Goal: Transaction & Acquisition: Book appointment/travel/reservation

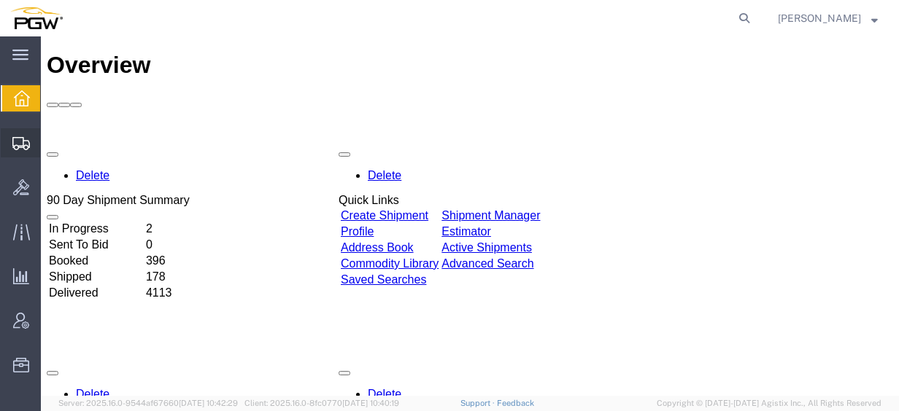
click at [0, 0] on span "Create from Template" at bounding box center [0, 0] width 0 height 0
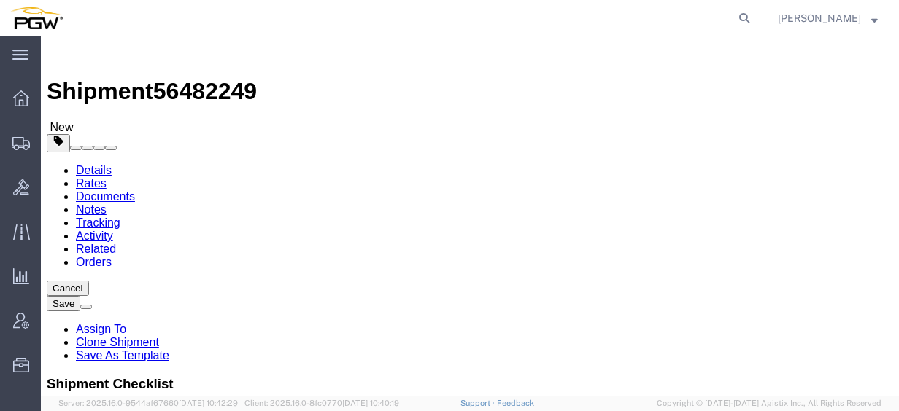
select select "28281"
select select "28253"
type input "953"
select select "28527"
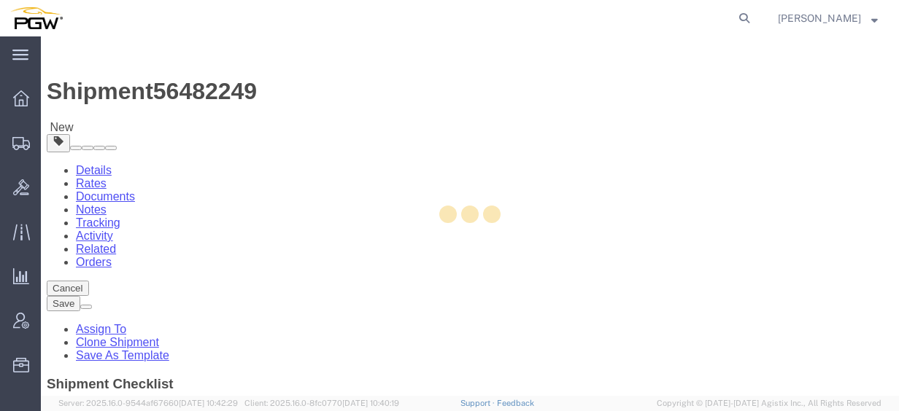
type input "5953"
type input "5953 Branch Manager"
type input "1752 Timberlands Rd"
type input "[PERSON_NAME]"
select select "CA"
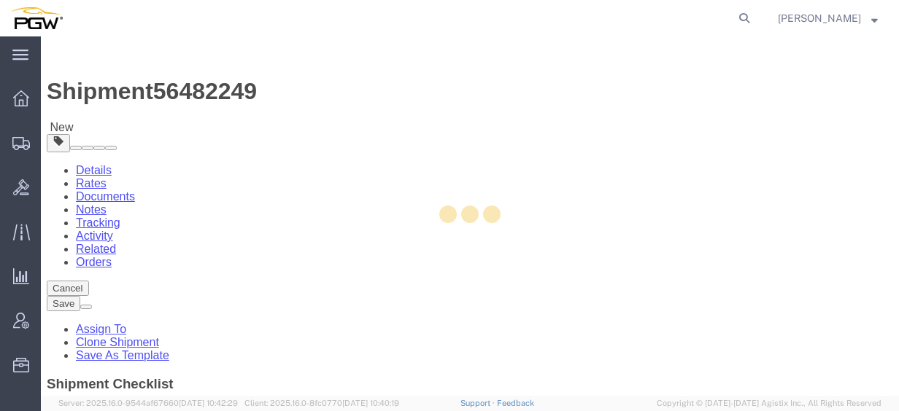
type input "V9G 1K3"
type input "[PHONE_NUMBER]"
type input "[EMAIL_ADDRESS][DOMAIN_NAME]"
select select "BC"
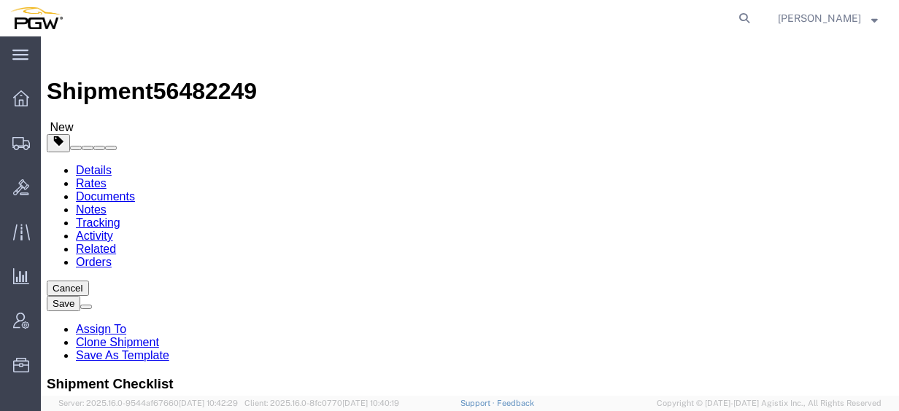
type input "952"
select select "28525"
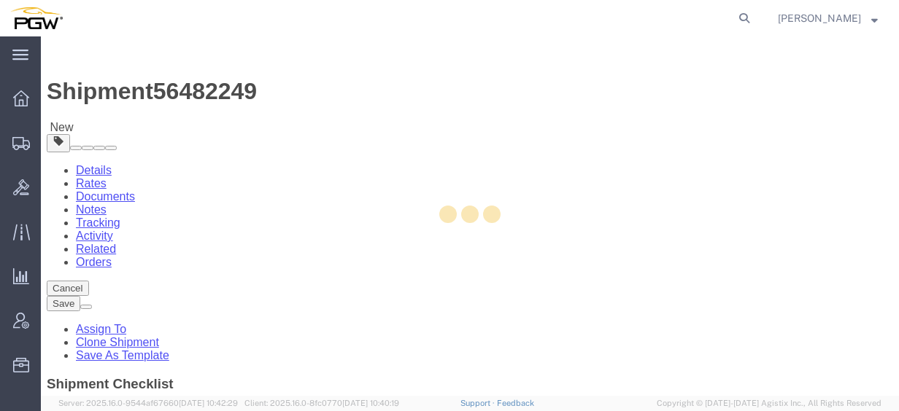
type input "5952"
type input "5952 Branch Manager"
type input "[STREET_ADDRESS]"
type input "Suite 3135"
type input "[GEOGRAPHIC_DATA]"
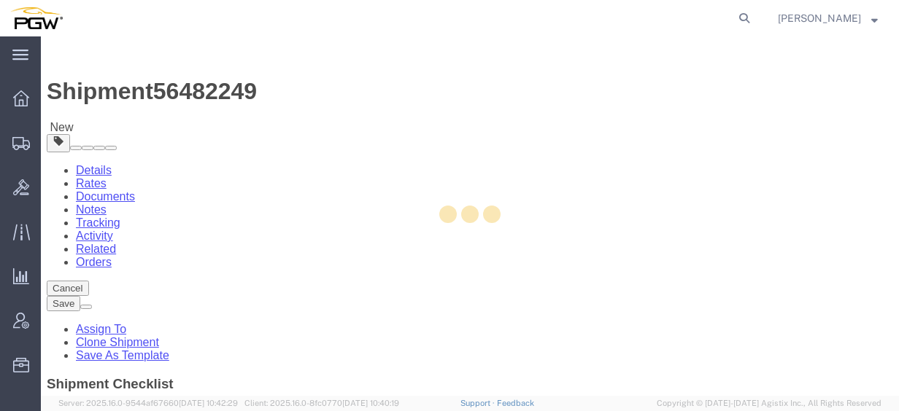
select select "CA"
type input "V3B0M3"
type input "[PHONE_NUMBER]"
type input "22"
type input "[EMAIL_ADDRESS][DOMAIN_NAME]"
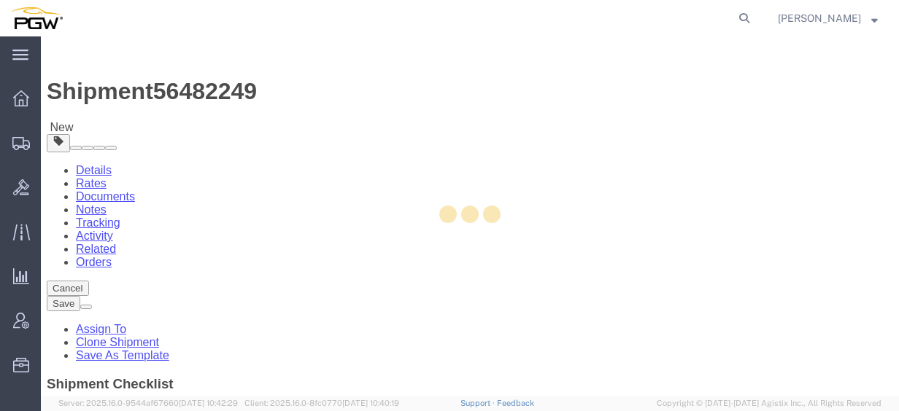
select select "BC"
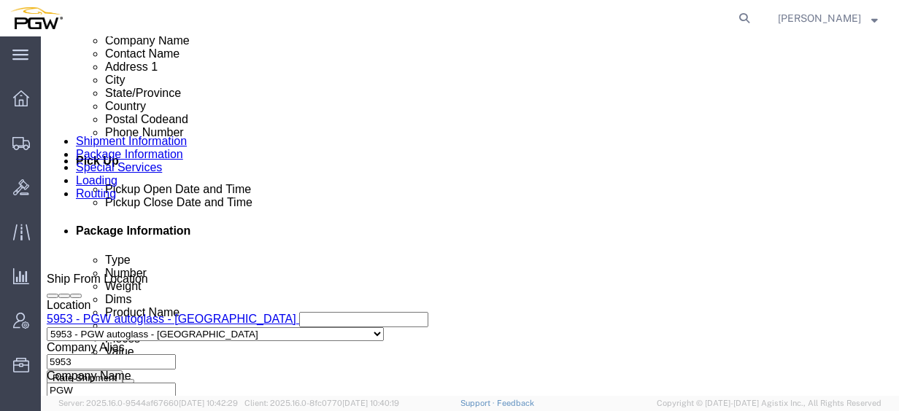
scroll to position [584, 0]
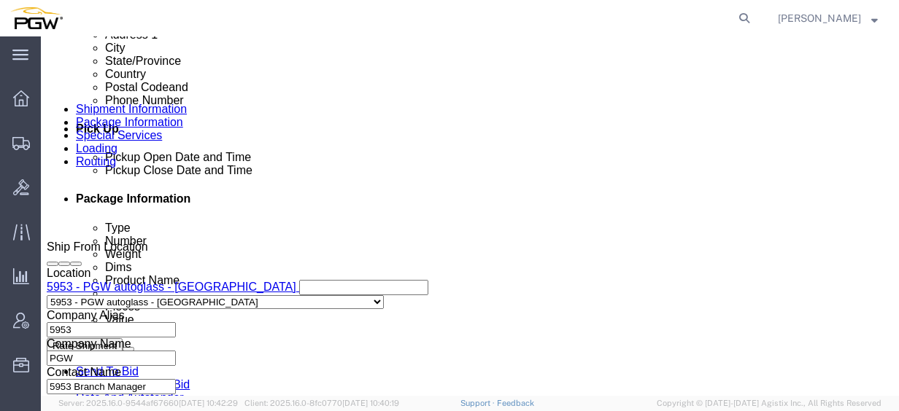
click link "Edit"
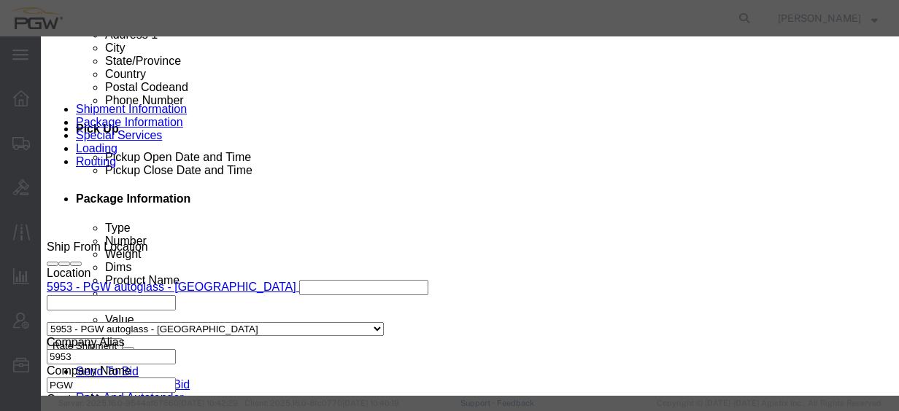
type input "953"
select select "28527"
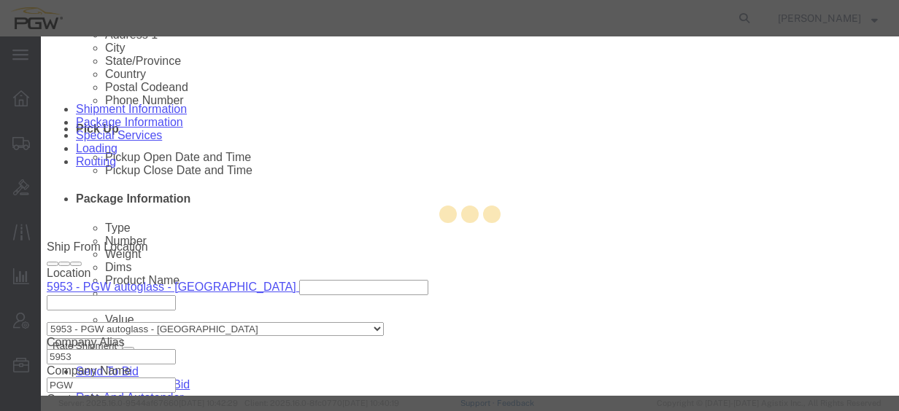
type input "5953"
type input "5953 Branch Manager"
type input "1752 Timberlands Rd"
type input "[PERSON_NAME]"
select select "CA"
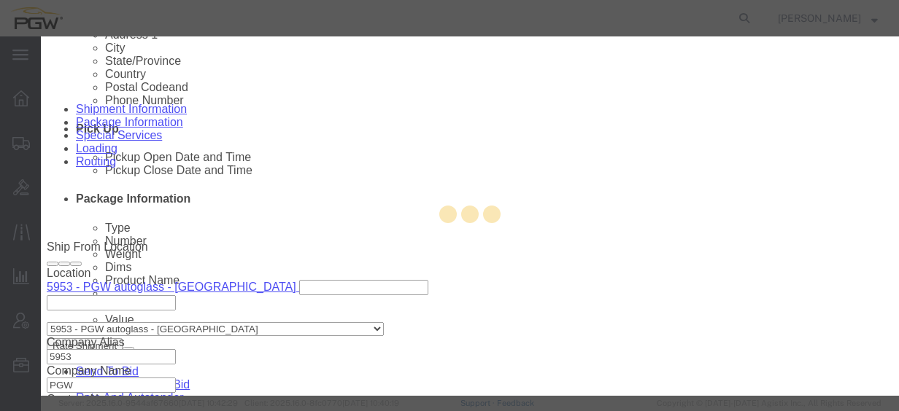
type input "V9G 1K3"
type input "[PHONE_NUMBER]"
type input "[EMAIL_ADDRESS][DOMAIN_NAME]"
select select "BC"
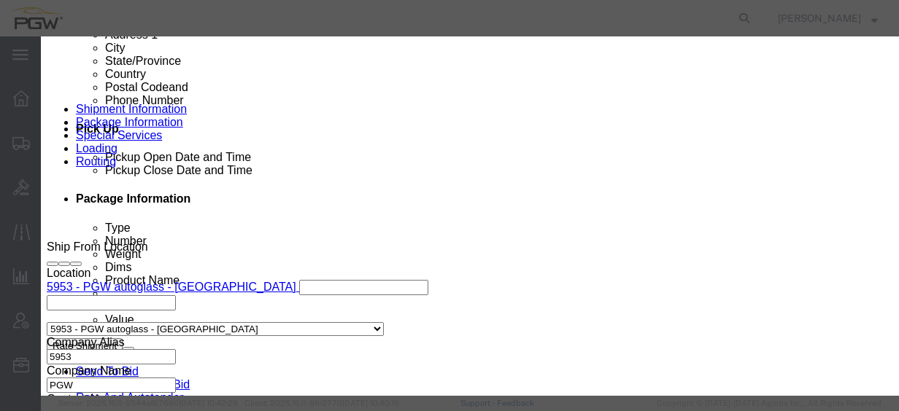
scroll to position [414, 0]
click div "[DATE] 10:00 AM"
click input "10:00 AM"
type input "9:00 AM"
click button "Apply"
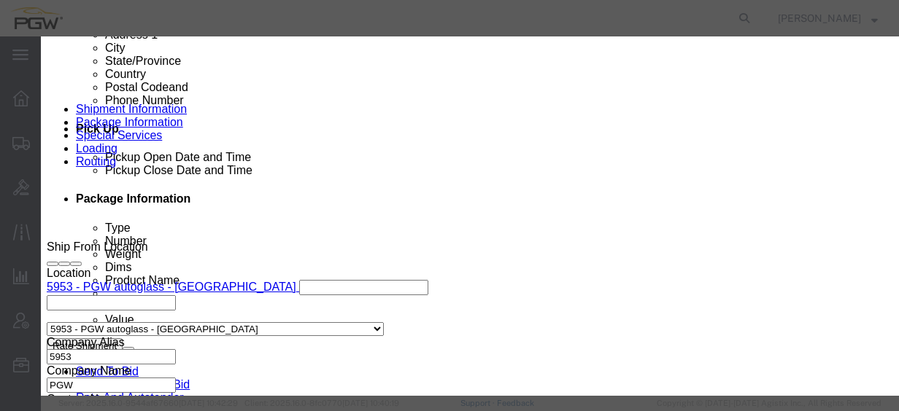
click button "Save"
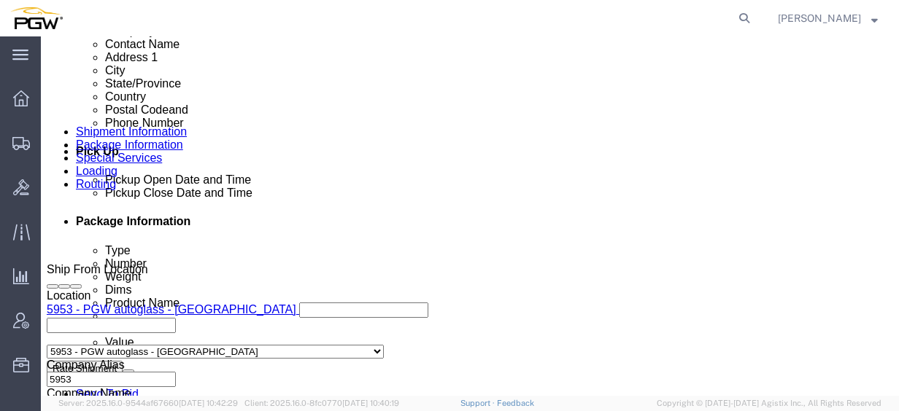
scroll to position [584, 0]
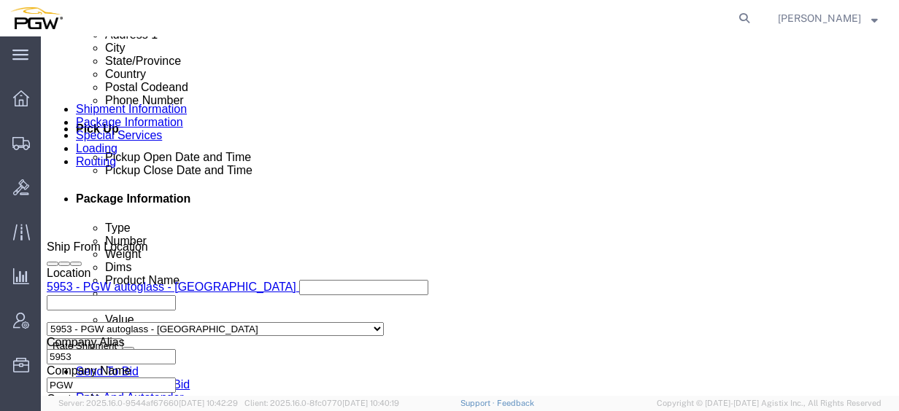
click link "Edit"
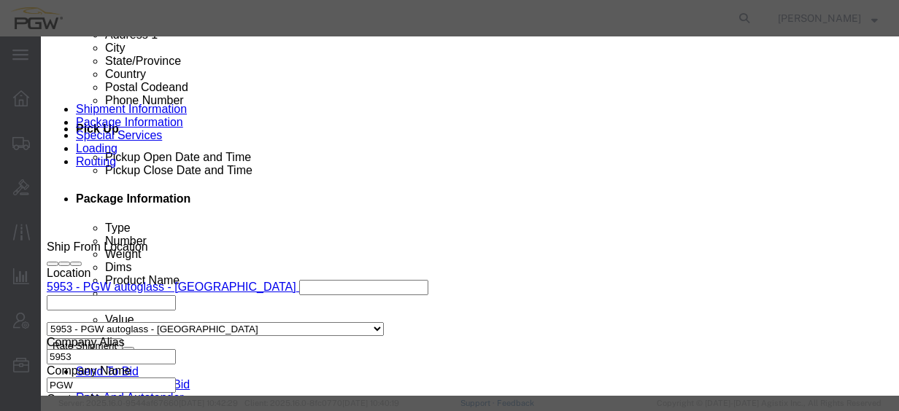
type input "952"
select select "28525"
type input "5952"
type input "5952 Branch Manager"
type input "[STREET_ADDRESS]"
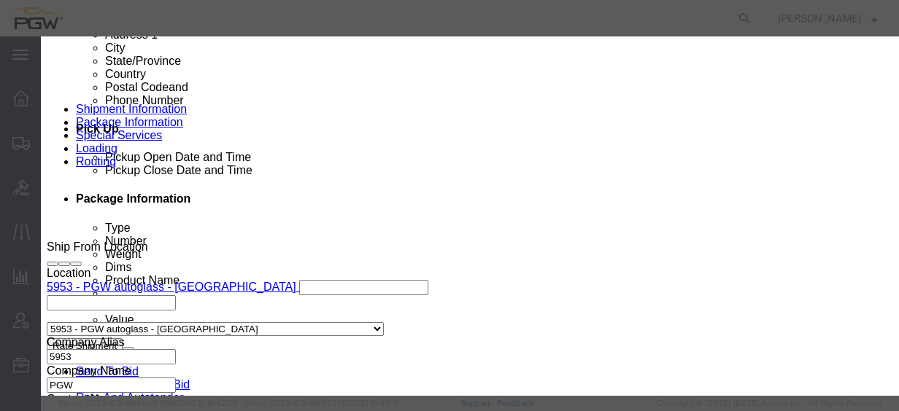
type input "Suite 3135"
type input "[GEOGRAPHIC_DATA]"
select select "CA"
type input "V3B0M3"
type input "[PHONE_NUMBER]"
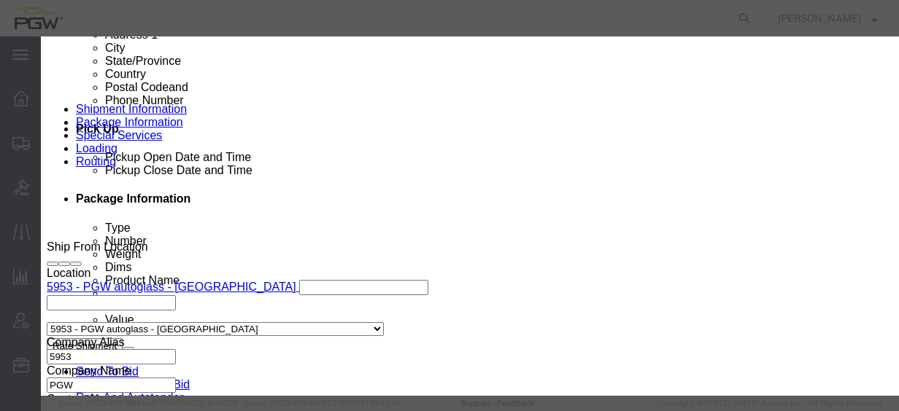
type input "22"
type input "[EMAIL_ADDRESS][DOMAIN_NAME]"
select select "BC"
click div
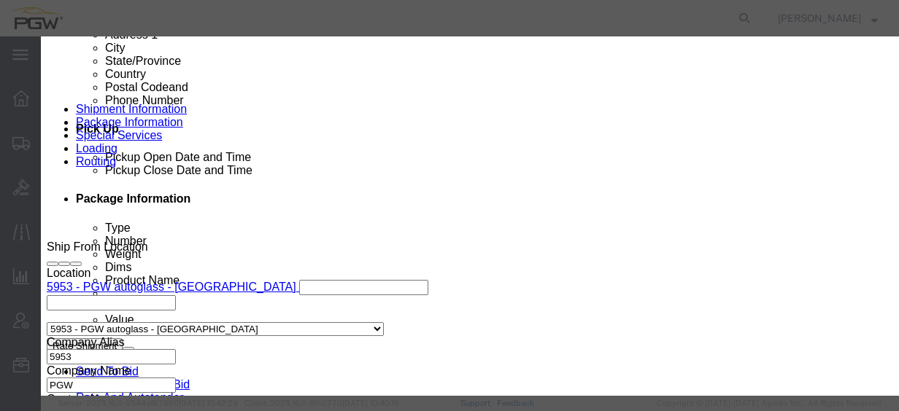
click input "10:00 AM"
click input "2:00 AM"
type input "2:30 PM"
click button "Apply"
click button "Save"
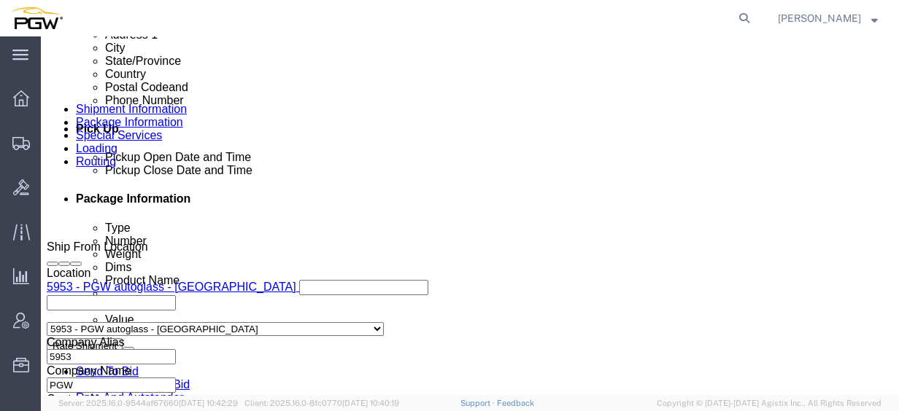
click link "Edit"
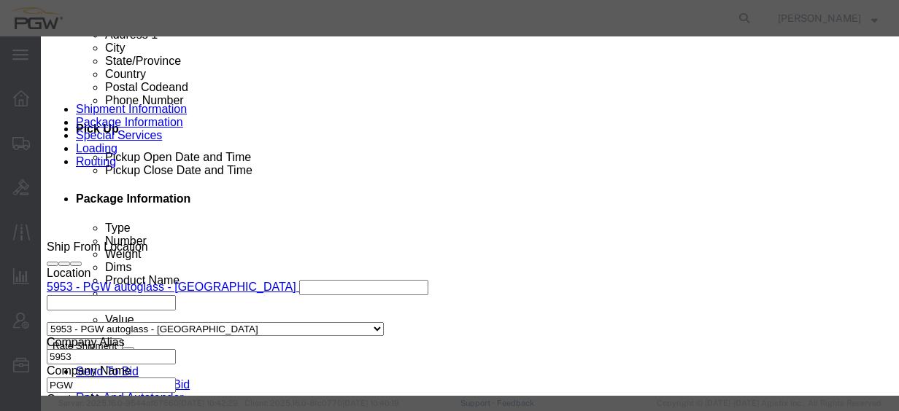
type input "428"
click button "button"
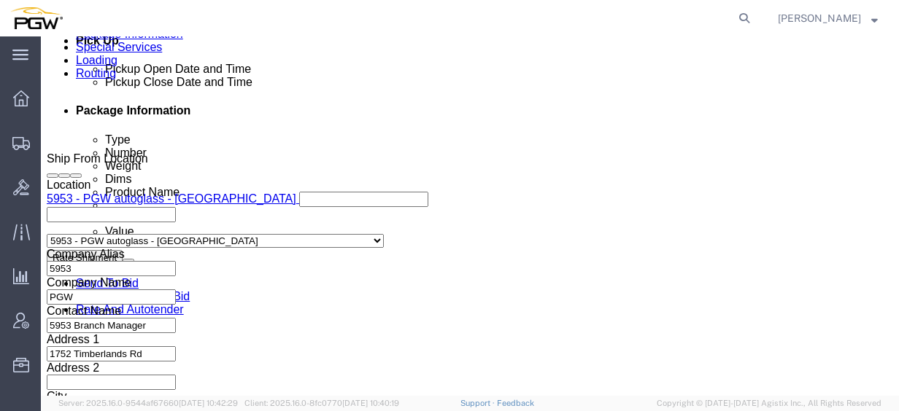
scroll to position [584, 0]
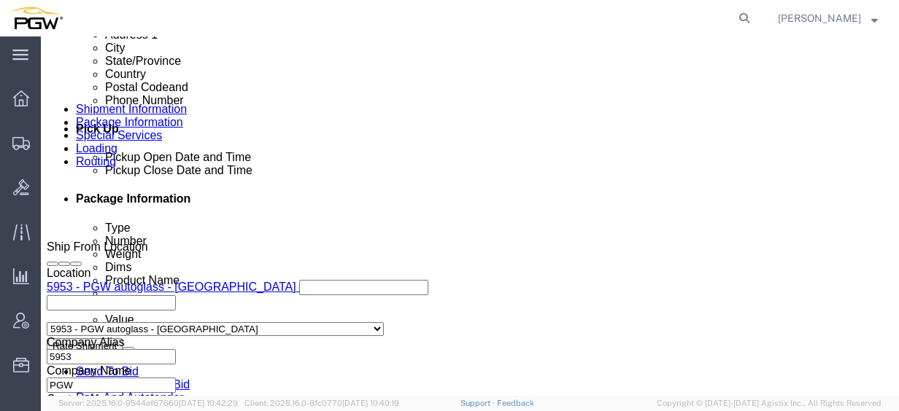
click link "Edit"
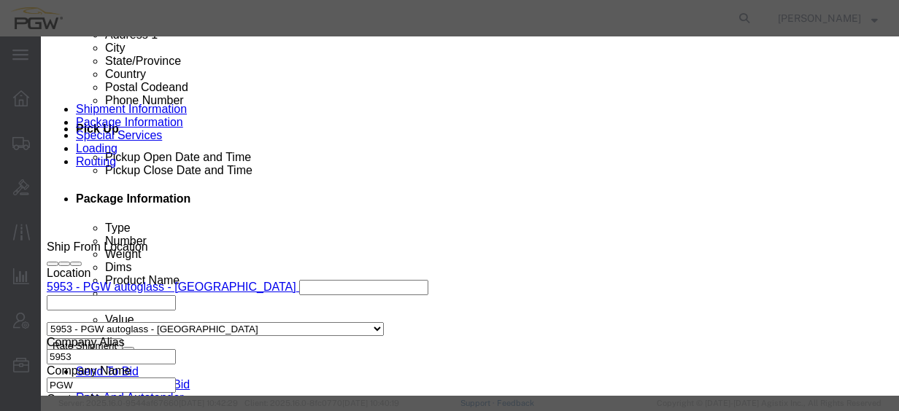
scroll to position [414, 0]
click div "[DATE] 9:00 AM"
click button "Apply"
click div "[DATE] 5:30 PM"
type input "3:30 PM"
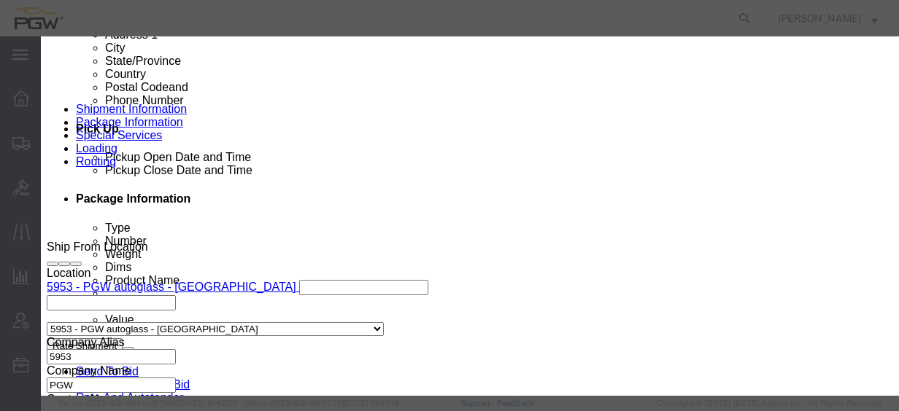
click button "Apply"
click div "[DATE] 4:30 PM"
type input "2:30 PM"
click div "Open Time 2:30 PM [DATE] 4:30 PM - [DATE] 4:30 PM Cancel Apply"
click button "Apply"
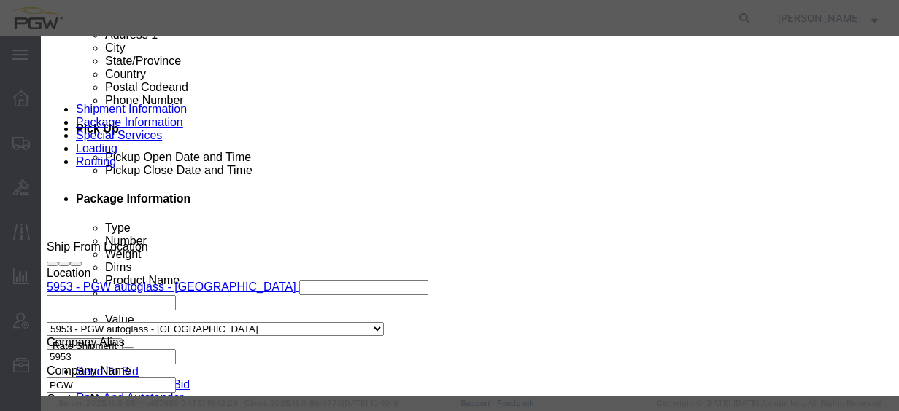
click div "[DATE] 4:30 PM"
click button "Apply"
click button "Save"
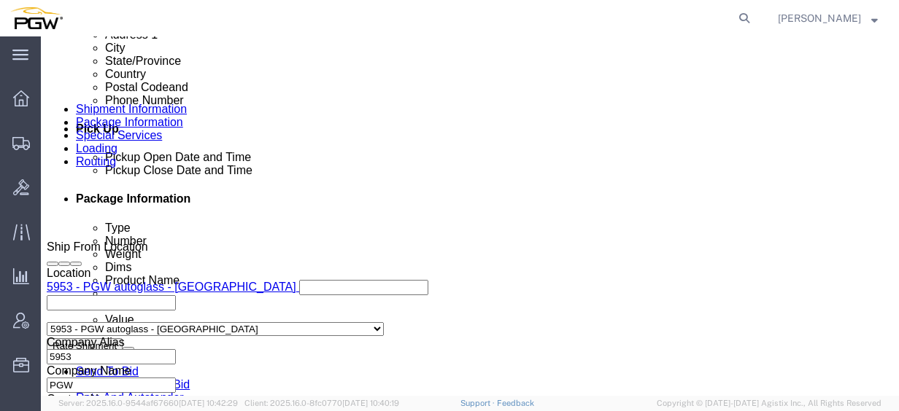
click link "Edit"
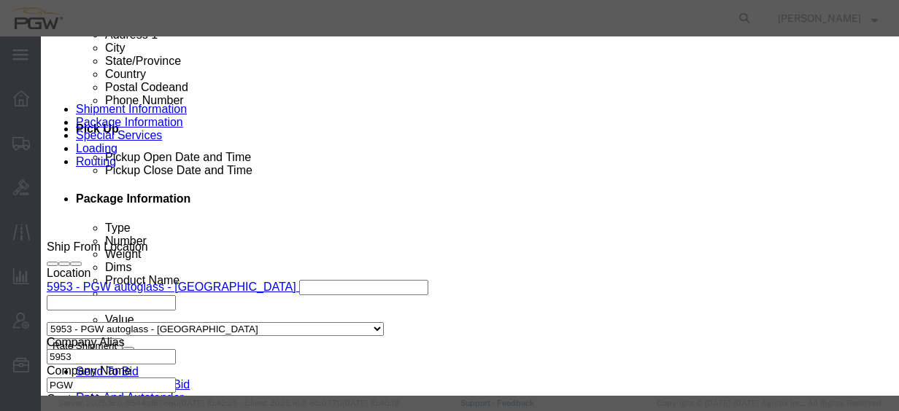
click icon "button"
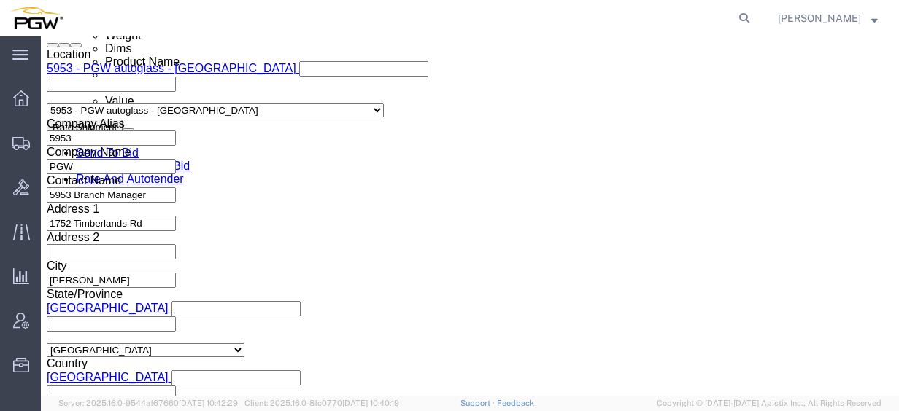
click div "Pickup Start Date Pickup Start Time Pickup Open Date and Time [DATE] 7:30 AM Pi…"
click div "[DATE] 7:30 AM"
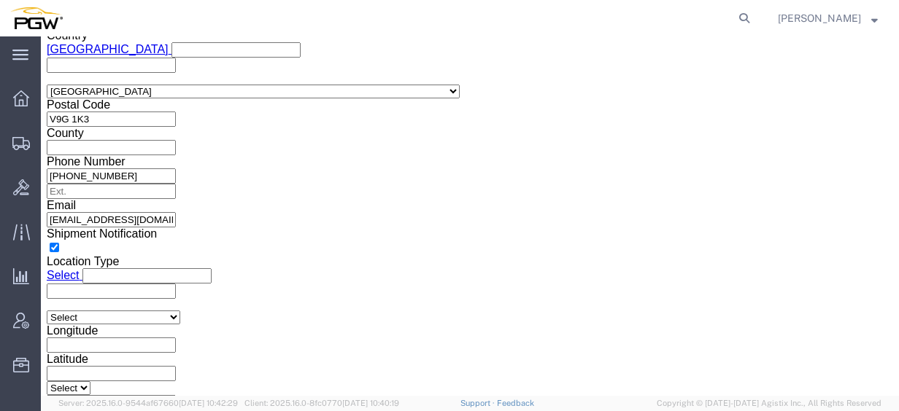
click input "10:00 AM"
type input "8:30 AM"
click button "Apply"
click span "56482249"
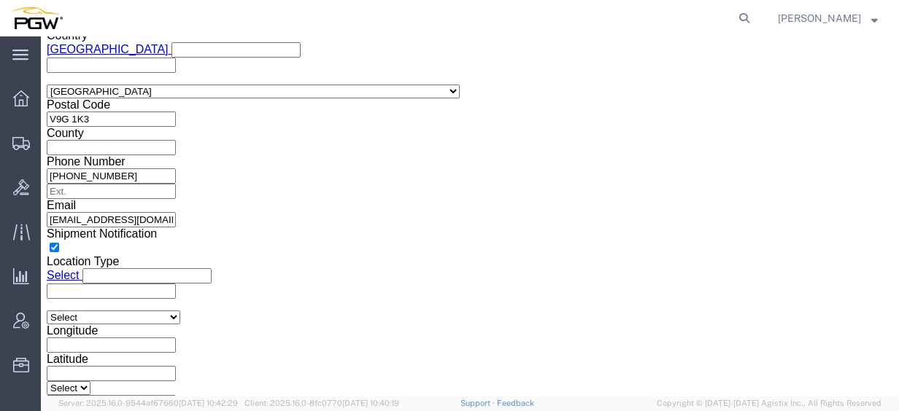
copy span "56482249"
click input "54833650"
drag, startPoint x: 192, startPoint y: 166, endPoint x: 11, endPoint y: 147, distance: 182.0
click div "Select Account Type Activity ID Airline Appointment Number ASN Batch Request # …"
paste input "6482249"
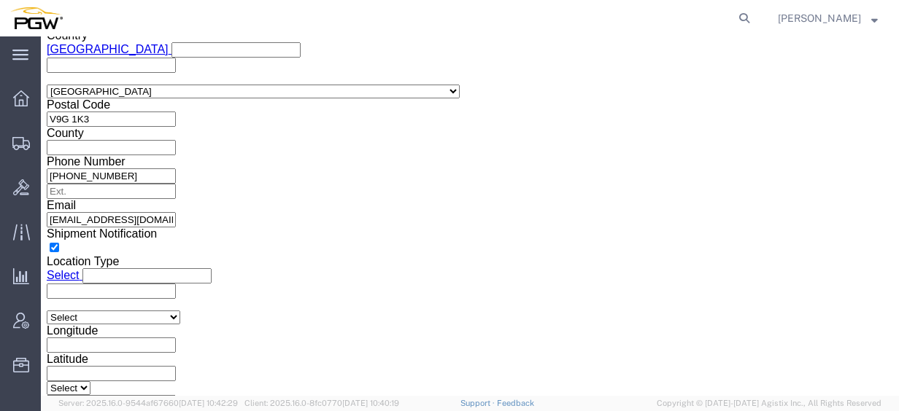
click input "56482249"
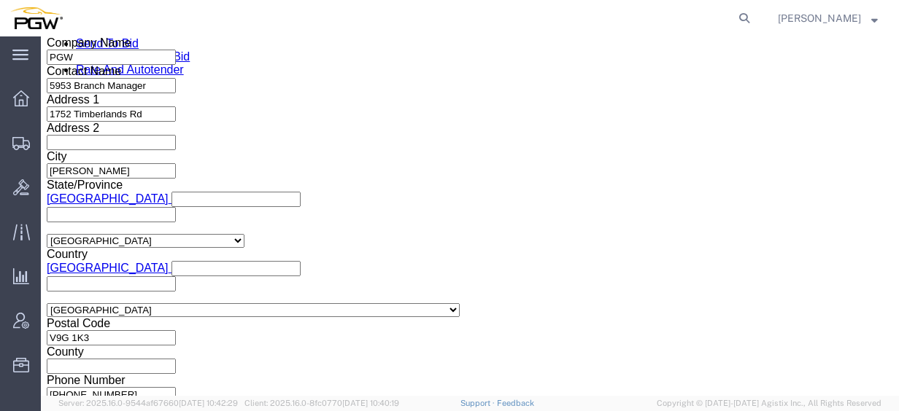
type input "56482249"
click div
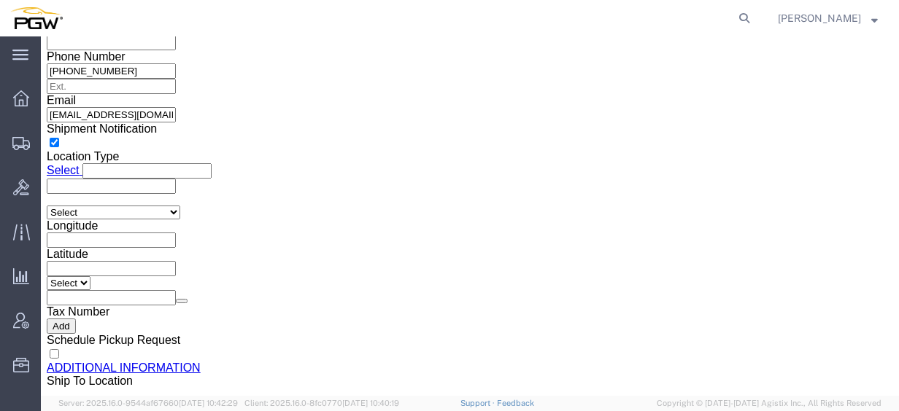
type input "2:30 PM"
click button "Apply"
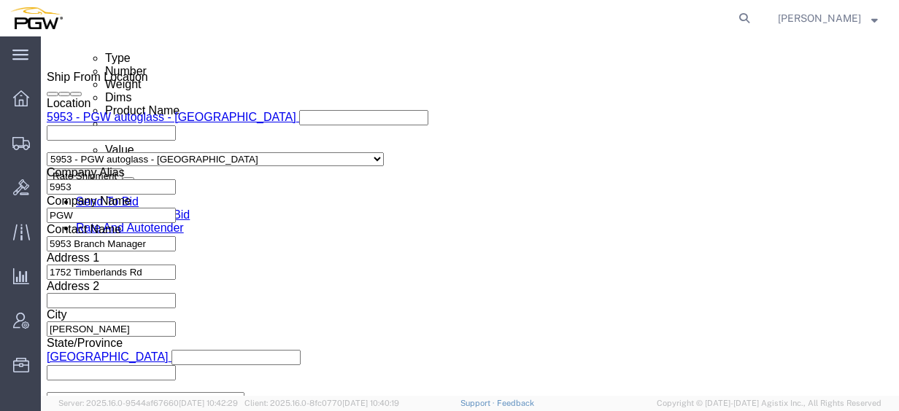
scroll to position [652, 0]
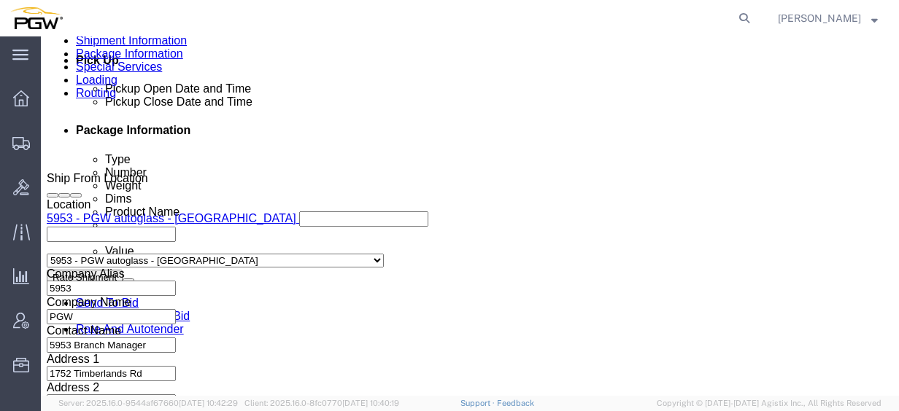
click link "Edit"
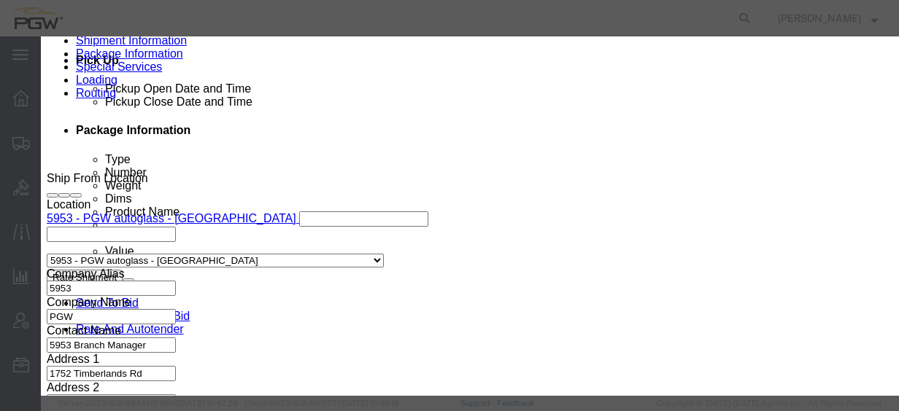
type input "952"
select select "28525"
type input "5952"
type input "5952 Branch Manager"
type input "[STREET_ADDRESS]"
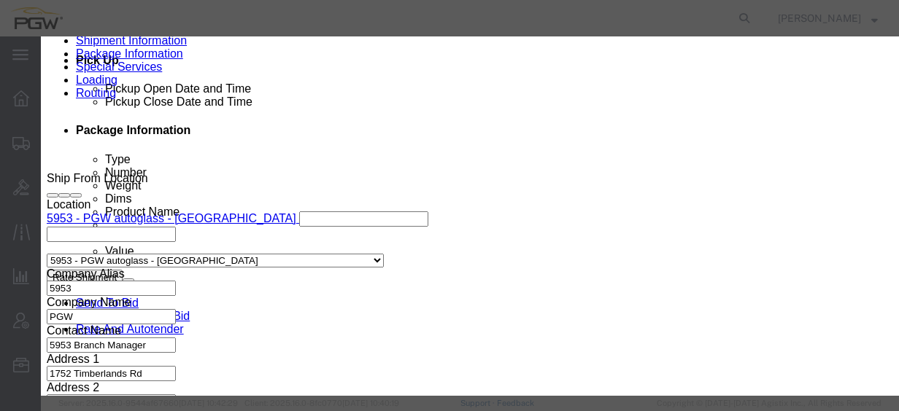
type input "Suite 3135"
type input "[GEOGRAPHIC_DATA]"
select select "CA"
type input "V3B0M3"
type input "[PHONE_NUMBER]"
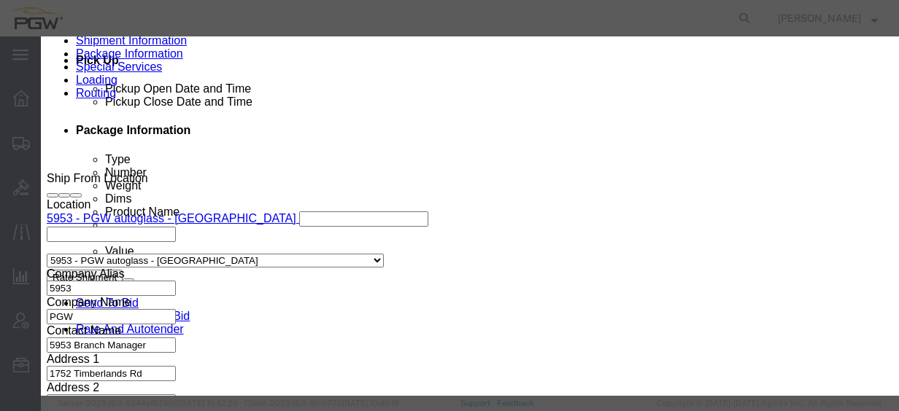
type input "22"
type input "[EMAIL_ADDRESS][DOMAIN_NAME]"
select select "BC"
click div "[DATE] 4:30 PM"
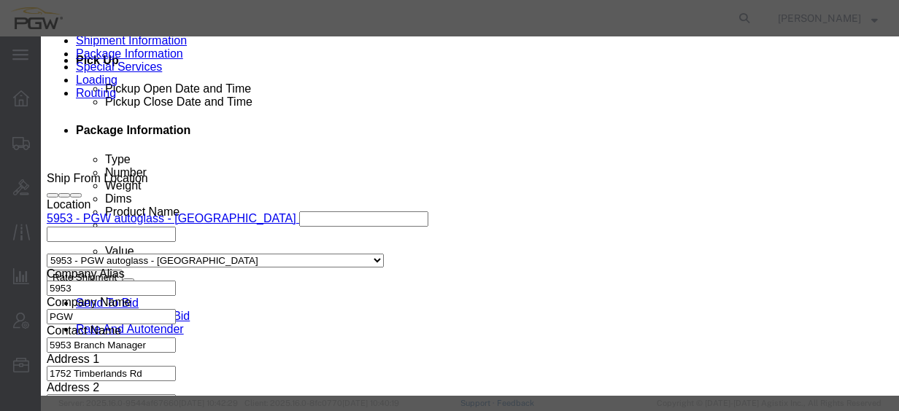
type input "2:30 PM"
click button "Apply"
click div "[DATE] 5:30 PM"
click input "2:30 PM"
click button "Apply"
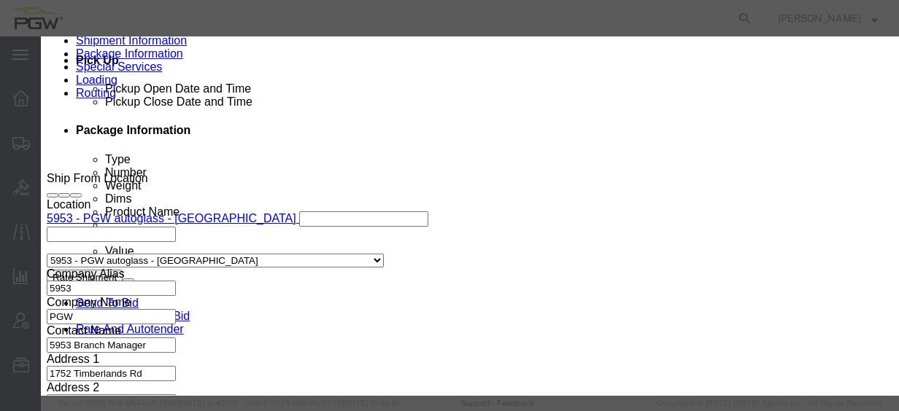
click div "[DATE] 5:30 PM"
click input "2:30 PM"
click div "[DATE] 5:30 PM"
click button "Apply"
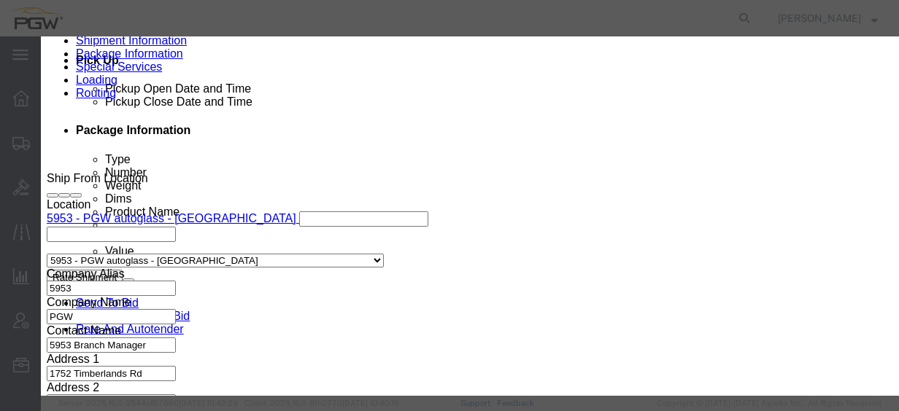
click button "Save"
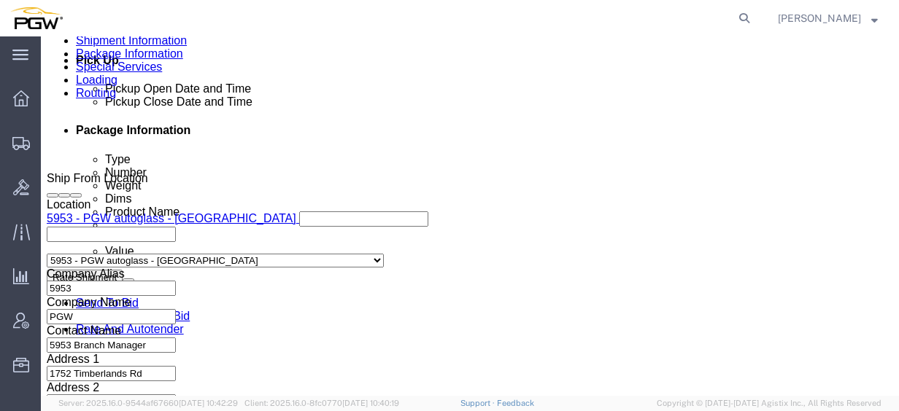
scroll to position [579, 0]
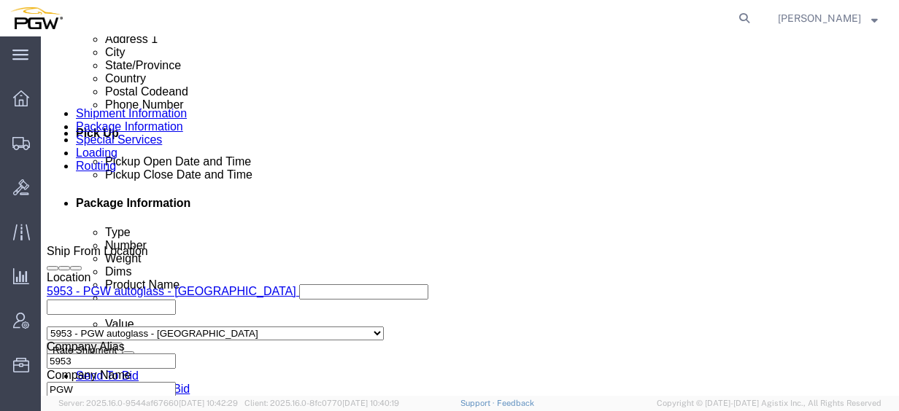
click icon
click link "Edit"
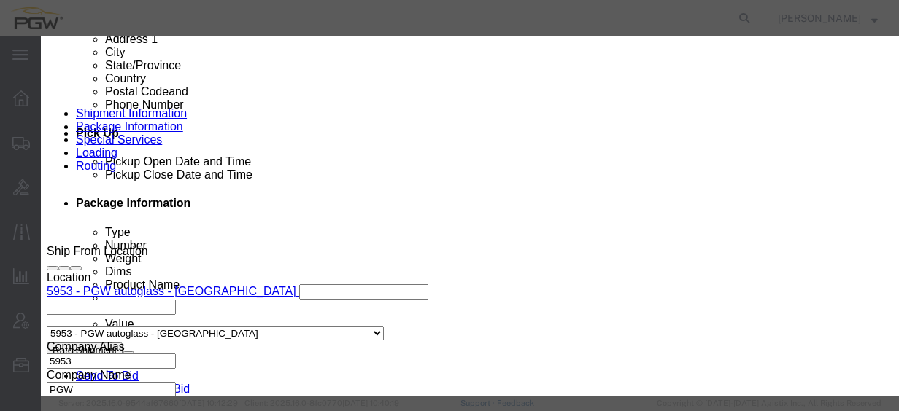
type input "952"
select select "28525"
type input "5952"
type input "5952 Branch Manager"
type input "[STREET_ADDRESS]"
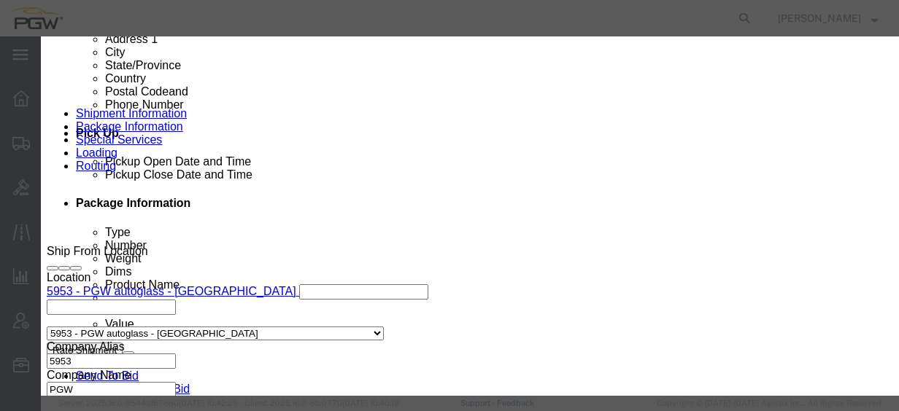
type input "Suite 3135"
type input "[GEOGRAPHIC_DATA]"
select select "CA"
type input "V3B0M3"
type input "[PHONE_NUMBER]"
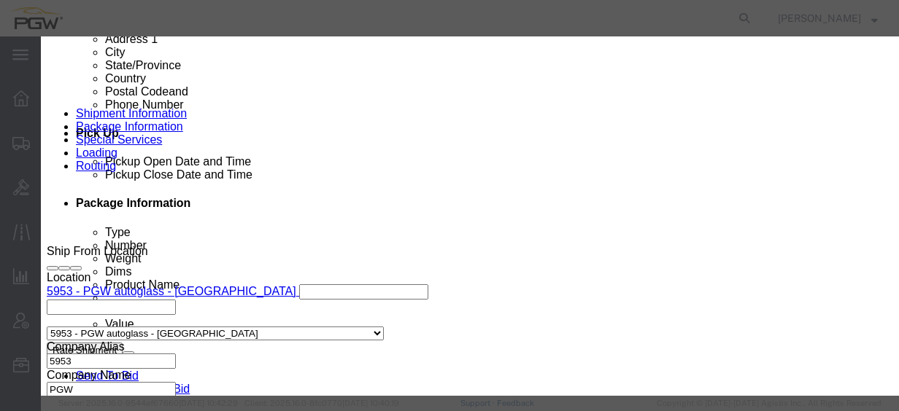
type input "22"
type input "[EMAIL_ADDRESS][DOMAIN_NAME]"
select select "BC"
click div "[DATE] 5:30 PM"
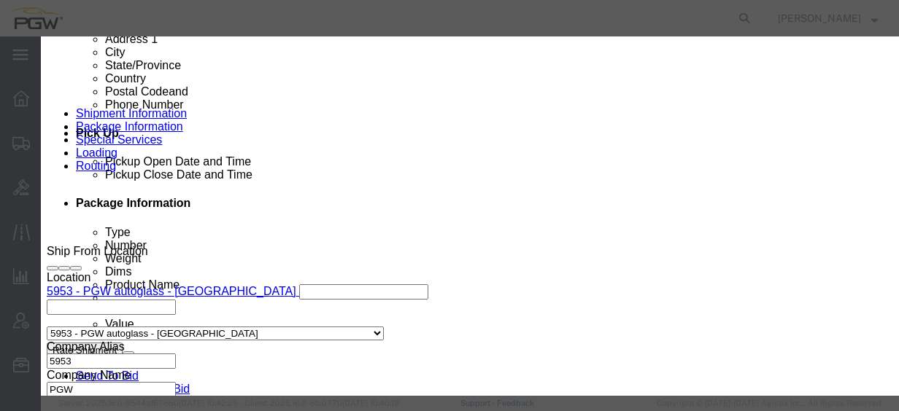
type input "2:30 PM"
click button "Apply"
click button "Save"
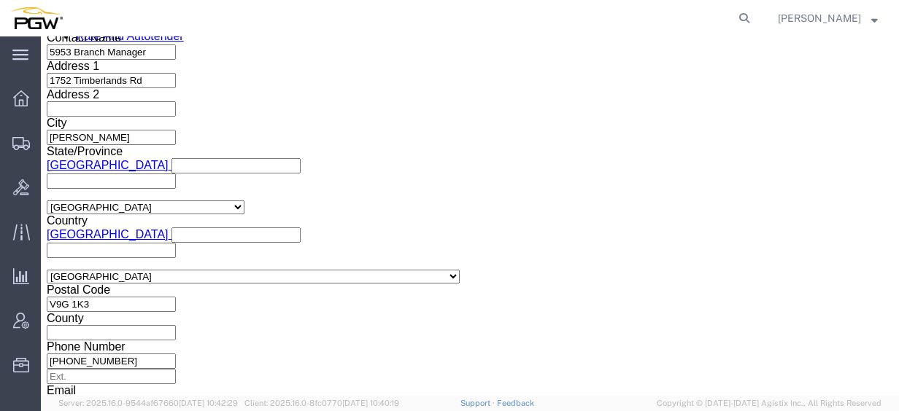
scroll to position [944, 0]
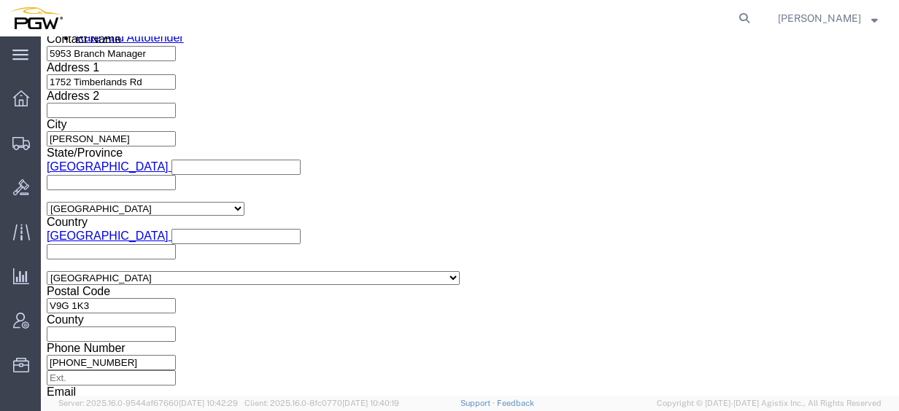
click icon
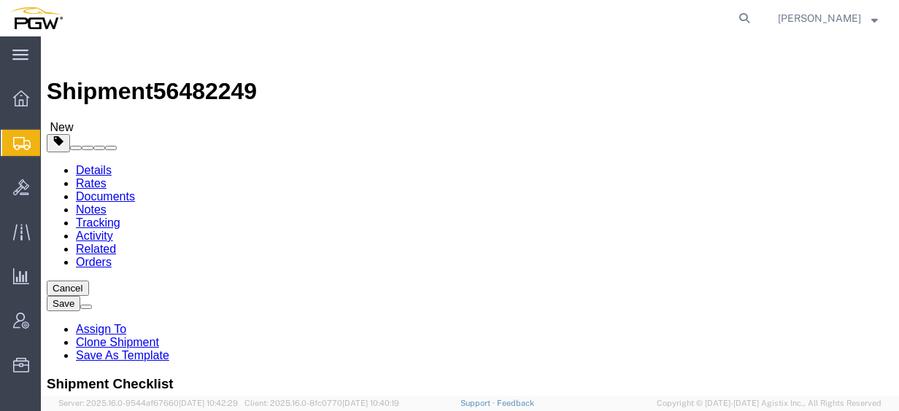
click input "15"
drag, startPoint x: 170, startPoint y: 302, endPoint x: 31, endPoint y: 278, distance: 140.7
click div "Package Type Select Bale(s) Basket(s) Bolt(s) Bottle(s) Buckets Bulk Bundle(s) …"
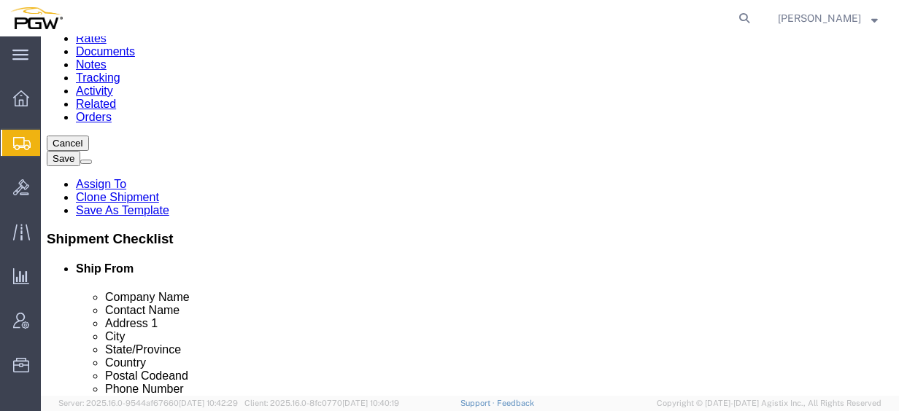
scroll to position [146, 0]
type input "10"
click input "44000.00"
drag, startPoint x: 184, startPoint y: 214, endPoint x: 23, endPoint y: 207, distance: 161.4
click div "Weight Total weight of packages in pounds or kilograms 44000.00 Select kgs lbs …"
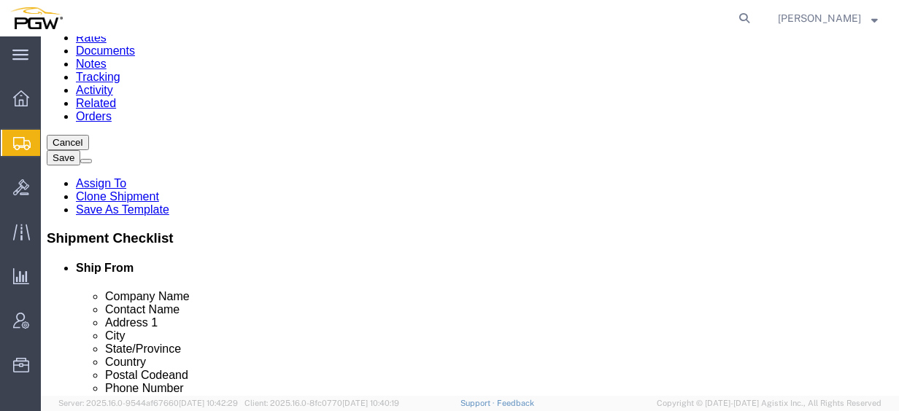
type input "29000.00"
click dd "15.00 Each"
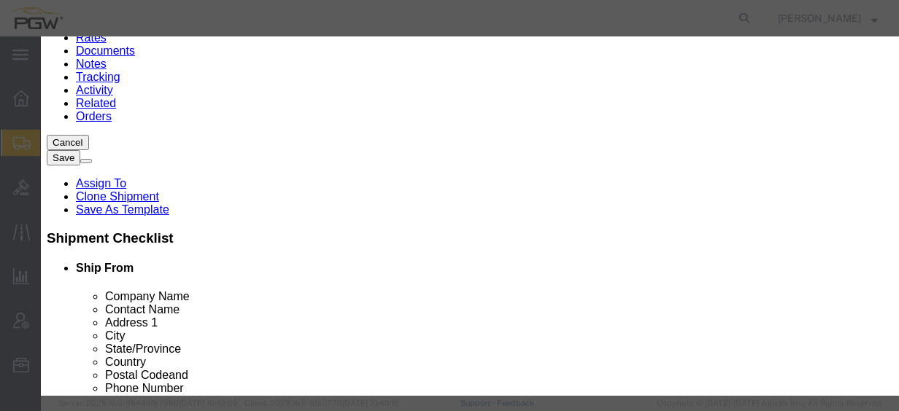
click input "15.00"
drag, startPoint x: 271, startPoint y: 139, endPoint x: -44, endPoint y: 106, distance: 316.9
click html "Shipment 56482249 New Details Rates Documents Notes Tracking Activity Related O…"
type input "10.00"
click input "0.67"
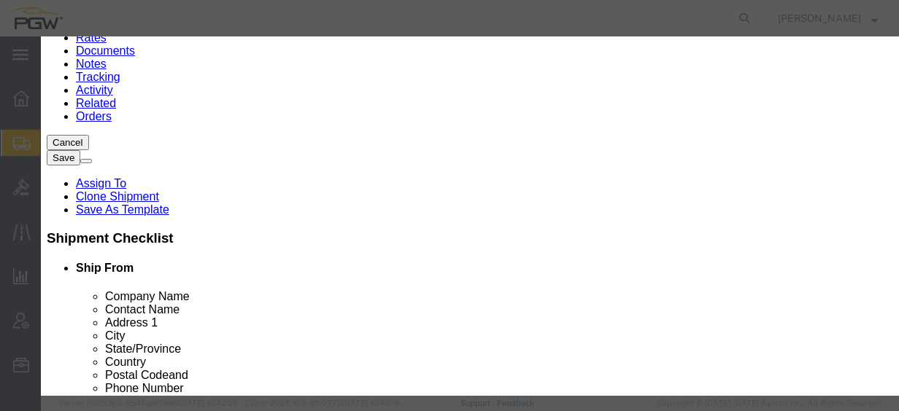
drag, startPoint x: 258, startPoint y: 166, endPoint x: 100, endPoint y: 155, distance: 158.7
click div "Total Value 0.67 Select ADP AED AFN ALL AMD AOA ARS ATS AUD AWG AZN BAM BBD BDT…"
type input "1.00"
click button "Save & Close"
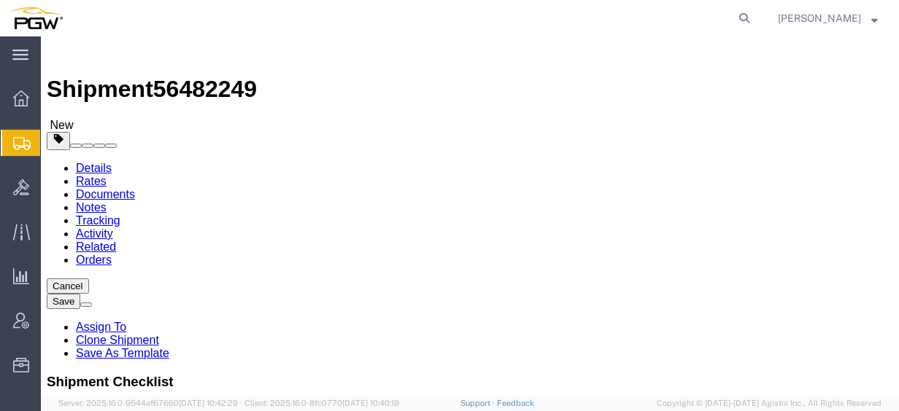
scroll to position [0, 0]
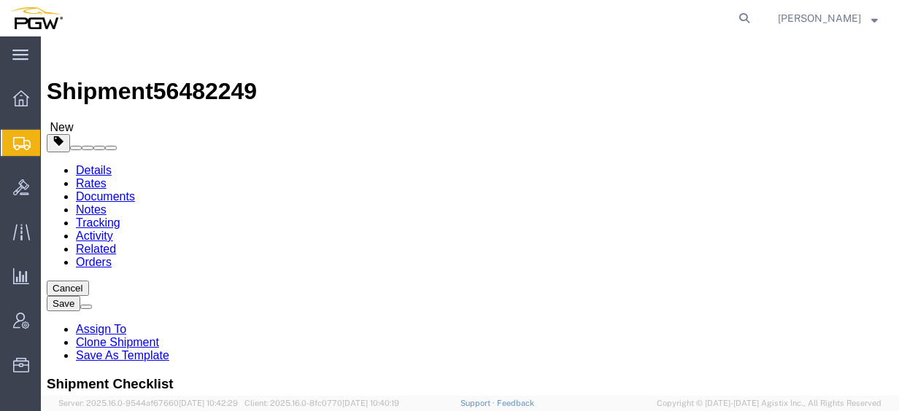
click icon
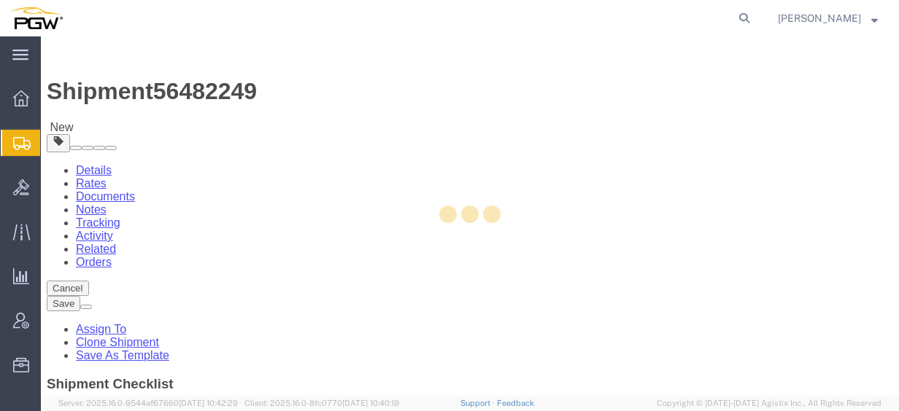
select select
select select "COSTCENTER"
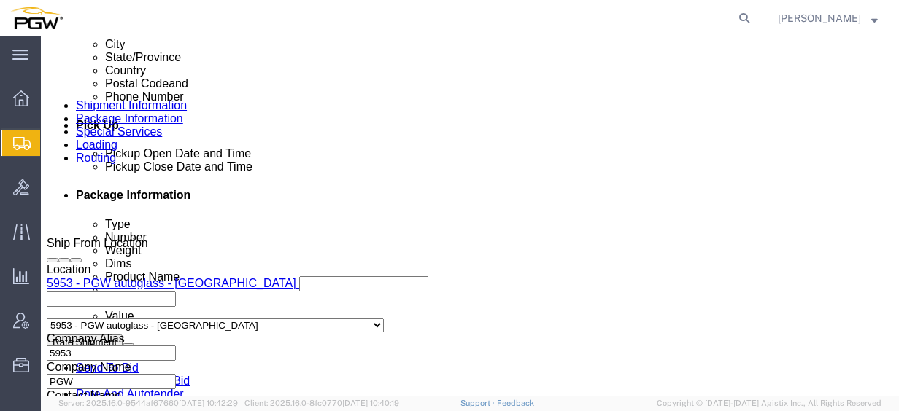
scroll to position [657, 0]
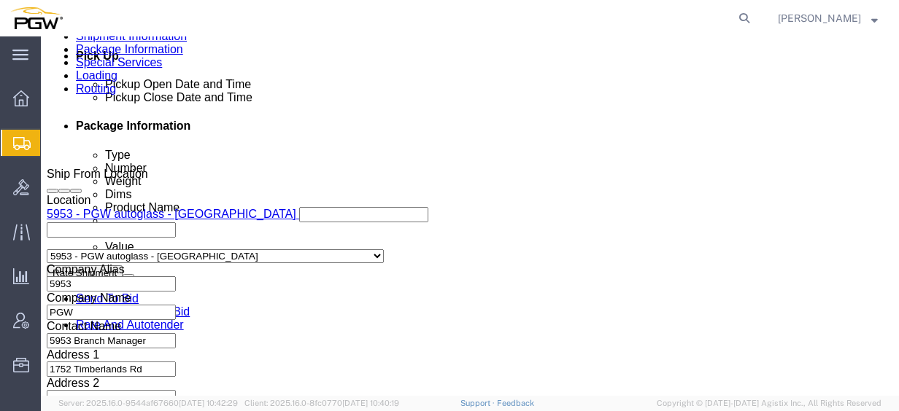
drag, startPoint x: 340, startPoint y: 253, endPoint x: 232, endPoint y: 244, distance: 108.4
click body "Shipment 56482249 New Details Rates Documents Notes Tracking Activity Related O…"
type input "5952"
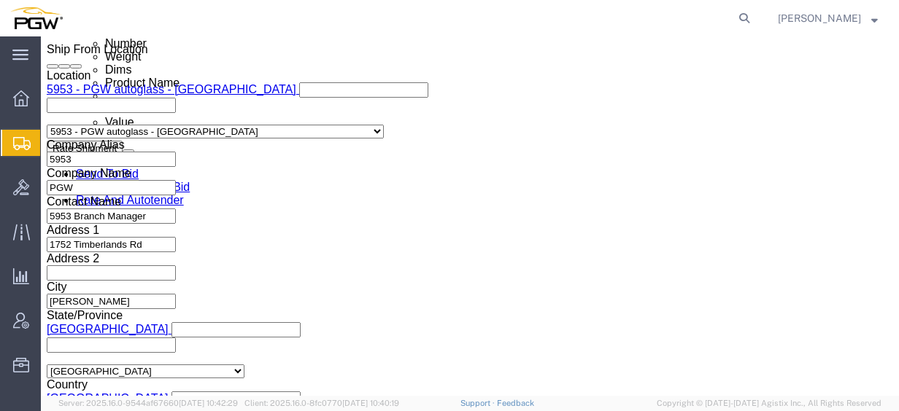
scroll to position [803, 0]
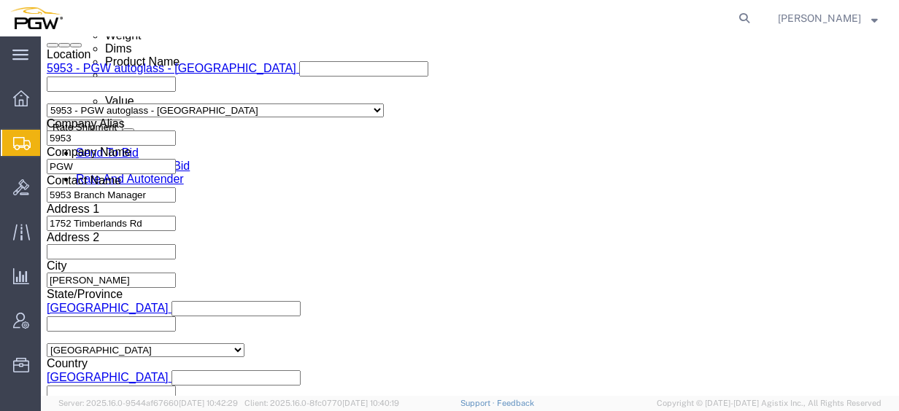
click input "5329"
drag, startPoint x: 190, startPoint y: 256, endPoint x: 9, endPoint y: 242, distance: 181.5
click div "Please fix the following errors Ship From Location Location 5953 - PGW autoglas…"
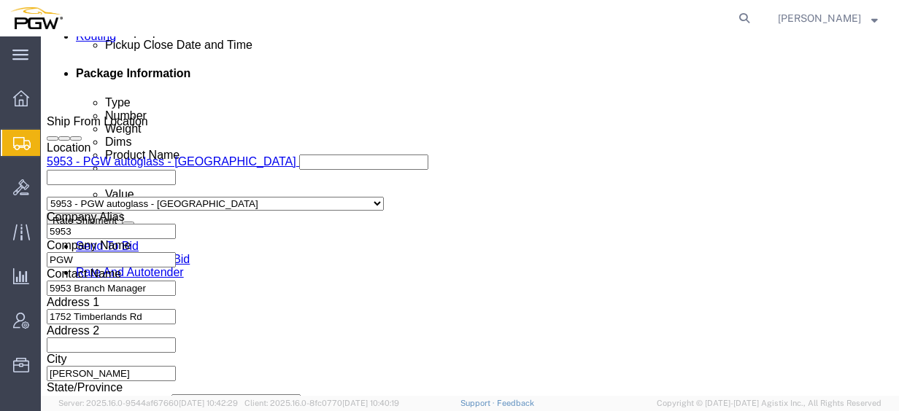
scroll to position [657, 0]
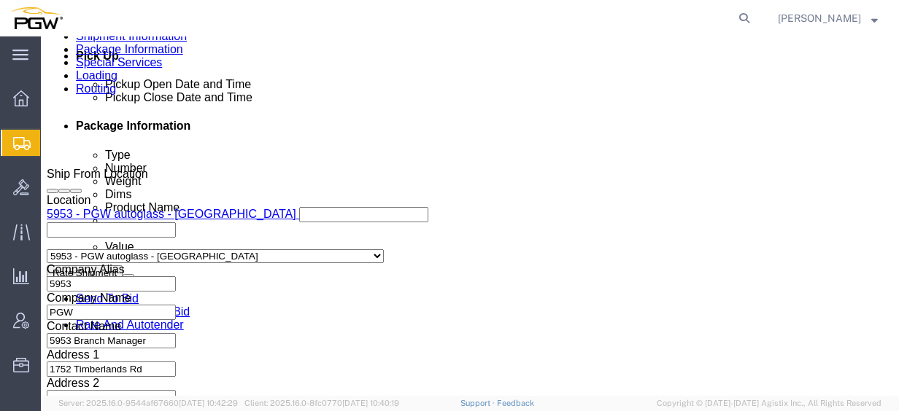
type input "5952"
click link "Routing"
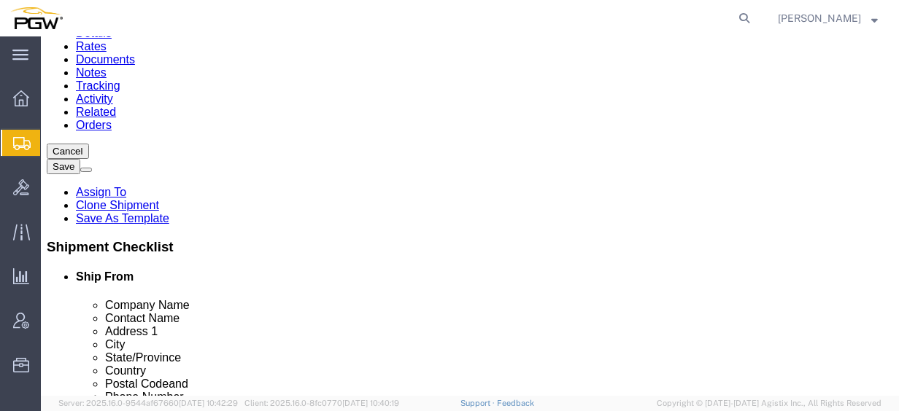
scroll to position [73, 0]
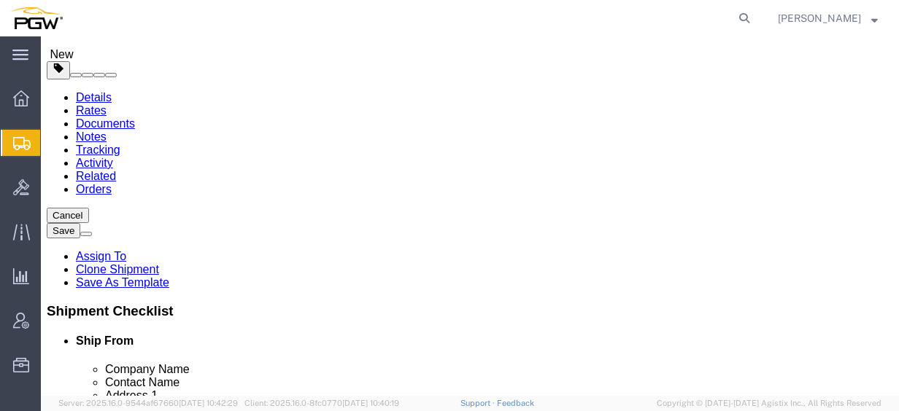
click link "Send To Bid"
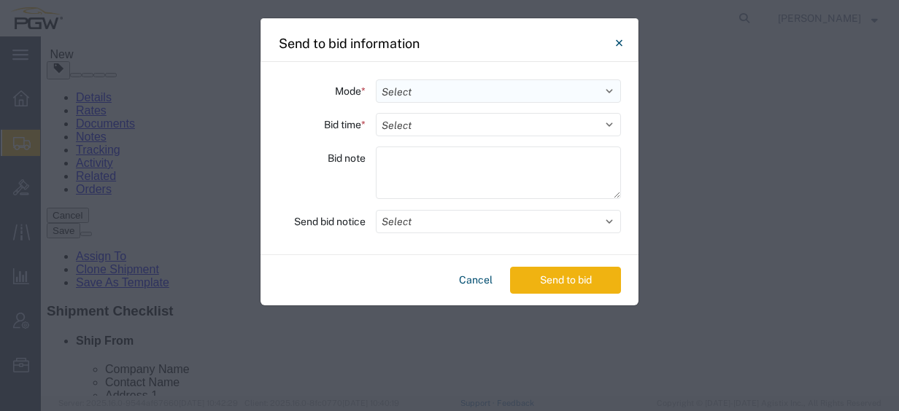
click at [532, 100] on select "Select Small Parcel Truckload Air Rail Less than Truckload Ocean Freight Multi-…" at bounding box center [498, 91] width 245 height 23
select select "TL"
click at [376, 80] on select "Select Small Parcel Truckload Air Rail Less than Truckload Ocean Freight Multi-…" at bounding box center [498, 91] width 245 height 23
click at [428, 134] on select "Select 30 Min (Rush) 1 Hour (Rush) 2 Hours (Rush) 4 Hours (Rush) 8 Hours (Rush)…" at bounding box center [498, 124] width 245 height 23
select select "24"
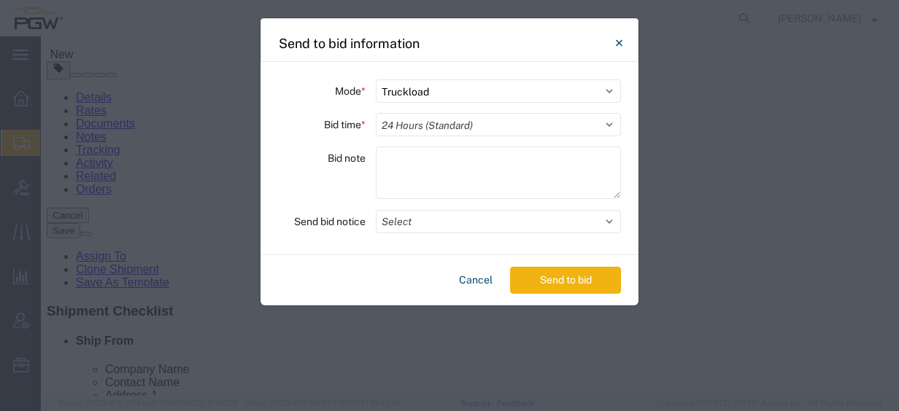
click at [376, 113] on select "Select 30 Min (Rush) 1 Hour (Rush) 2 Hours (Rush) 4 Hours (Rush) 8 Hours (Rush)…" at bounding box center [498, 124] width 245 height 23
click at [557, 277] on button "Send to bid" at bounding box center [565, 280] width 111 height 27
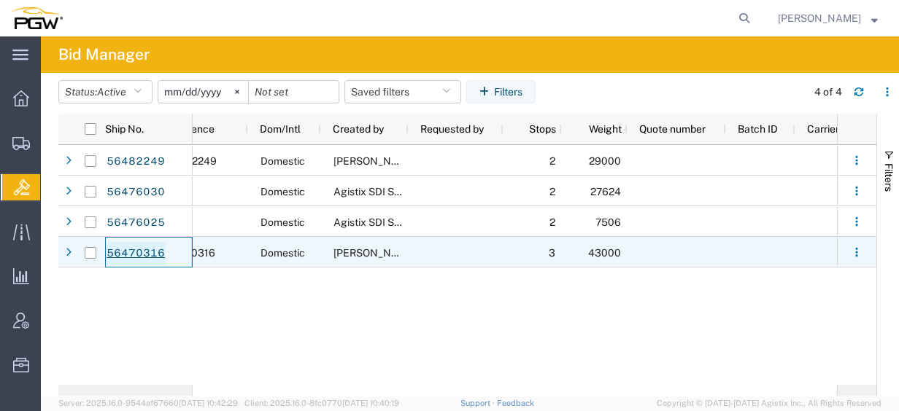
click at [147, 250] on link "56470316" at bounding box center [136, 253] width 60 height 23
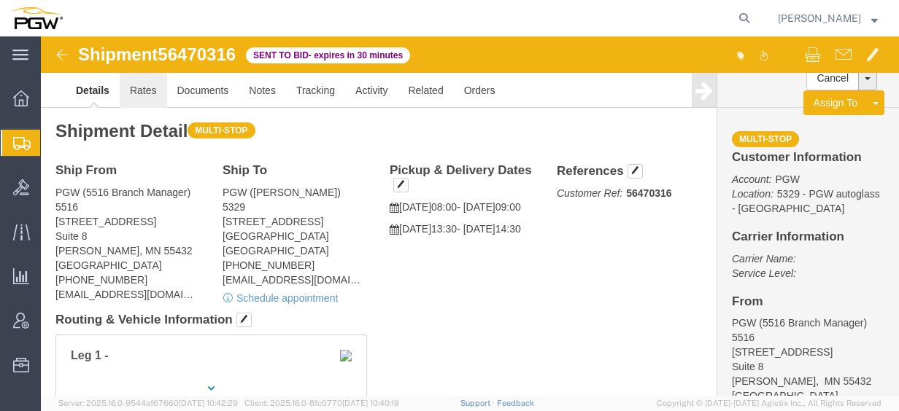
click link "Rates"
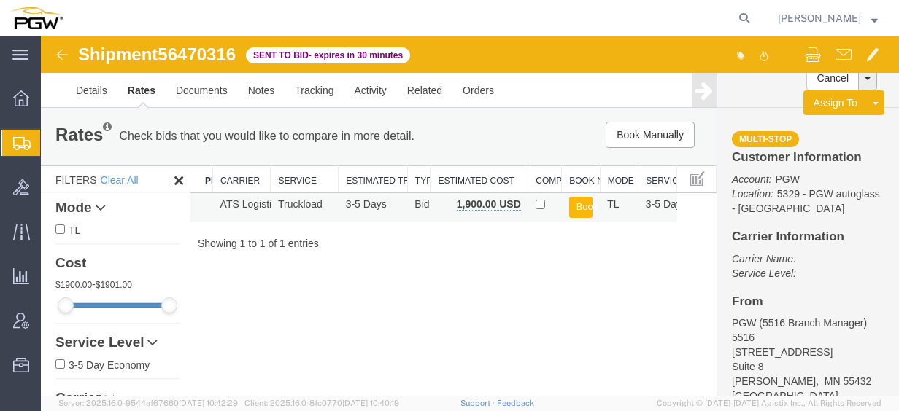
click at [581, 209] on button "Book" at bounding box center [581, 207] width 24 height 21
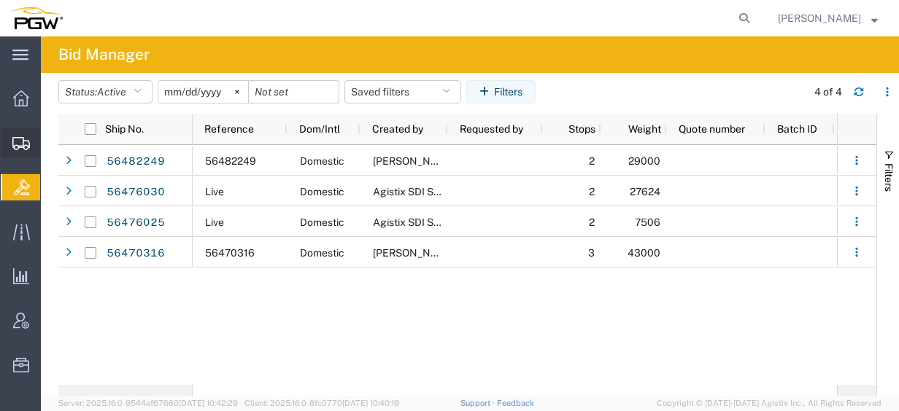
click at [0, 0] on span "Create from Template" at bounding box center [0, 0] width 0 height 0
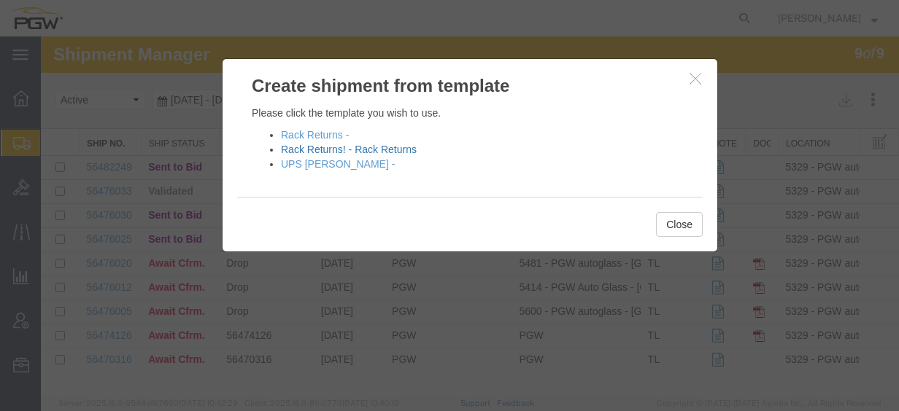
click at [343, 149] on link "Rack Returns! - Rack Returns" at bounding box center [349, 150] width 136 height 12
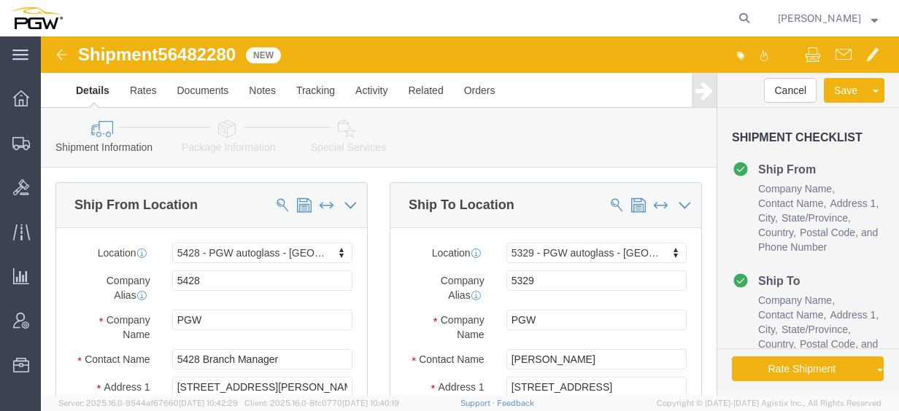
select select "28281"
select select "28253"
type input "654"
select select "28437"
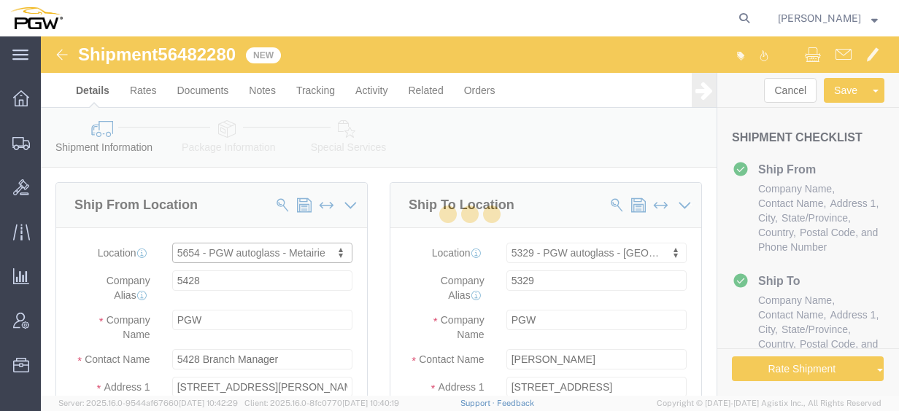
type input "5654"
type input "5654 Branch Manager"
type input "1000 L and A Rd"
type input "Metairie"
type input "70001"
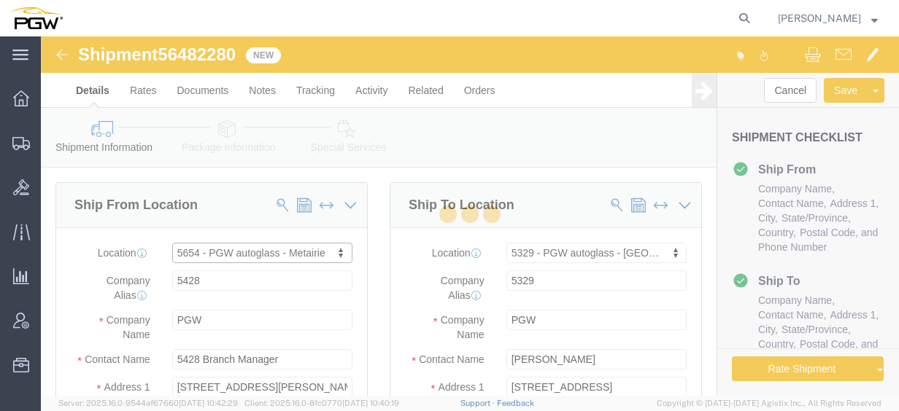
type input "[PHONE_NUMBER]"
type input "[EMAIL_ADDRESS][DOMAIN_NAME]"
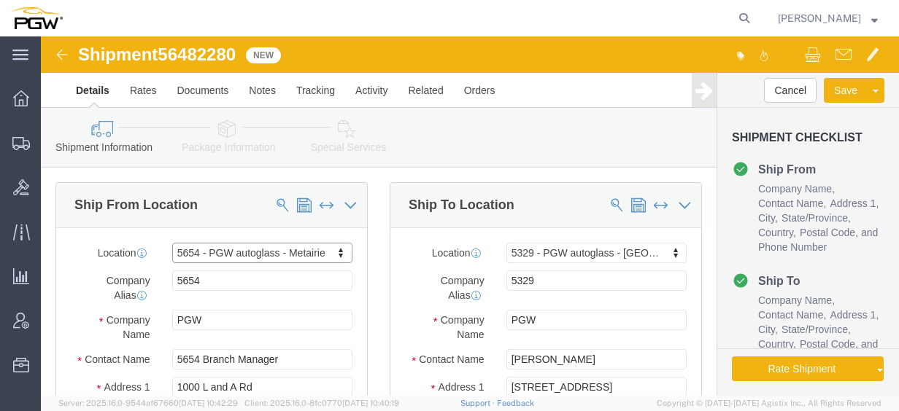
select select "LA"
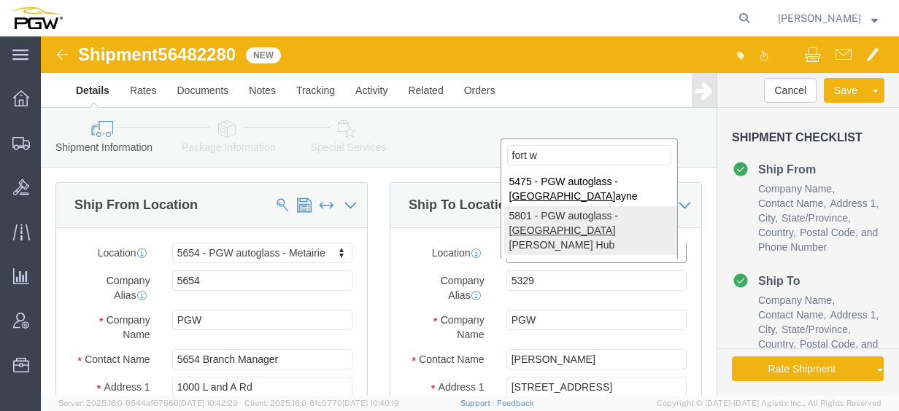
type input "fort w"
select select "62891"
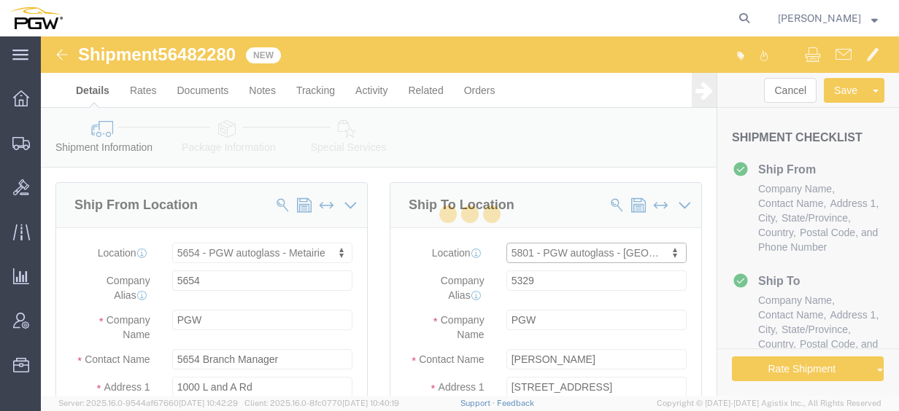
type input "5801"
type input "5801 Branch Manager"
type input "5000 [GEOGRAPHIC_DATA]"
type input "[GEOGRAPHIC_DATA]"
type input "76115"
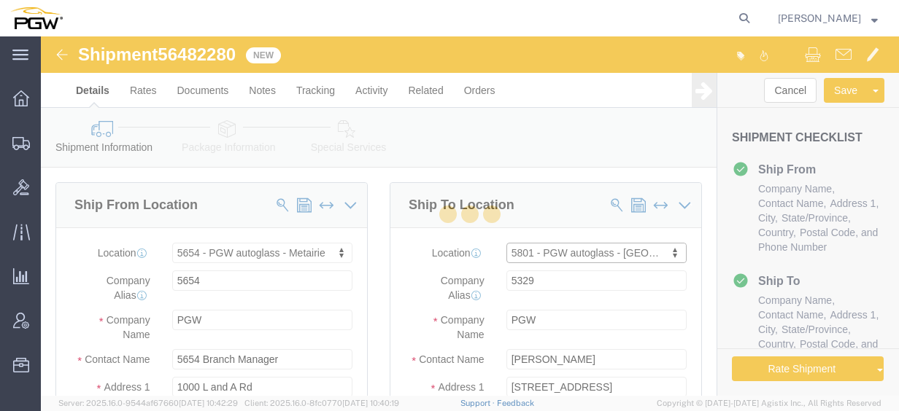
type input "[PHONE_NUMBER]"
type input "[EMAIL_ADDRESS][DOMAIN_NAME]"
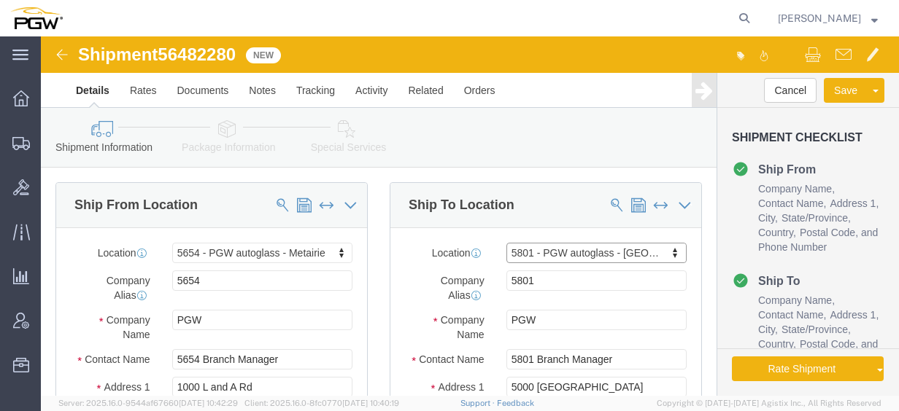
select select "[GEOGRAPHIC_DATA]"
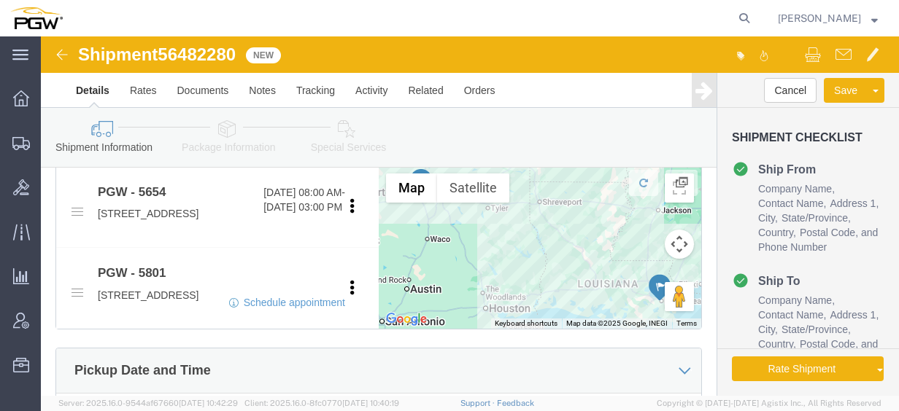
scroll to position [511, 0]
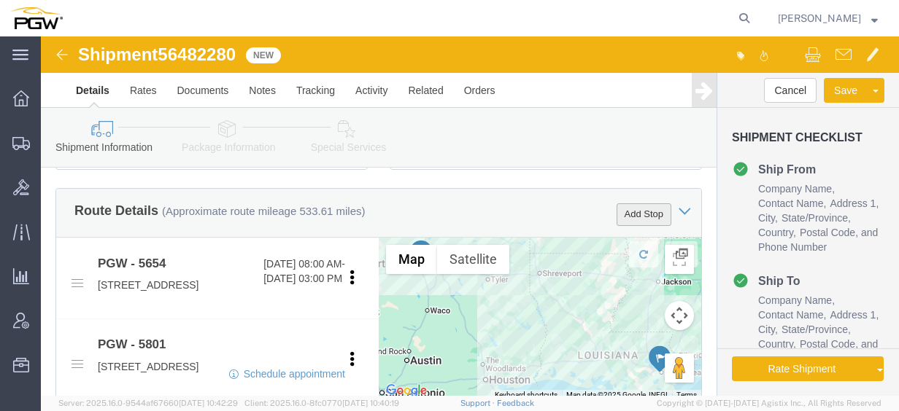
click button "Add Stop"
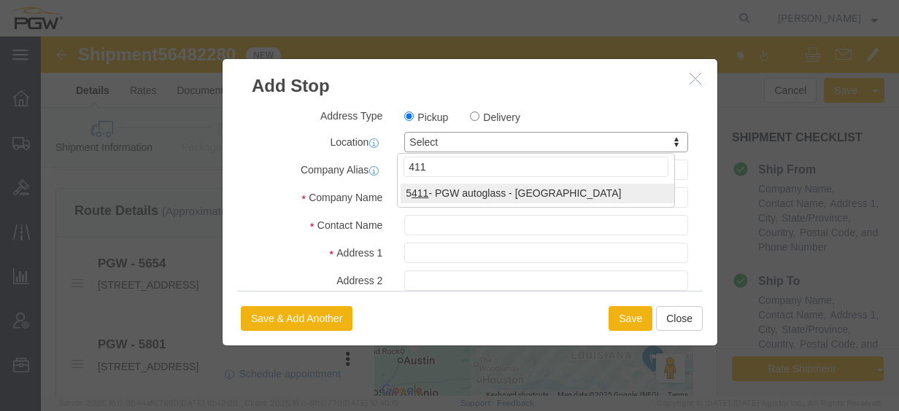
type input "411"
select select "28265"
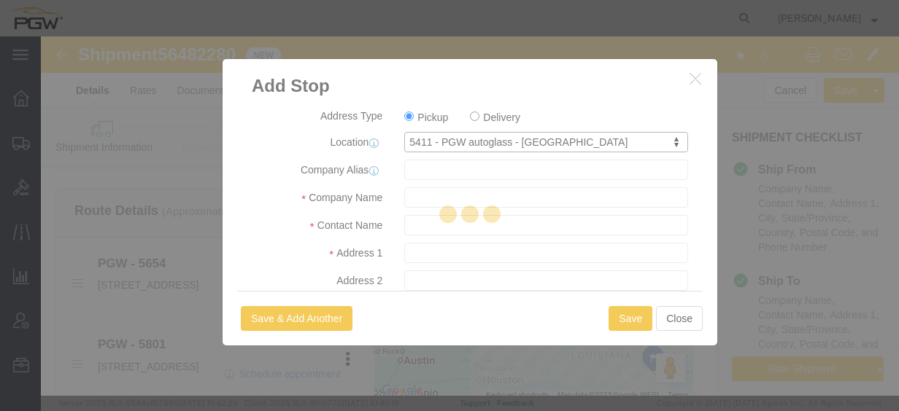
type input "5411"
type input "PGW"
type input "5411 Branch Manager"
type input "[STREET_ADDRESS]"
type input "[GEOGRAPHIC_DATA]"
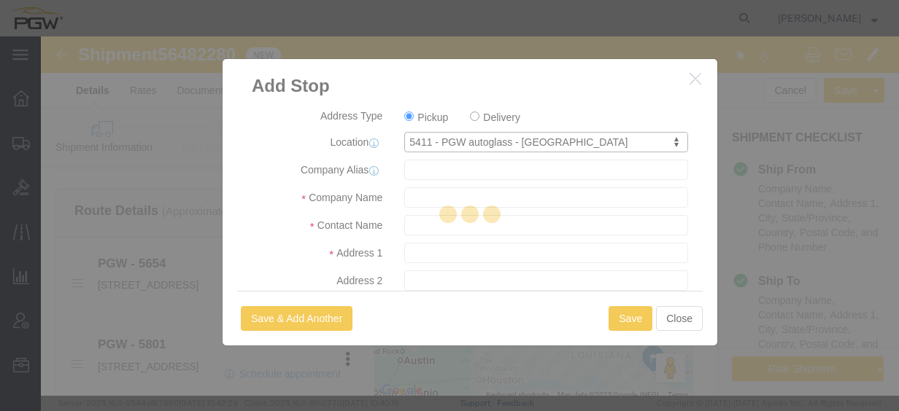
type input "70508"
type input "[PHONE_NUMBER]"
type input "[EMAIL_ADDRESS][DOMAIN_NAME]"
checkbox input "true"
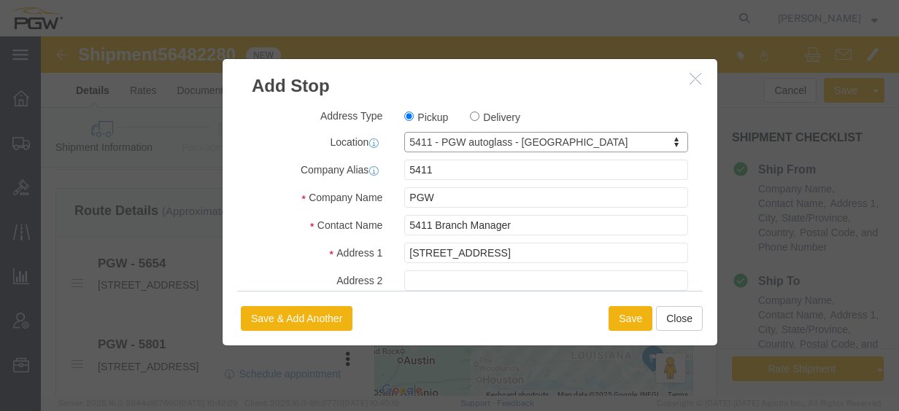
select select "LA"
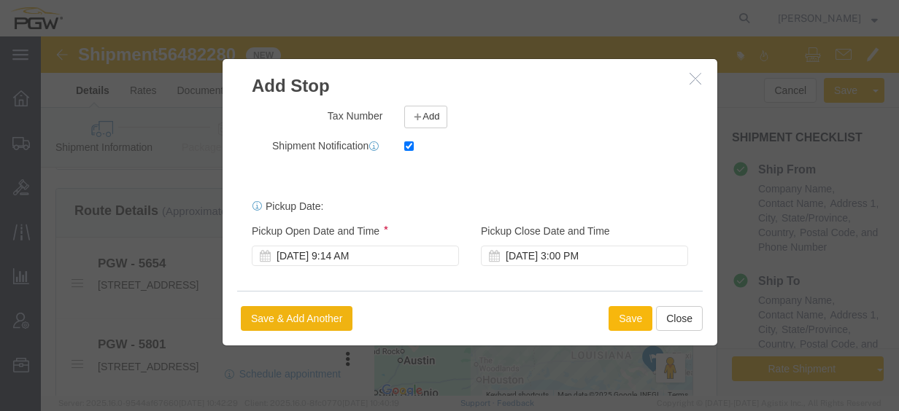
click button "Save"
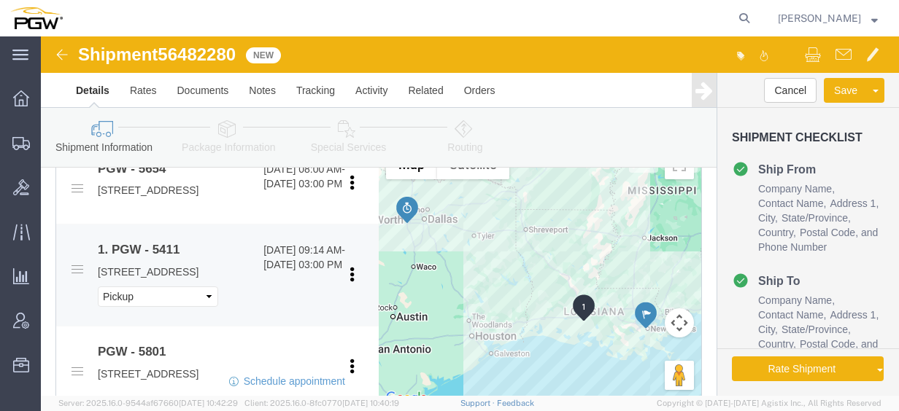
scroll to position [584, 0]
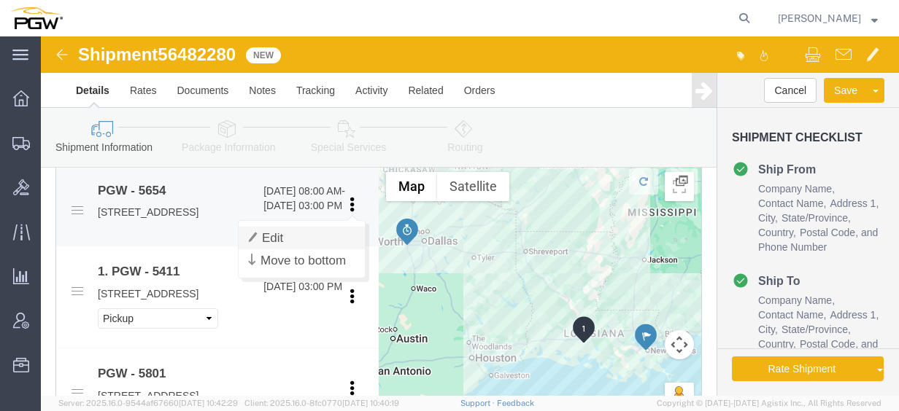
click link "Edit"
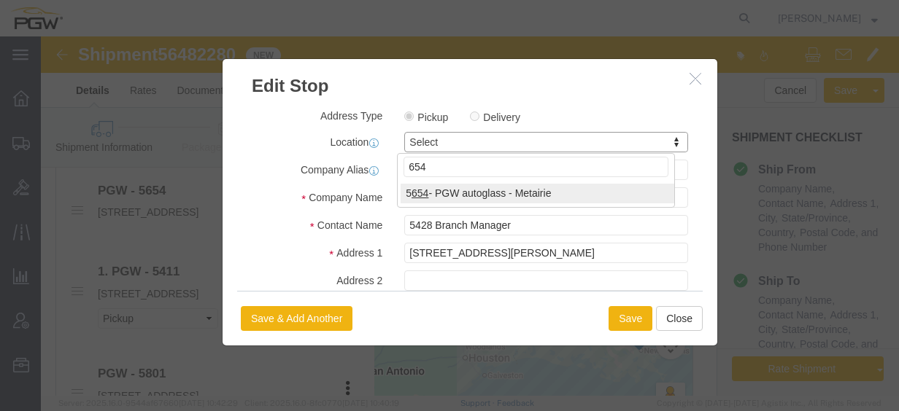
type input "654"
select select "28437"
type input "5654"
type input "5654 Branch Manager"
type input "1000 L and A Rd"
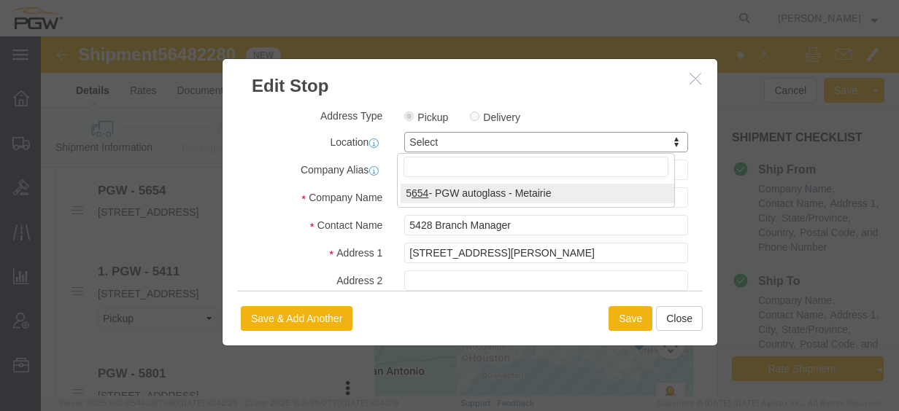
type input "Metairie"
type input "70001"
type input "[PHONE_NUMBER]"
type input "[EMAIL_ADDRESS][DOMAIN_NAME]"
select select "LA"
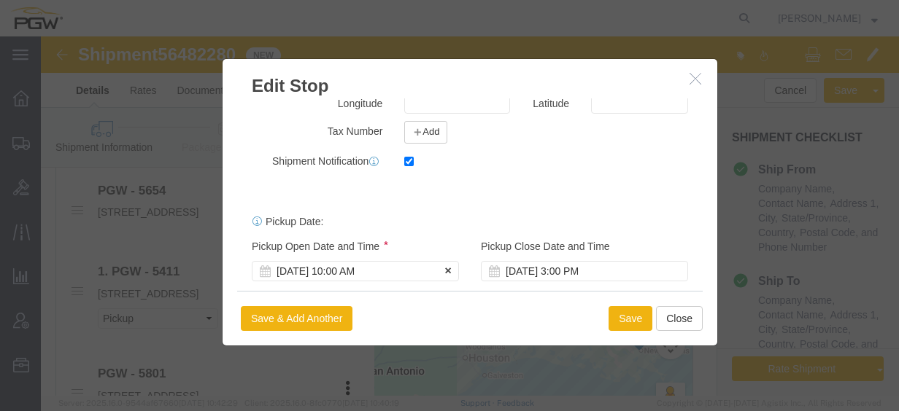
scroll to position [414, 0]
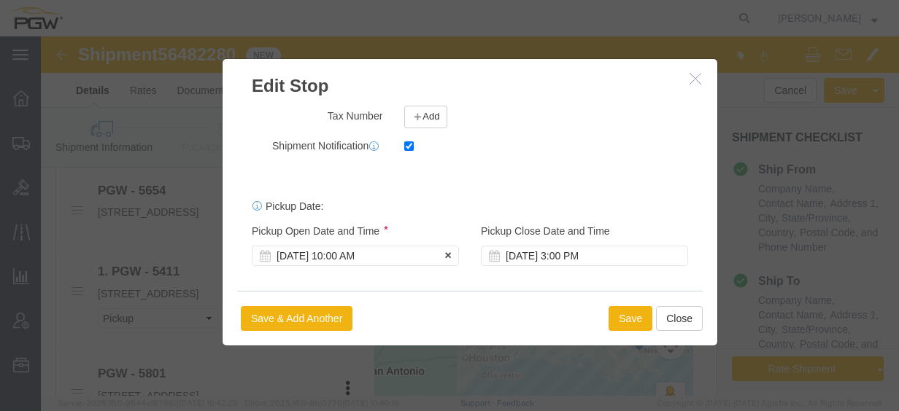
click div "[DATE] 10:00 AM"
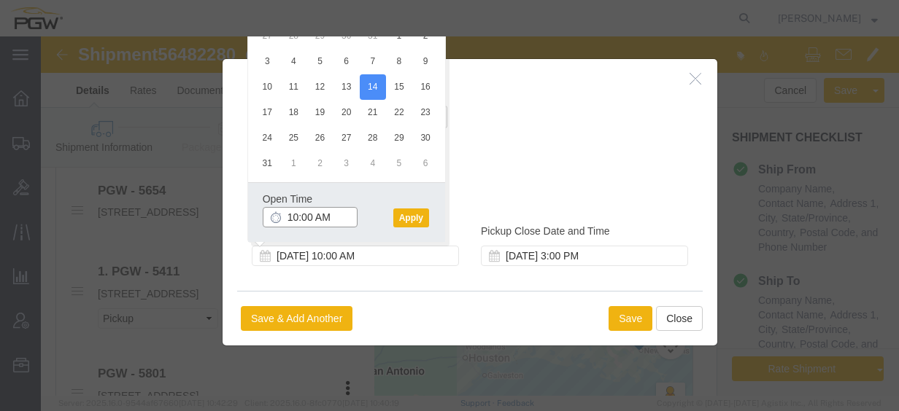
click input "10:00 AM"
type input "8:00 AM"
click button "Apply"
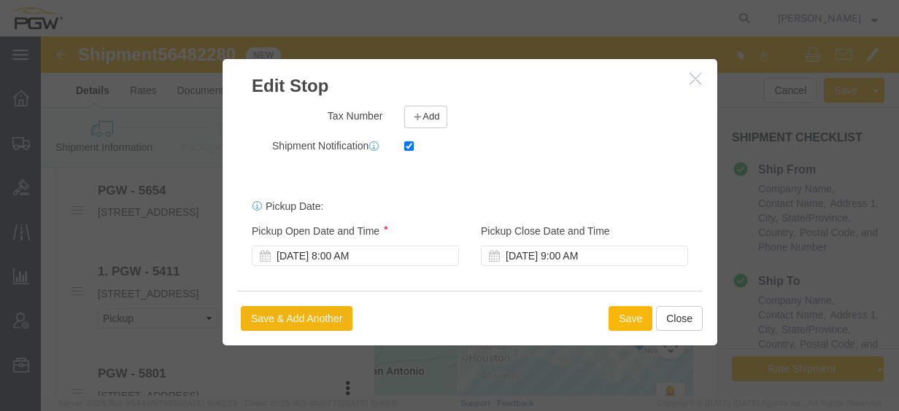
click button "Save"
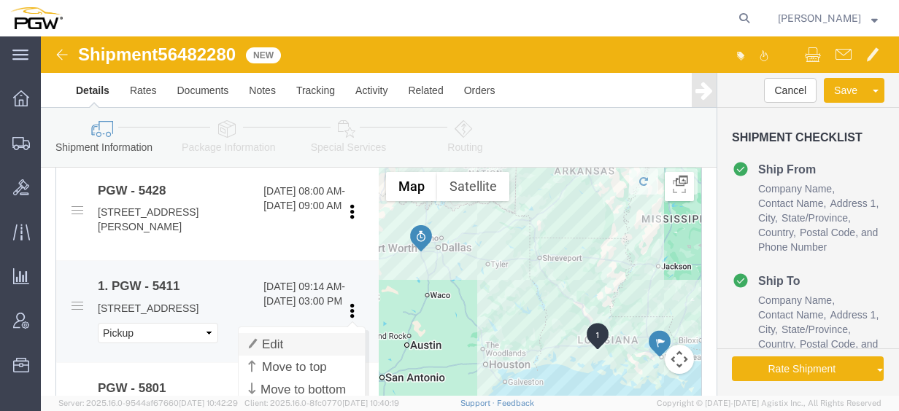
click link "Edit"
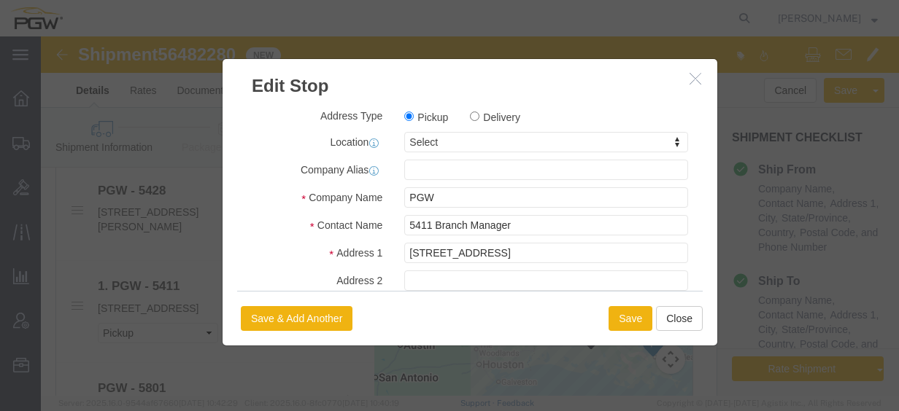
click div "Address Type Pickup Delivery Location Select Select My Profile Location 5303 - …"
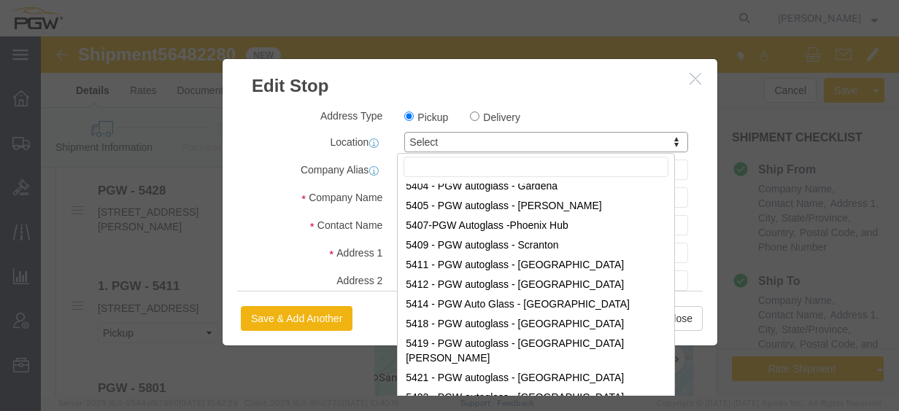
scroll to position [0, 0]
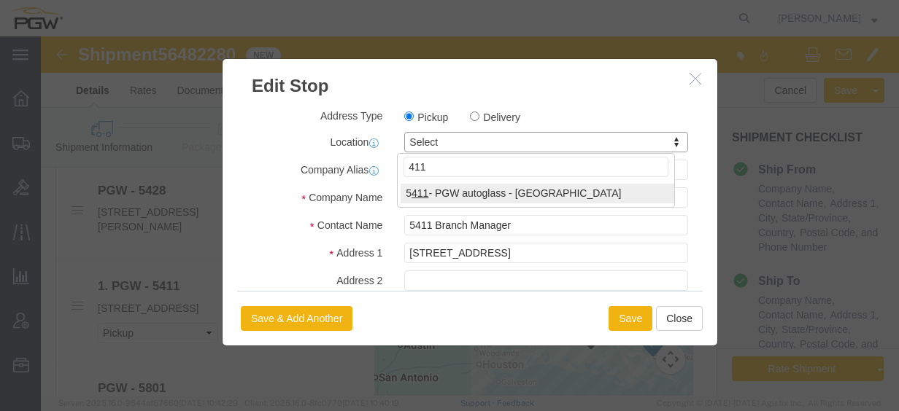
type input "411"
select select "28265"
type input "5411"
select select "LA"
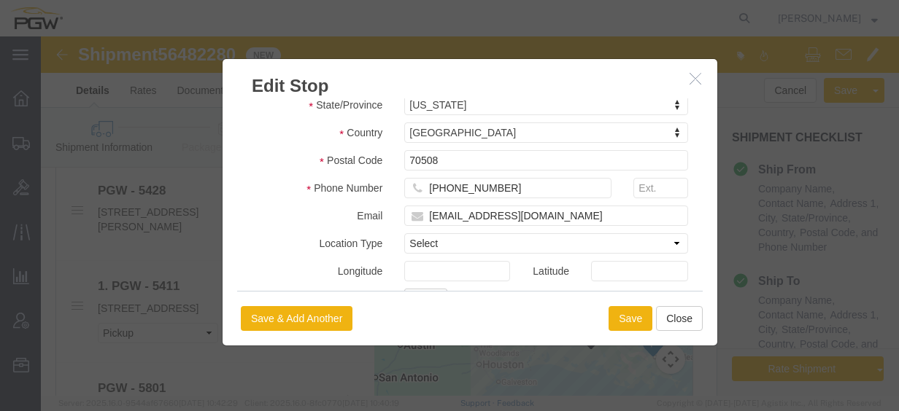
scroll to position [414, 0]
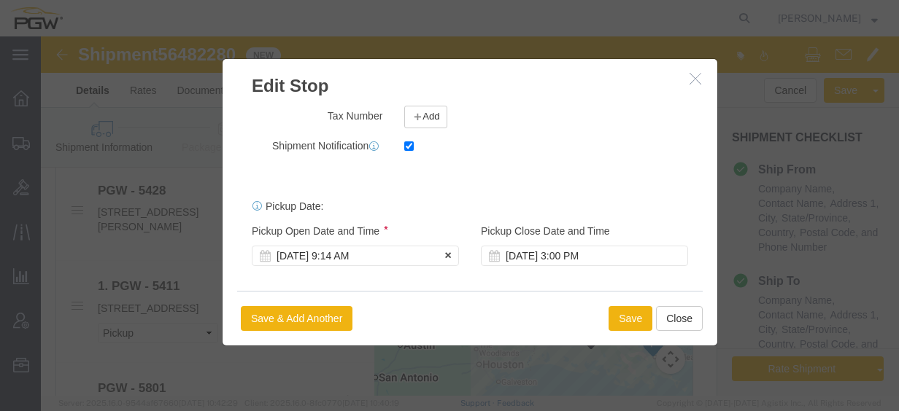
click div "[DATE] 9:14 AM"
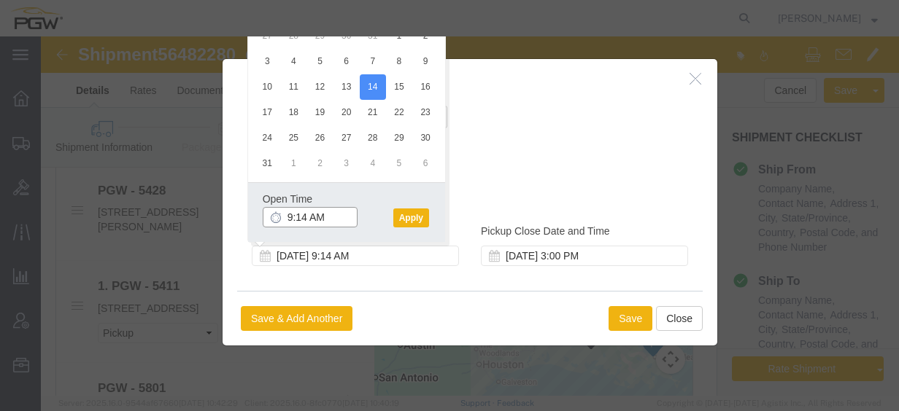
click input "9:14 AM"
type input "2:00 PM"
click button "Apply"
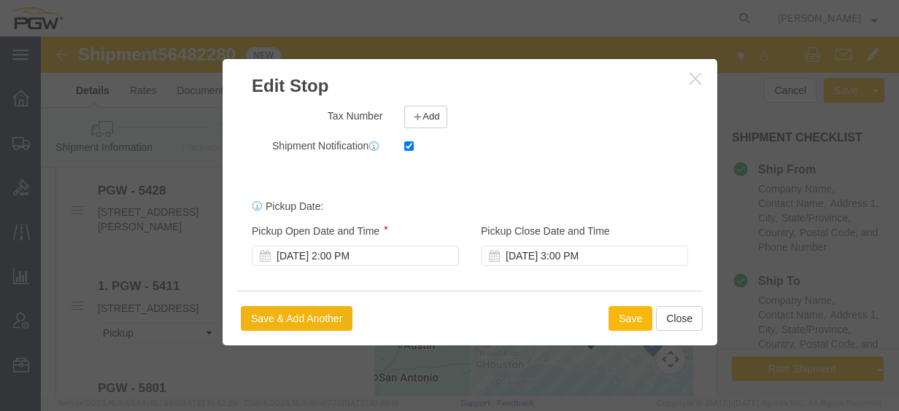
click button "Save"
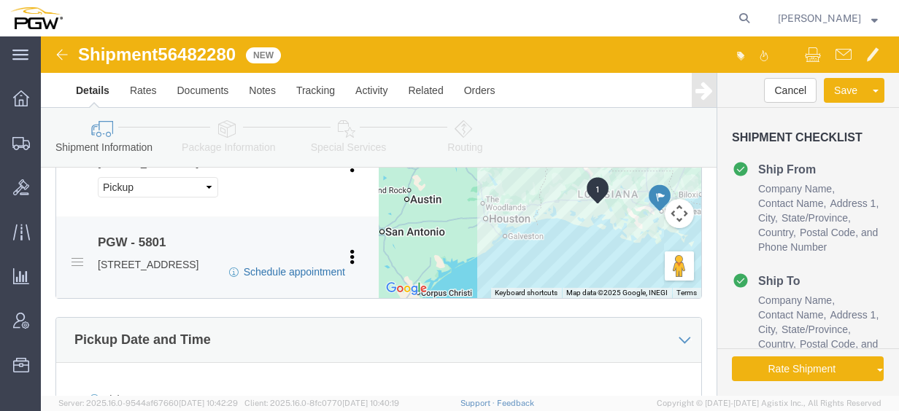
scroll to position [875, 0]
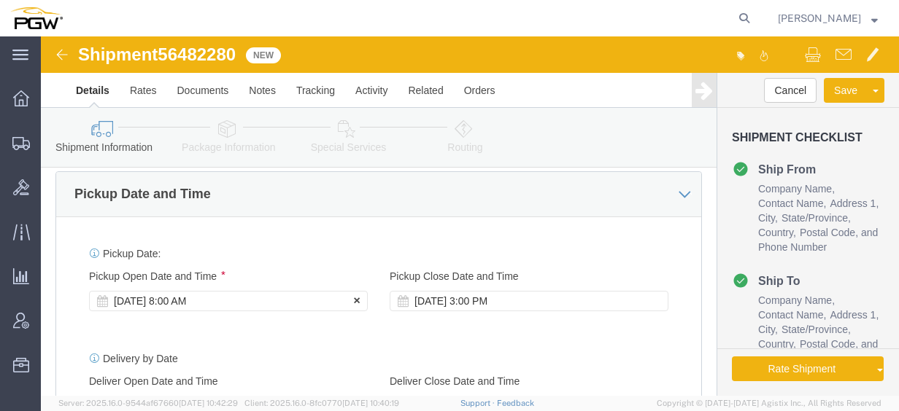
click div "Pickup Start Date Pickup Start Time Pickup Open Date and Time [DATE] 8:00 AM"
drag, startPoint x: 184, startPoint y: 277, endPoint x: 198, endPoint y: 295, distance: 23.4
click div "[DATE] 8:00 AM"
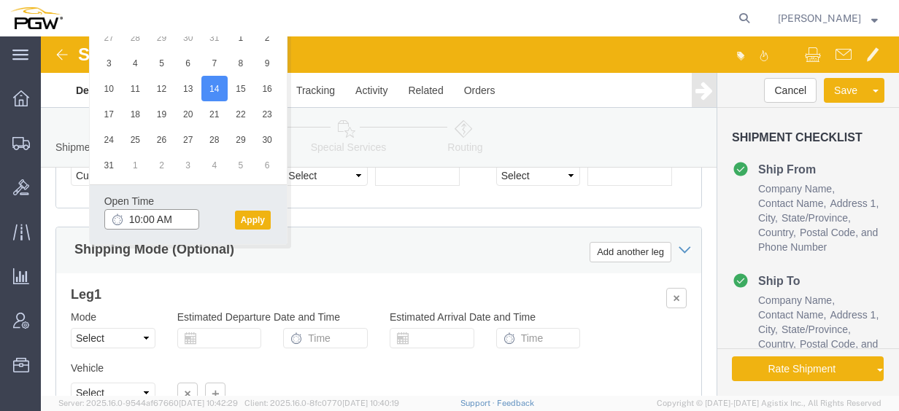
click input "10:00 AM"
type input "8:00 AM"
click button "Apply"
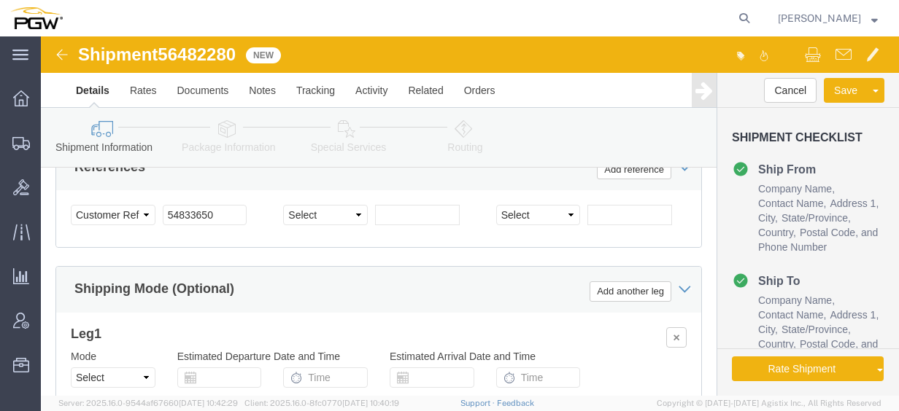
scroll to position [1173, 0]
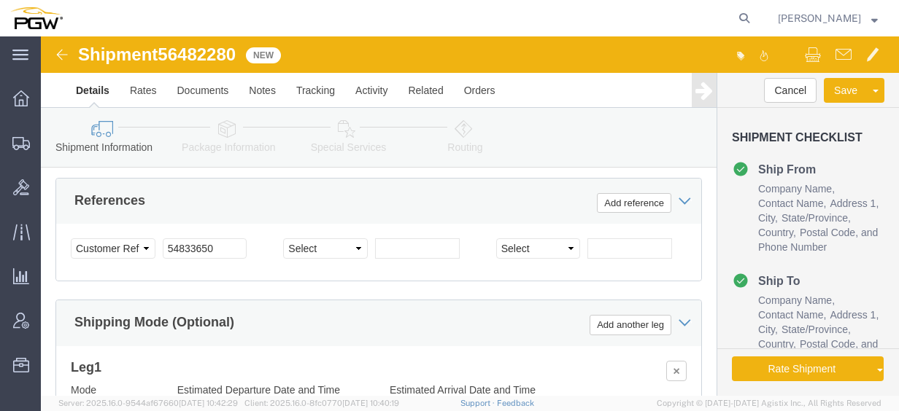
click span "56482280"
copy span "56482280"
click div "Select Account Type Activity ID Airline Appointment Number ASN Batch Request # …"
click input "54833650"
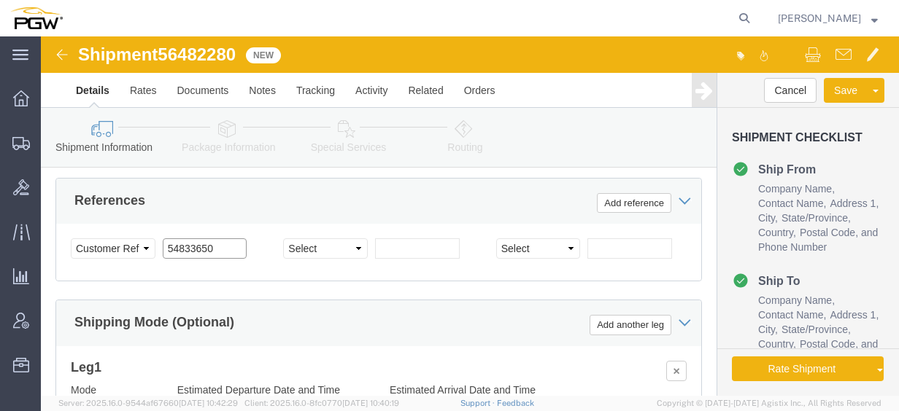
drag, startPoint x: 194, startPoint y: 240, endPoint x: 36, endPoint y: 220, distance: 159.6
click div "Select Account Type Activity ID Airline Appointment Number ASN Batch Request # …"
paste input "648228"
click input "56482280"
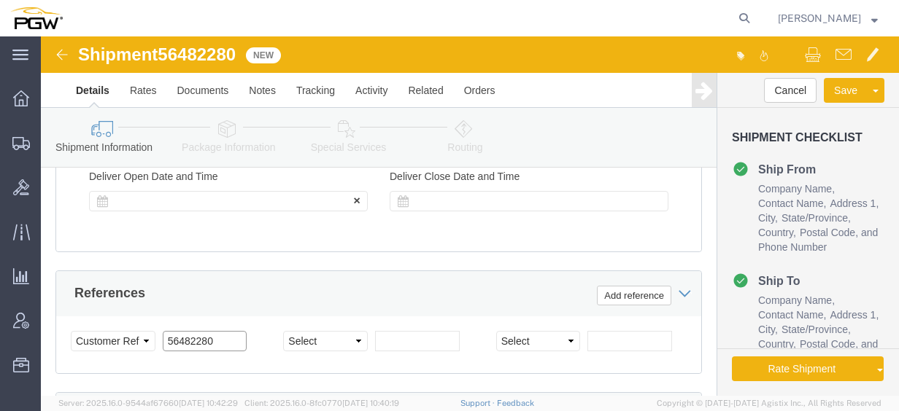
scroll to position [1027, 0]
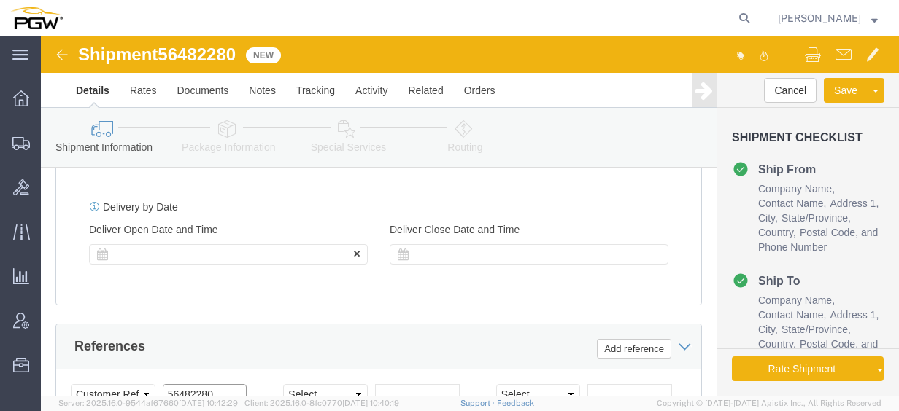
type input "56482280"
click div
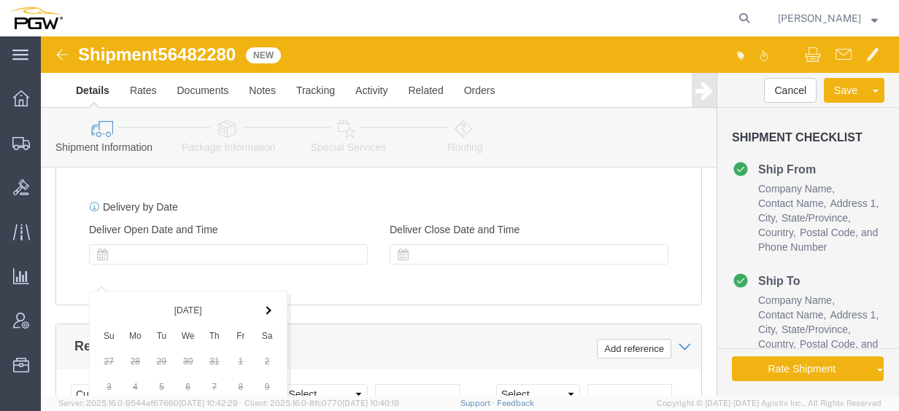
scroll to position [1351, 0]
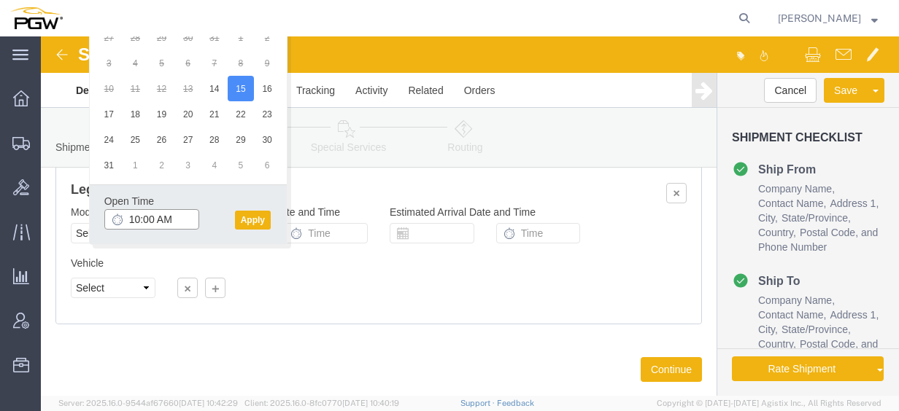
click input "10:00 AM"
type input "1:30 PM"
click button "Apply"
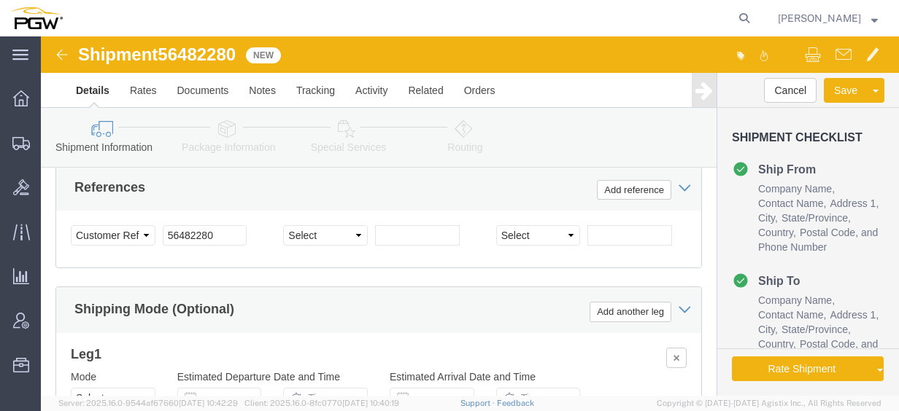
scroll to position [1205, 0]
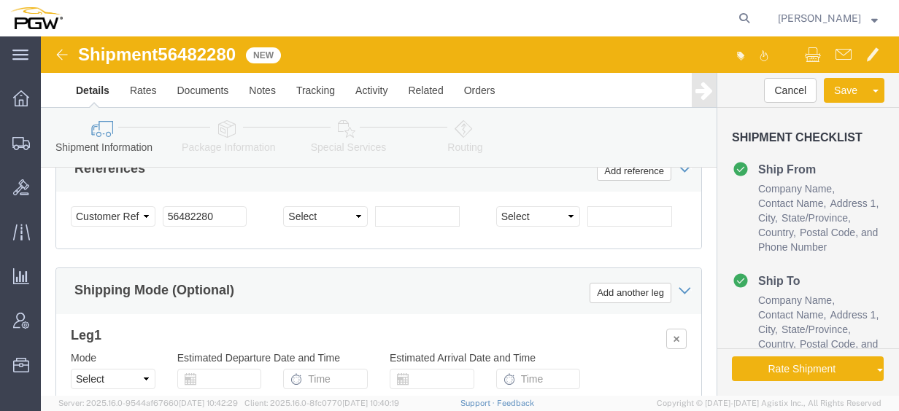
click icon
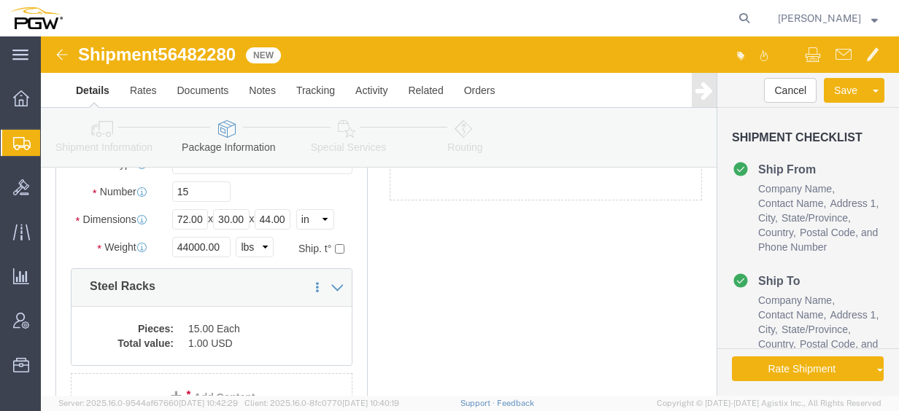
scroll to position [60, 0]
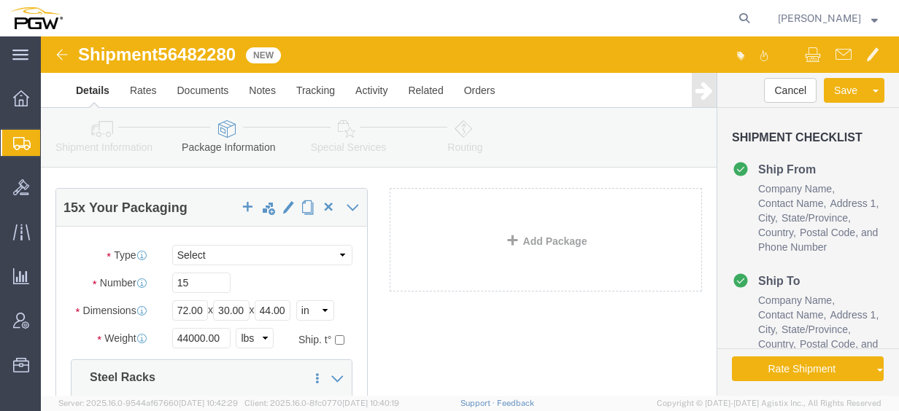
click div "15 x Your Packaging Package Type Select Bale(s) Basket(s) Bolt(s) Bottle(s) Buc…"
click div
click input "15"
drag, startPoint x: 171, startPoint y: 245, endPoint x: 77, endPoint y: 236, distance: 93.9
click div "Number 15"
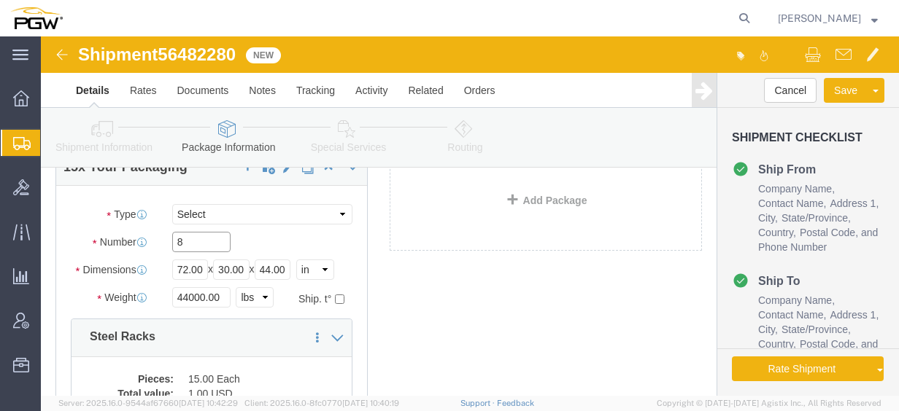
scroll to position [133, 0]
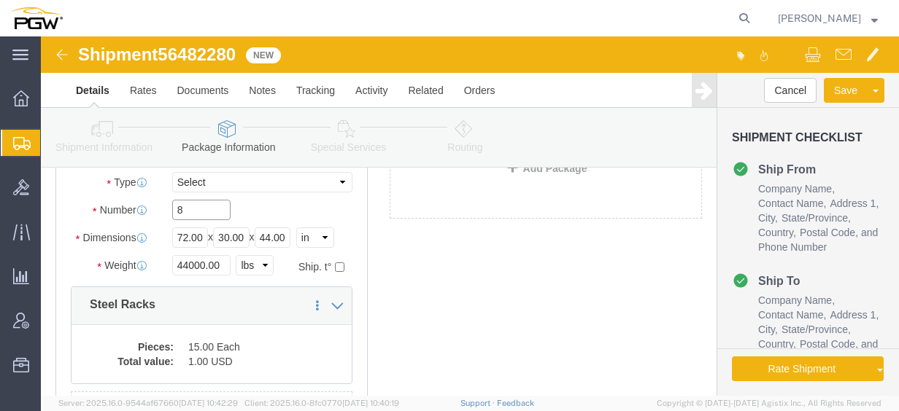
type input "8"
click input "44000.00"
click select "Select kgs lbs"
click div "44000.00 Select kgs lbs"
click input "44000.00"
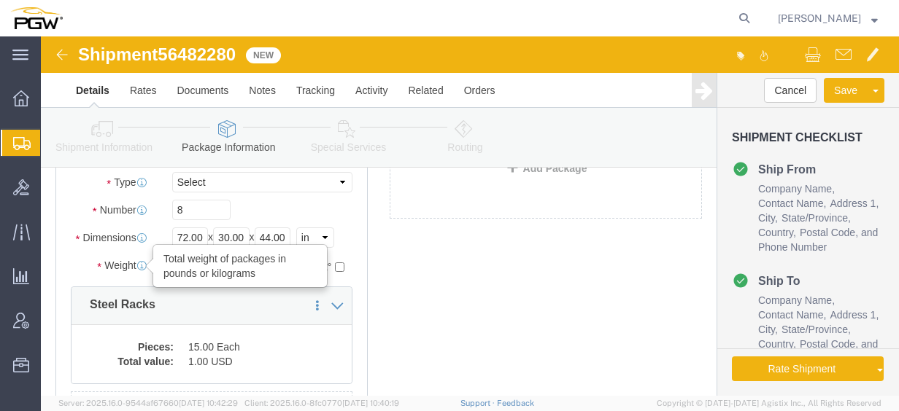
drag, startPoint x: 185, startPoint y: 231, endPoint x: -4, endPoint y: 207, distance: 189.7
click html "Shipment 56482280 New Details Rates Documents Notes Tracking Activity Related O…"
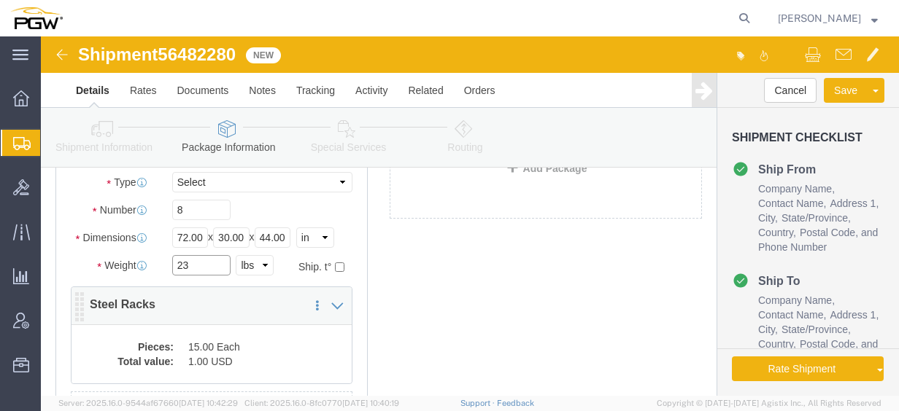
type input "23000.00"
click dd "15.00 Each"
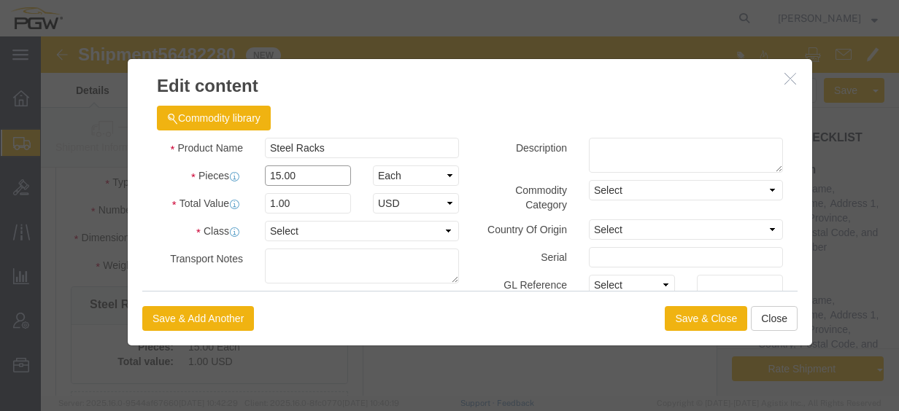
click input "15.00"
drag, startPoint x: 274, startPoint y: 144, endPoint x: 63, endPoint y: 104, distance: 214.8
click div "Product Name Steel Racks Pieces 15.00 Select Bag Barrels 100Board Feet Bottle B…"
type input "8.00"
click input "0.53"
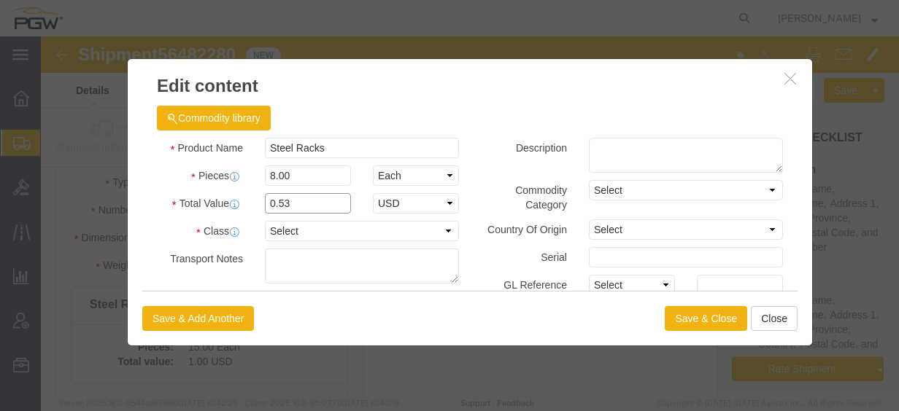
drag, startPoint x: 268, startPoint y: 166, endPoint x: 86, endPoint y: 131, distance: 185.7
click div "Product Name Steel Racks Pieces 8.00 Select Bag Barrels 100Board Feet Bottle Bo…"
type input "1.00"
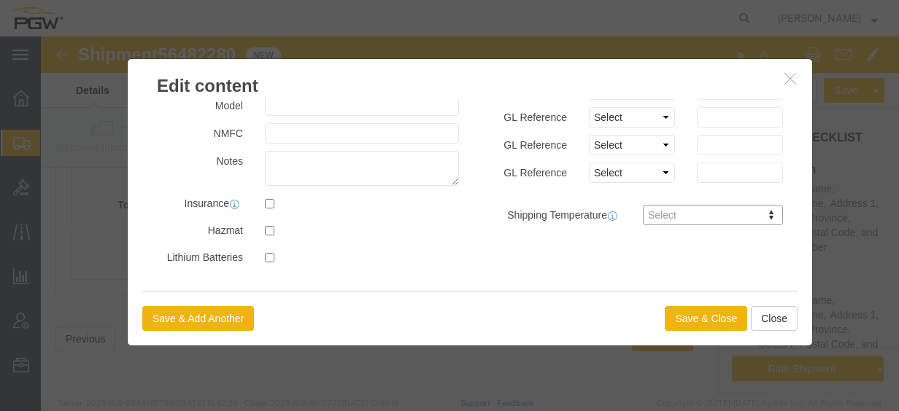
scroll to position [289, 0]
click button "Save & Close"
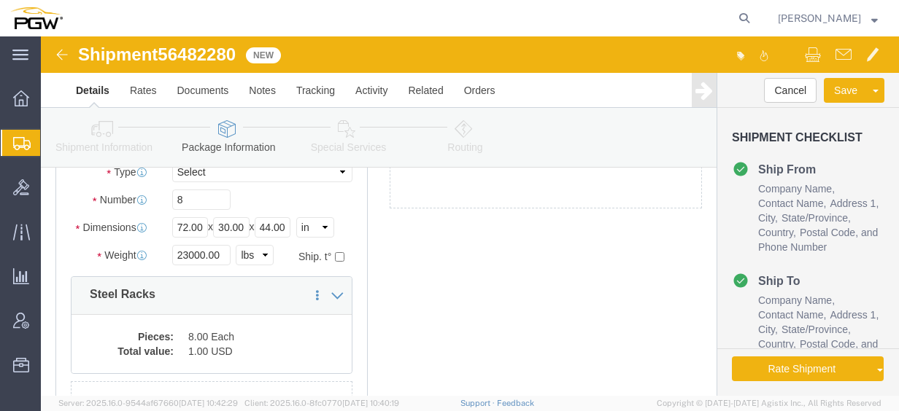
scroll to position [70, 0]
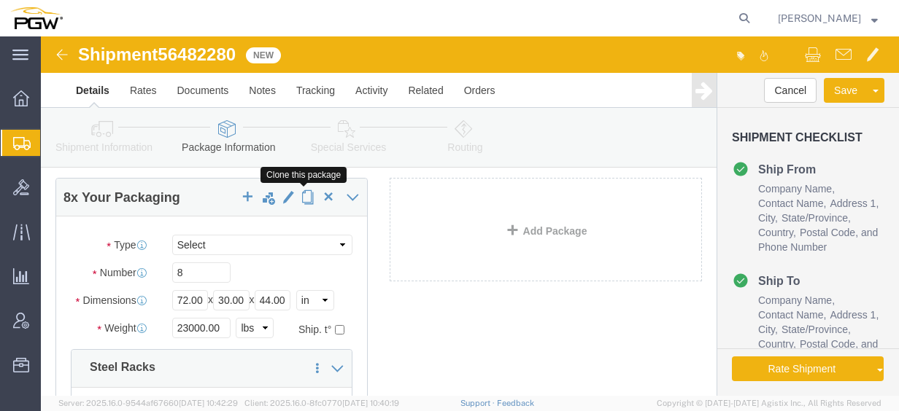
click span "button"
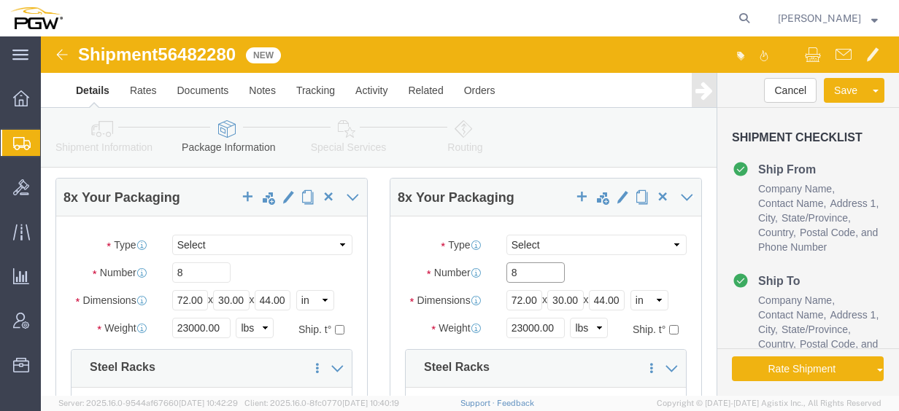
click input "8"
drag, startPoint x: 483, startPoint y: 236, endPoint x: 441, endPoint y: 231, distance: 42.6
click div "Number 8"
type input "7"
click input "23000.00"
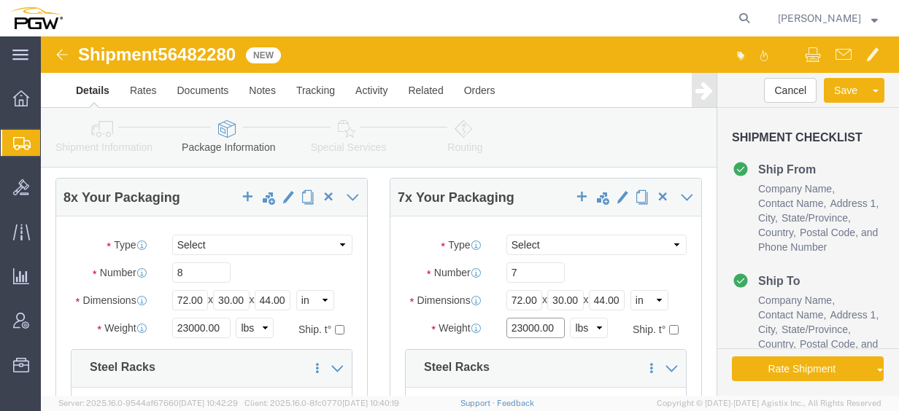
click input "23000.00"
drag, startPoint x: 493, startPoint y: 292, endPoint x: 433, endPoint y: 289, distance: 60.6
click div "Weight 23000.00 Select kgs lbs Ship. t°"
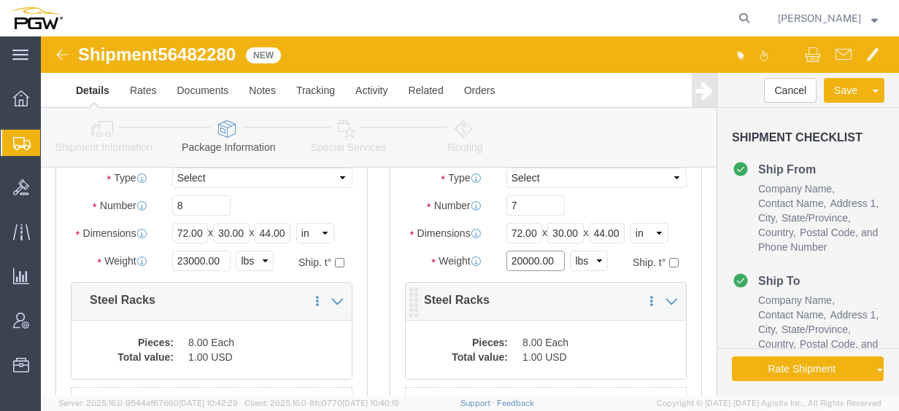
scroll to position [143, 0]
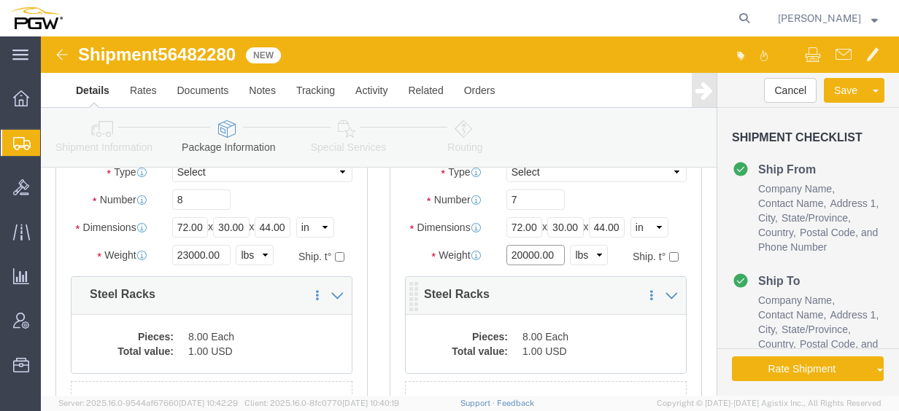
type input "20000.00"
click dd "8.00 Each"
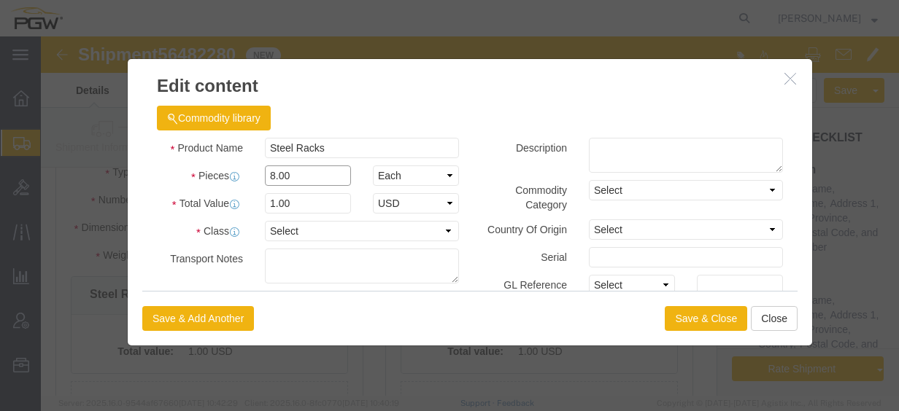
drag, startPoint x: 260, startPoint y: 142, endPoint x: 233, endPoint y: 140, distance: 26.4
click input "8.00"
drag, startPoint x: 261, startPoint y: 140, endPoint x: 35, endPoint y: 123, distance: 226.8
click div "Edit content Commodity library Product Name Steel Racks Pieces 8.00 Select Bag …"
type input "7.00"
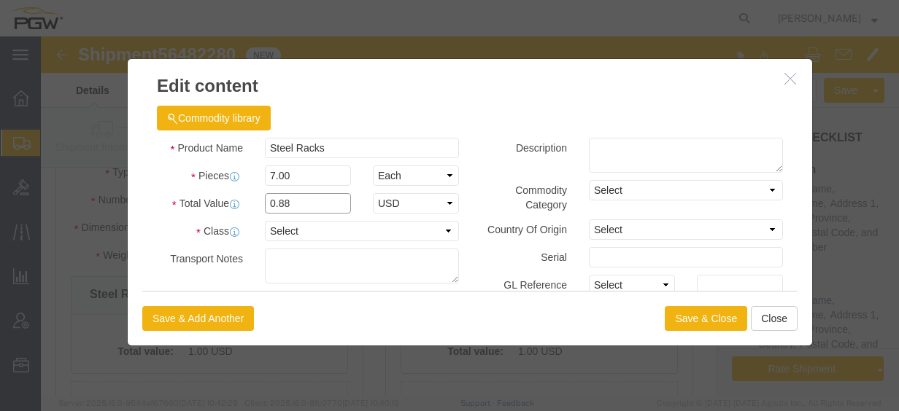
click input "0.88"
click div "Total Value 0.88 Select ADP AED AFN ALL AMD AOA ARS ATS AUD AWG AZN BAM BBD BDT…"
type input "1.00"
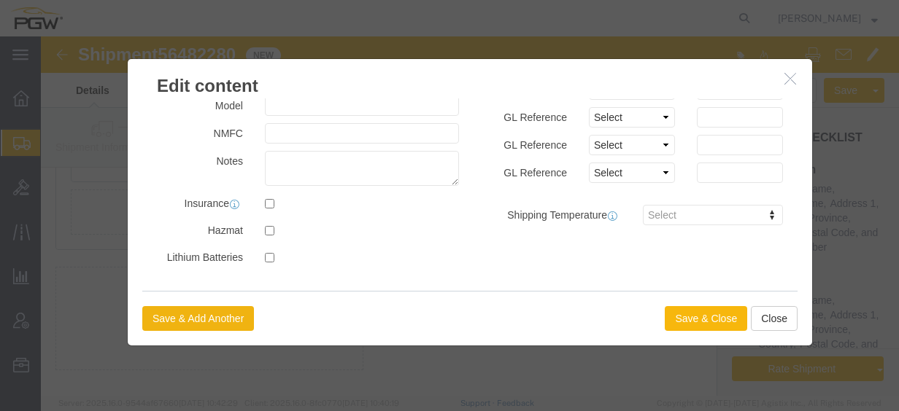
click button "Save & Close"
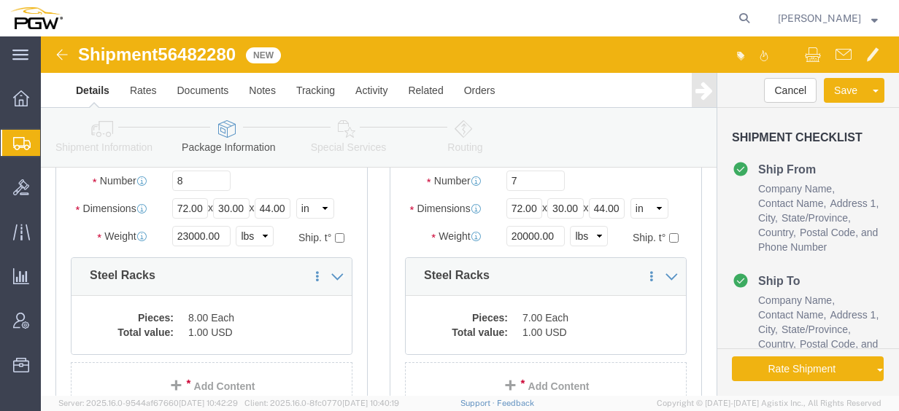
scroll to position [116, 0]
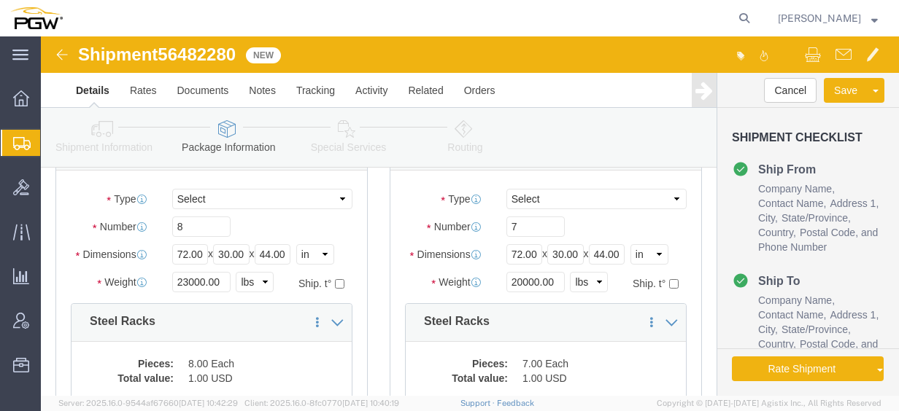
click icon
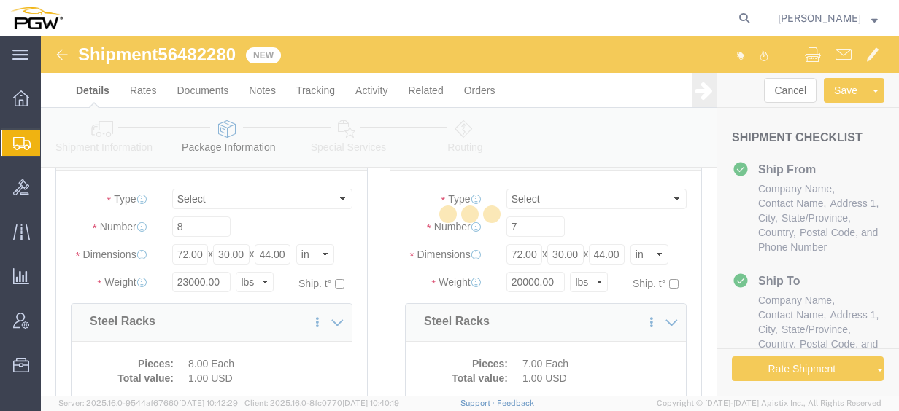
select select
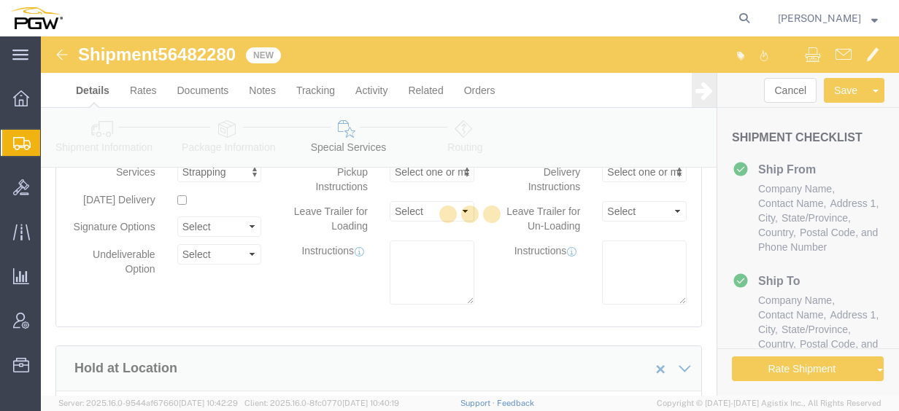
select select "COSTCENTER"
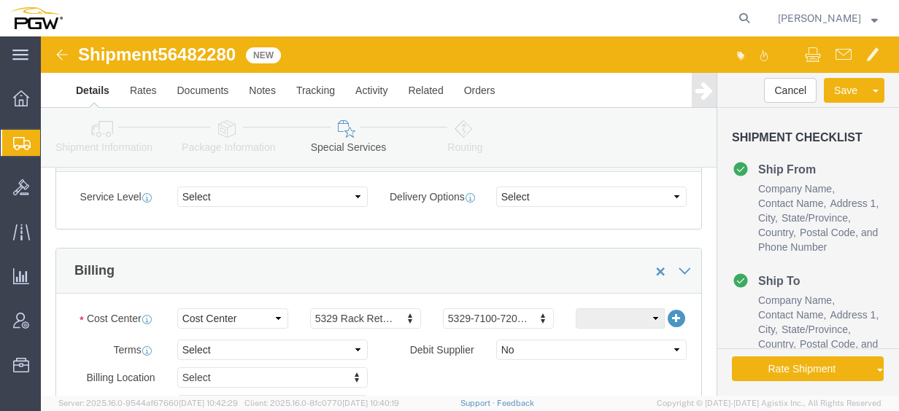
scroll to position [657, 0]
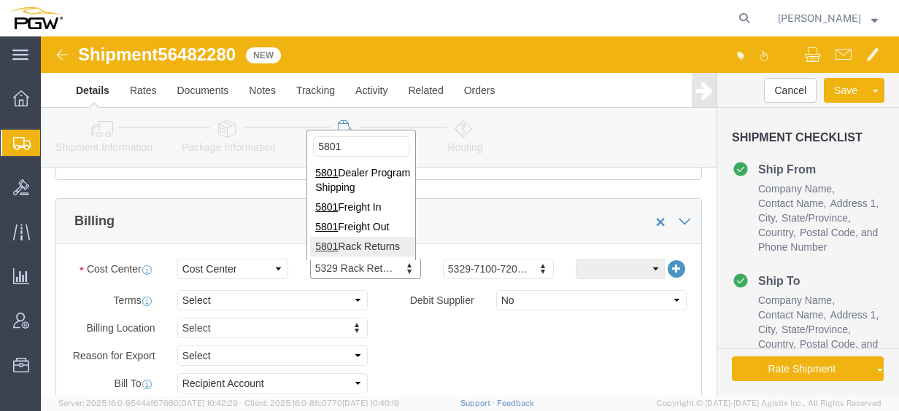
type input "5801"
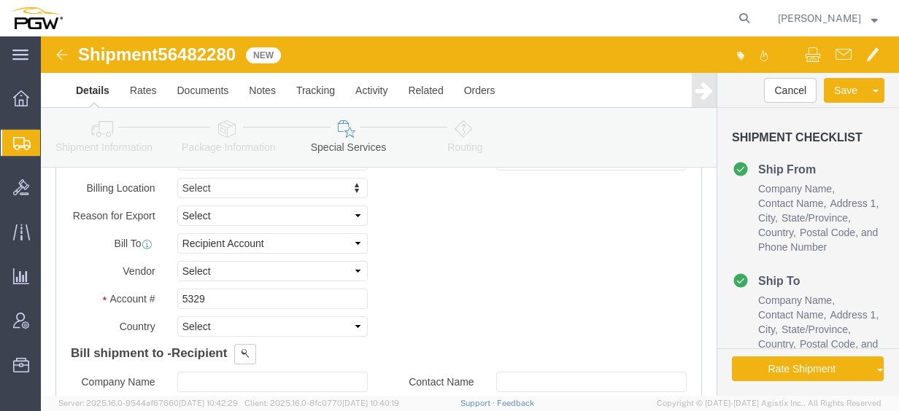
scroll to position [803, 0]
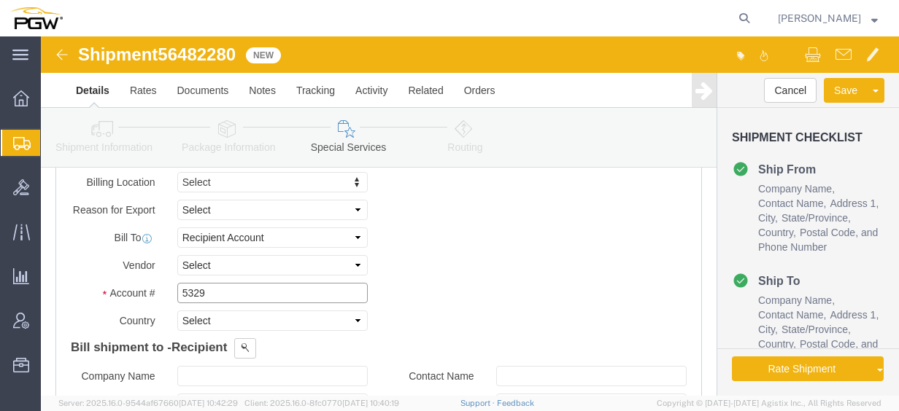
click input "5329"
drag, startPoint x: 208, startPoint y: 258, endPoint x: 26, endPoint y: 231, distance: 183.7
click div "Billing Location Select Select My Profile Location 5303 - PGW autoglass - Corpo…"
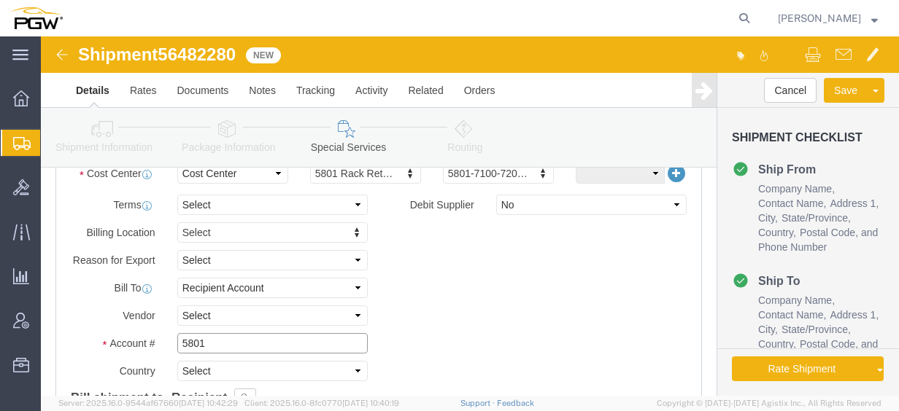
scroll to position [730, 0]
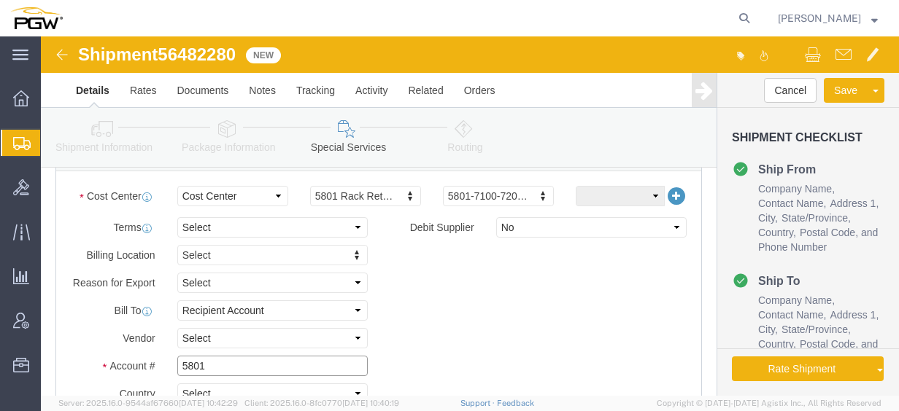
type input "5801"
click link "Routing"
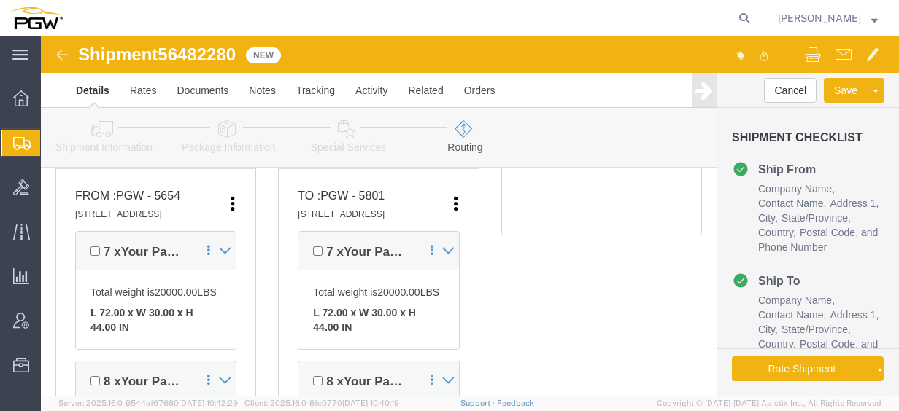
scroll to position [365, 0]
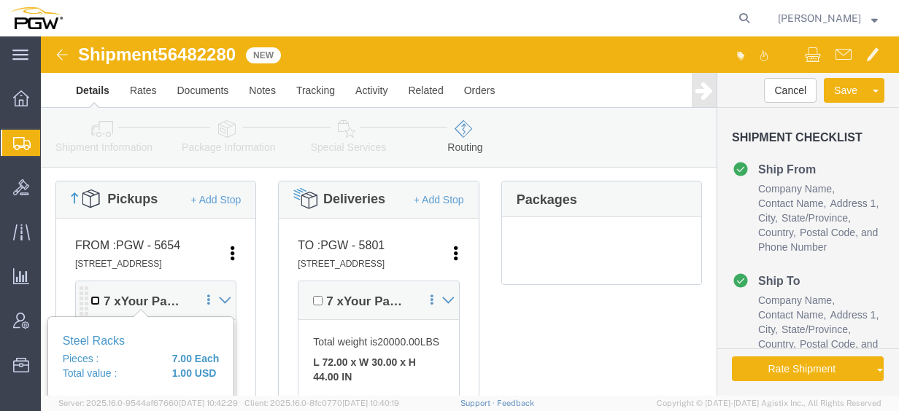
click input "checkbox"
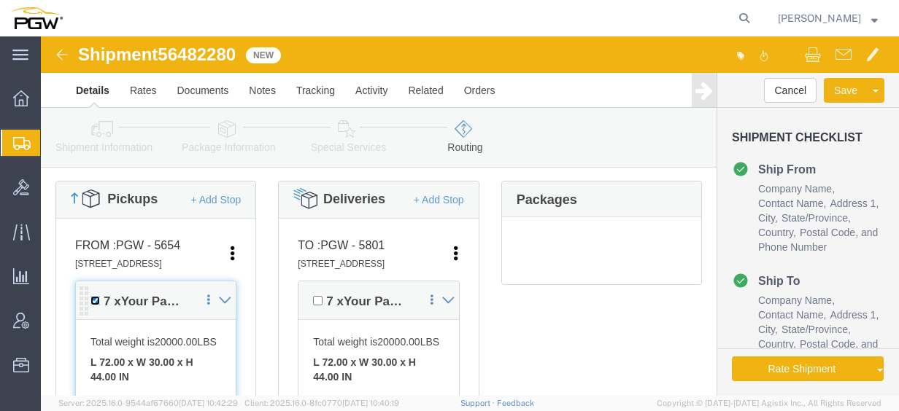
click icon
click input "checkbox"
checkbox input "false"
click icon
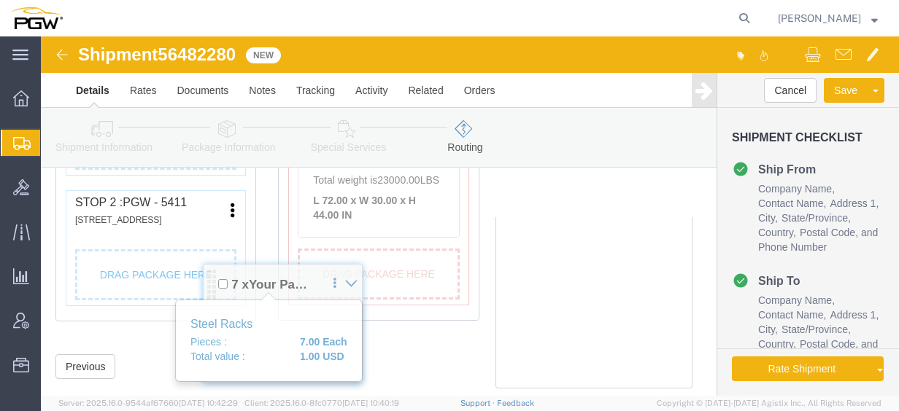
scroll to position [644, 0]
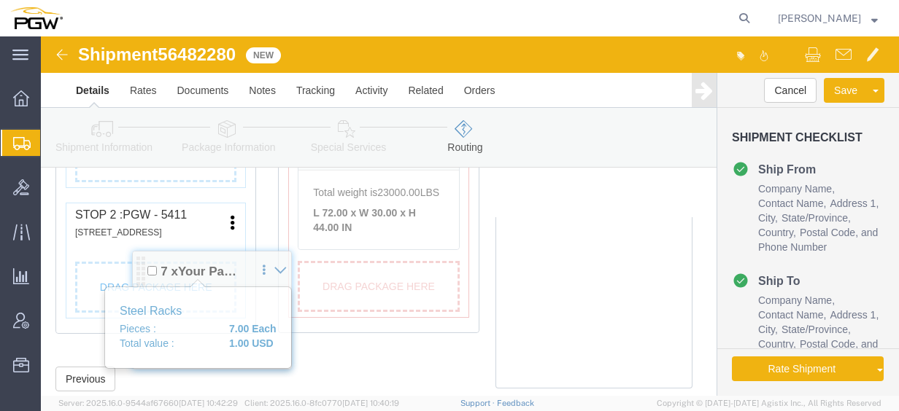
drag, startPoint x: 44, startPoint y: 276, endPoint x: 61, endPoint y: 228, distance: 51.0
click div "Pickups + Add Stop From : PGW - 5654 [STREET_ADDRESS] Edit Move to top Move to …"
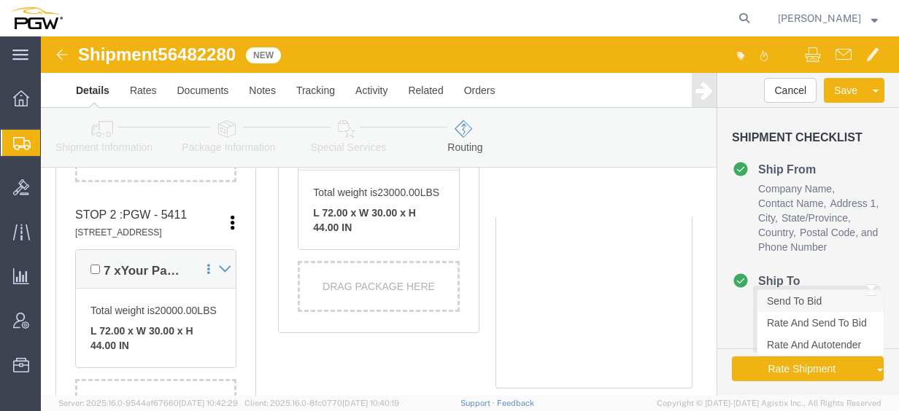
click link "Send To Bid"
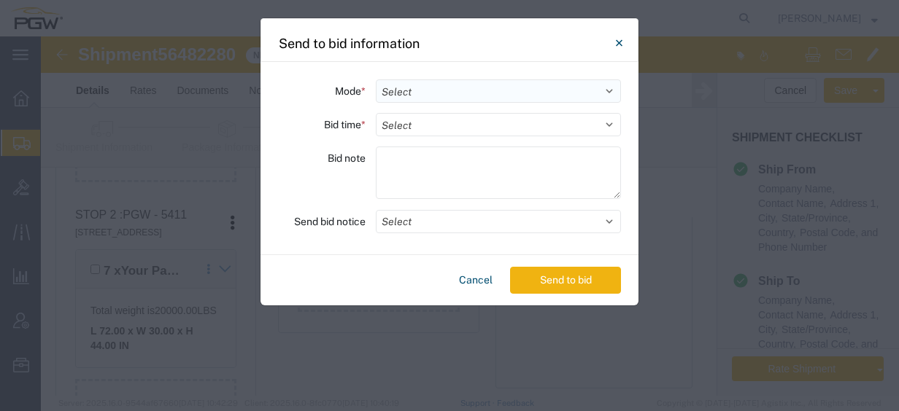
click at [465, 90] on select "Select Small Parcel Truckload Air Rail Less than Truckload Ocean Freight Multi-…" at bounding box center [498, 91] width 245 height 23
select select "TL"
click at [376, 80] on select "Select Small Parcel Truckload Air Rail Less than Truckload Ocean Freight Multi-…" at bounding box center [498, 91] width 245 height 23
click at [441, 128] on select "Select 30 Min (Rush) 1 Hour (Rush) 2 Hours (Rush) 4 Hours (Rush) 8 Hours (Rush)…" at bounding box center [498, 124] width 245 height 23
select select "24"
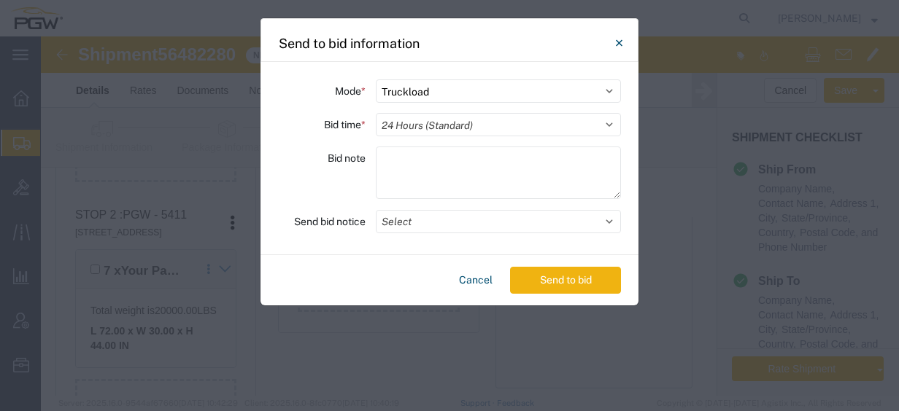
click at [376, 113] on select "Select 30 Min (Rush) 1 Hour (Rush) 2 Hours (Rush) 4 Hours (Rush) 8 Hours (Rush)…" at bounding box center [498, 124] width 245 height 23
click at [549, 277] on button "Send to bid" at bounding box center [565, 280] width 111 height 27
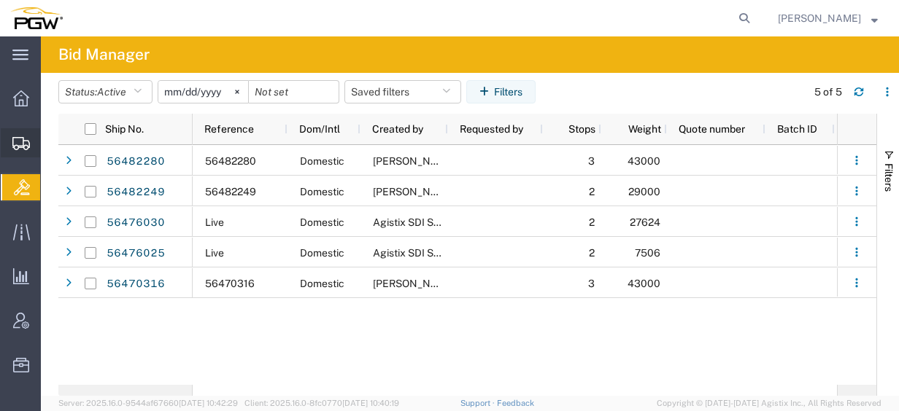
click at [0, 0] on span "Create from Template" at bounding box center [0, 0] width 0 height 0
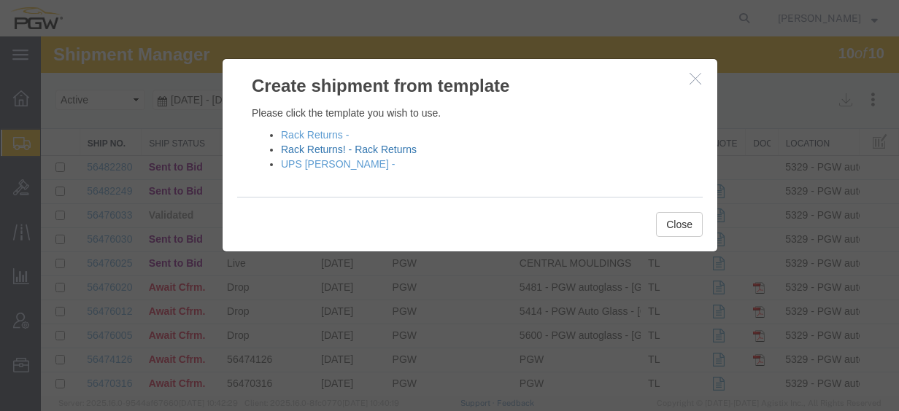
click at [308, 147] on link "Rack Returns! - Rack Returns" at bounding box center [349, 150] width 136 height 12
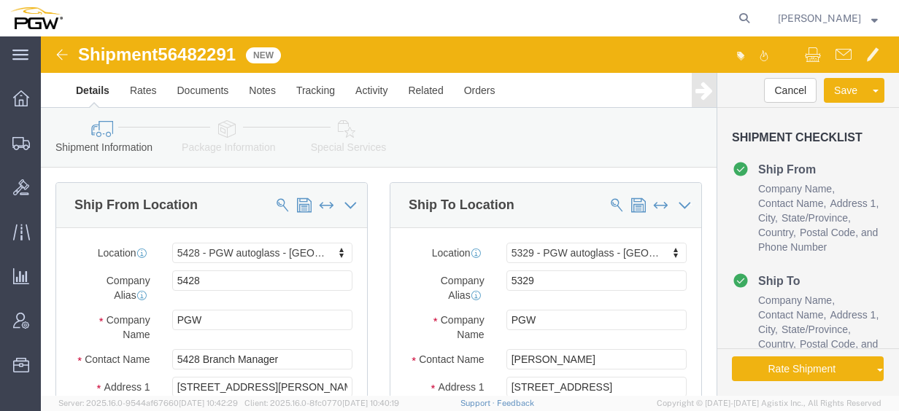
select select "28281"
select select "28253"
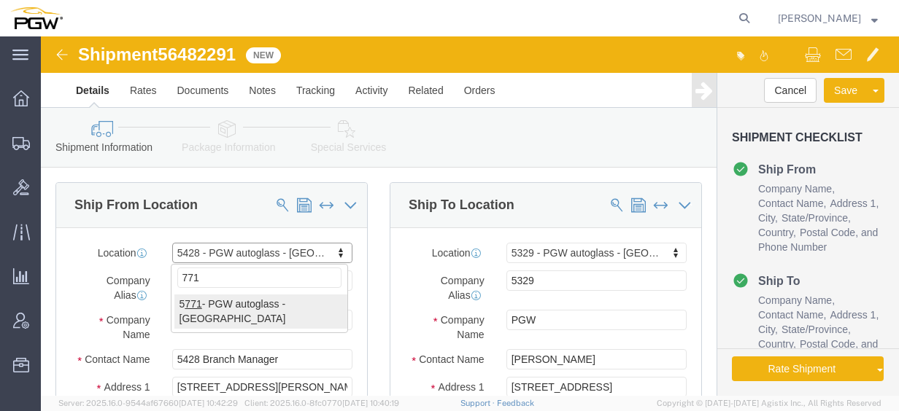
type input "771"
select select "28499"
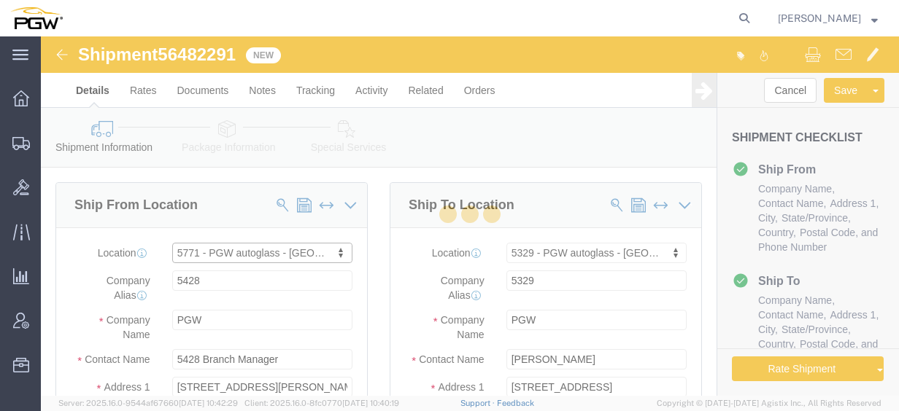
type input "5771"
type input "5771 Branch Manager"
type input "3100-[STREET_ADDRESS]"
type input "[US_STATE][GEOGRAPHIC_DATA]"
type input "63043"
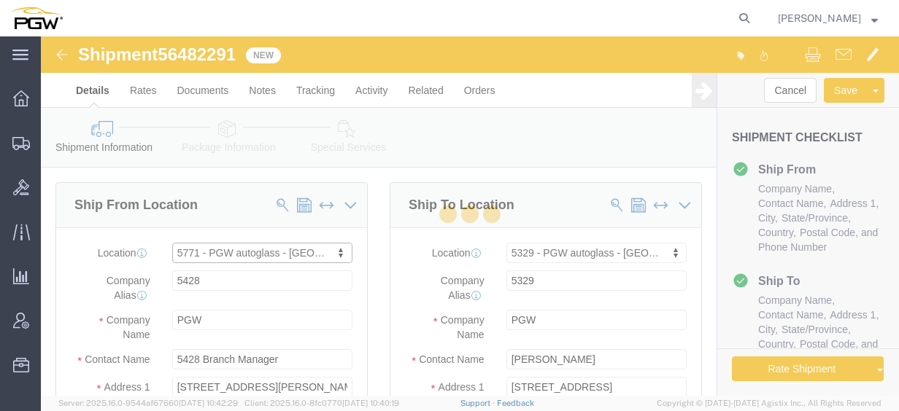
type input "[PHONE_NUMBER]"
type input "[EMAIL_ADDRESS][DOMAIN_NAME]"
select select "MO"
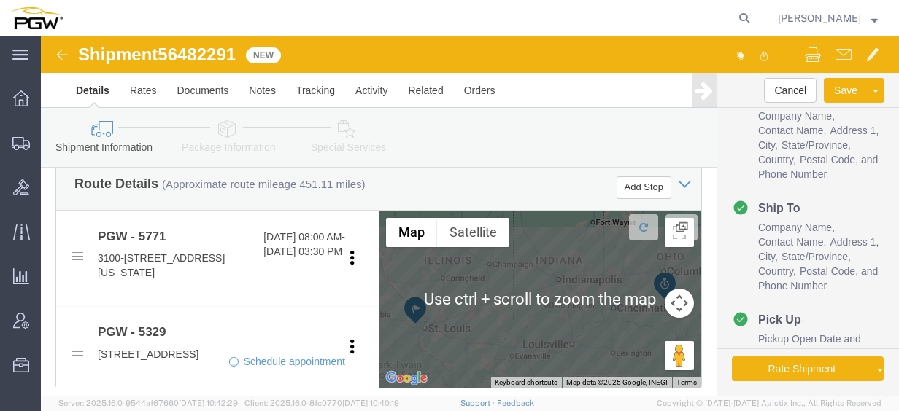
scroll to position [511, 0]
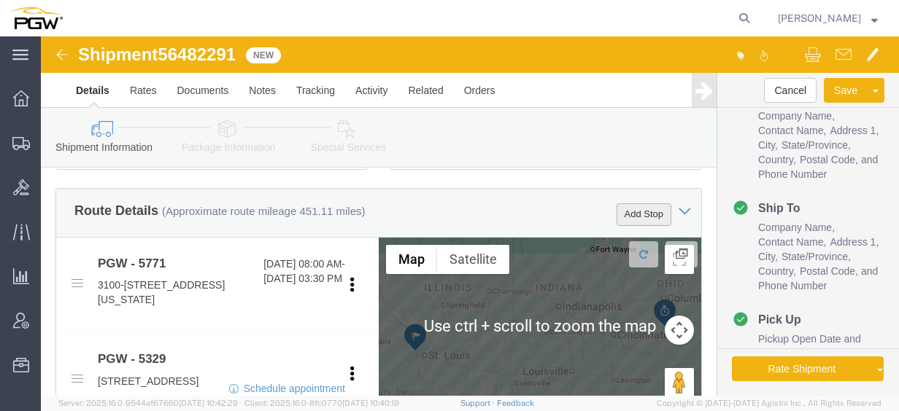
click button "Add Stop"
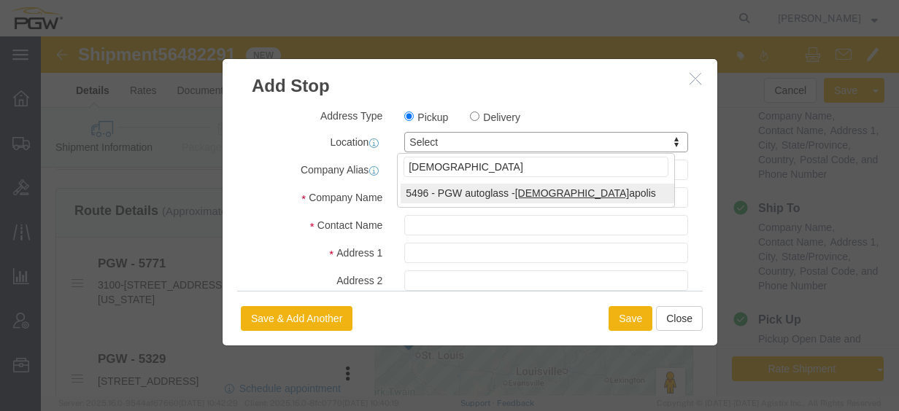
type input "[DEMOGRAPHIC_DATA]"
select select "28327"
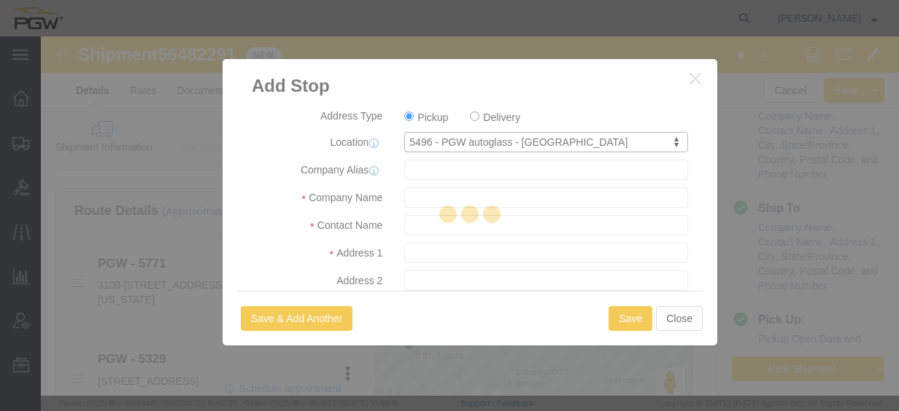
type input "5496"
type input "PGW"
type input "5496 Branch Manager"
type input "4835 Decature Blvd"
type input "[GEOGRAPHIC_DATA]"
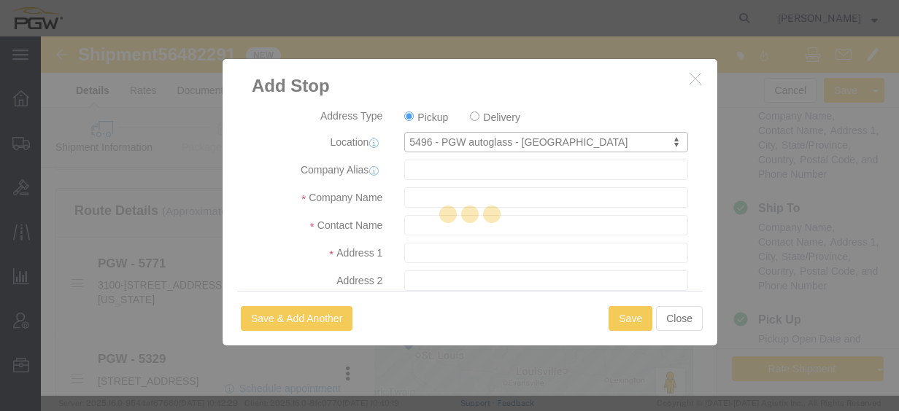
type input "46241"
type input "[PHONE_NUMBER]"
type input "[EMAIL_ADDRESS][DOMAIN_NAME]"
checkbox input "true"
select select "IN"
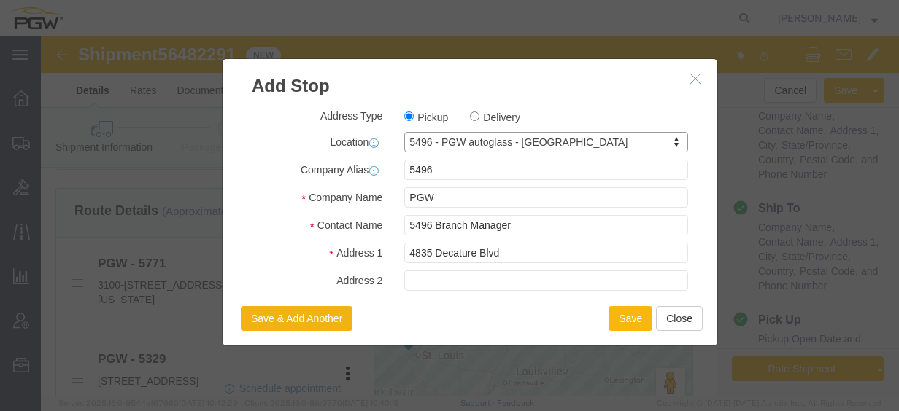
click button "Save"
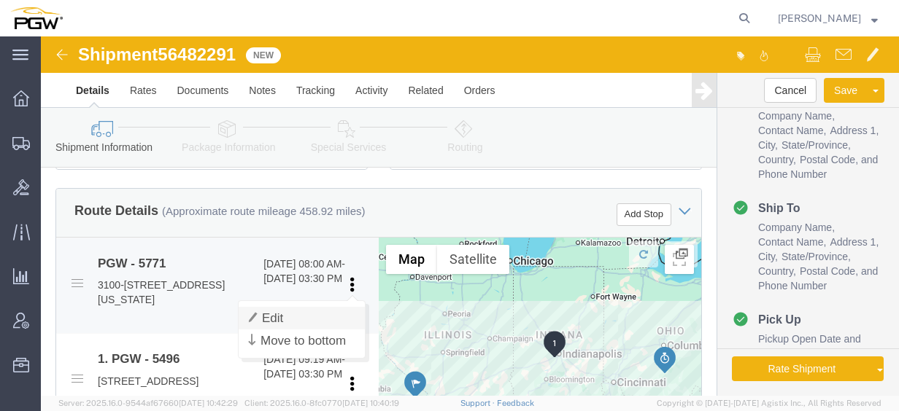
click link "Edit"
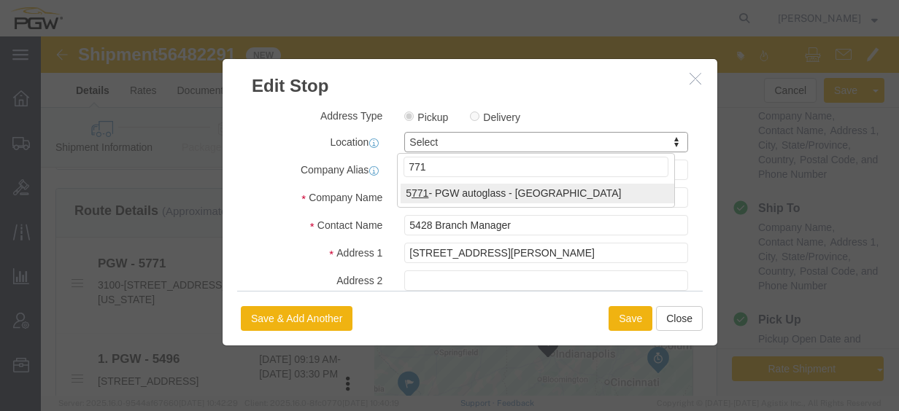
type input "771"
select select "28499"
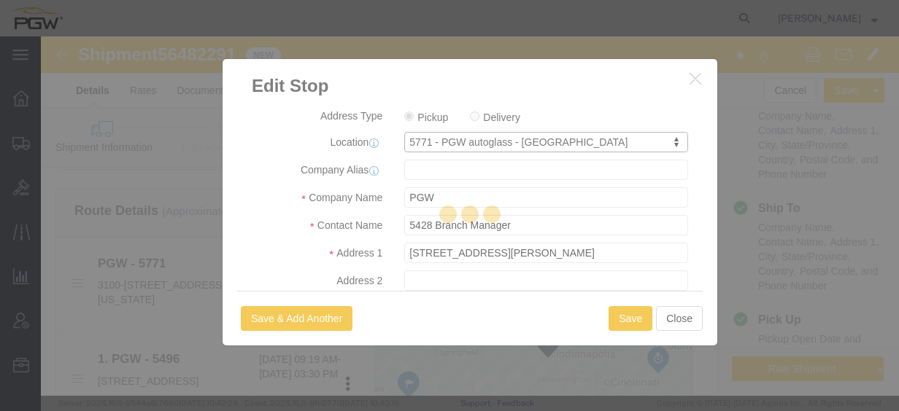
type input "5771"
type input "5771 Branch Manager"
type input "3100-[STREET_ADDRESS]"
type input "[US_STATE][GEOGRAPHIC_DATA]"
type input "63043"
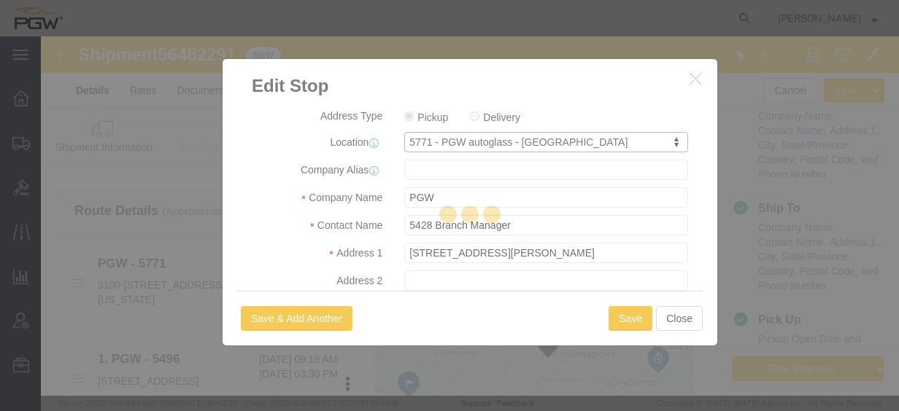
type input "[PHONE_NUMBER]"
type input "[EMAIL_ADDRESS][DOMAIN_NAME]"
select select "MO"
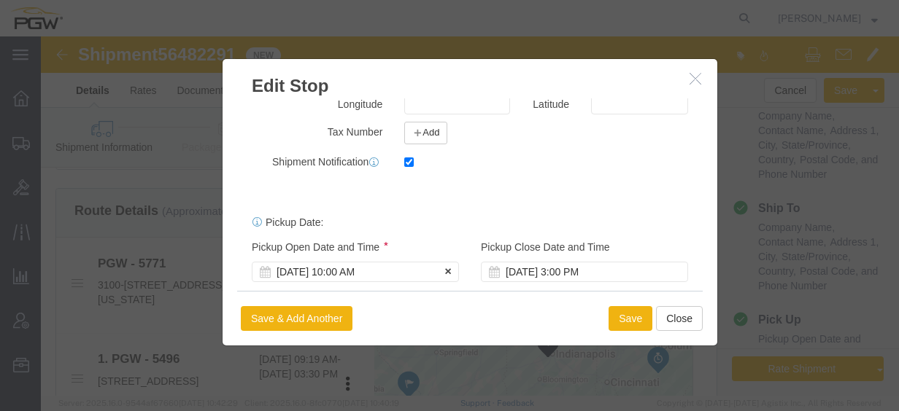
scroll to position [414, 0]
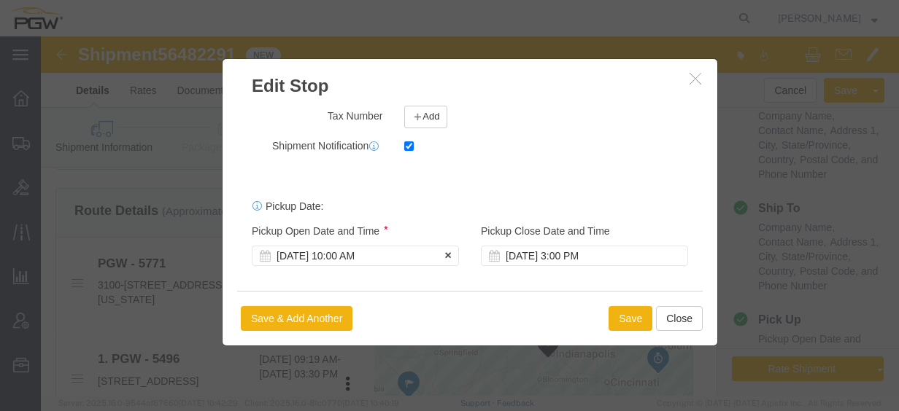
click div "[DATE] 10:00 AM"
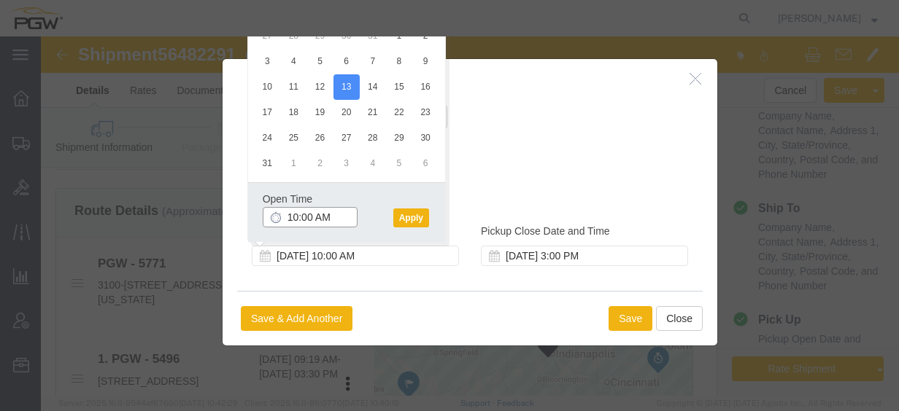
click input "10:00 AM"
click button "Apply"
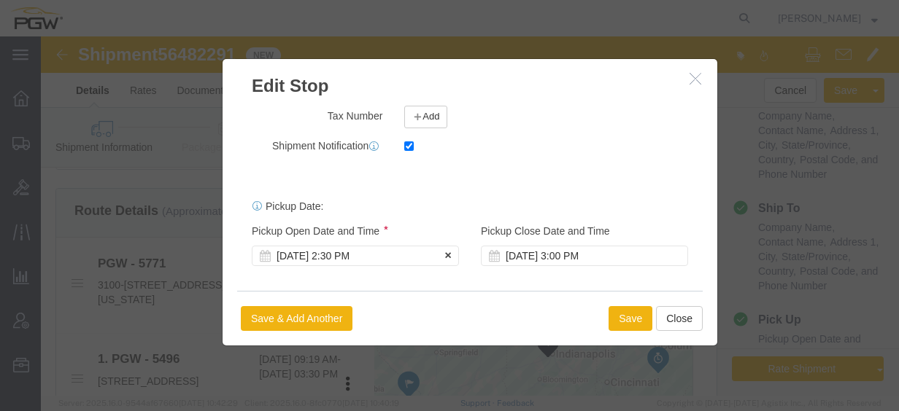
click div "[DATE] 2:30 PM"
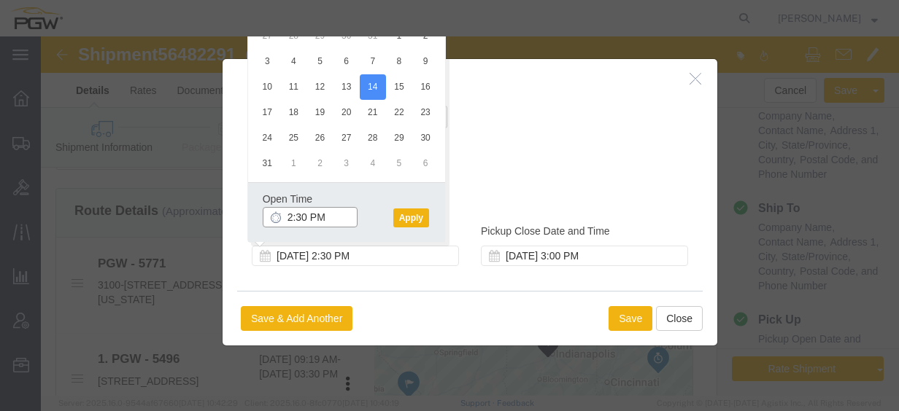
click input "2:30 PM"
click button "Apply"
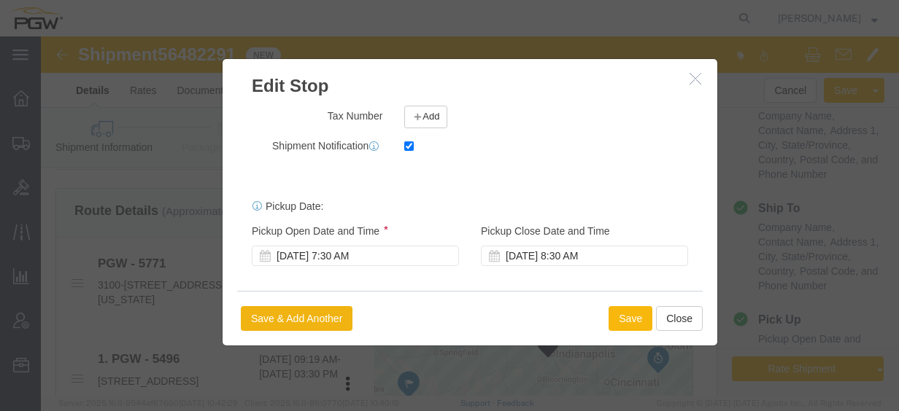
click button "Save"
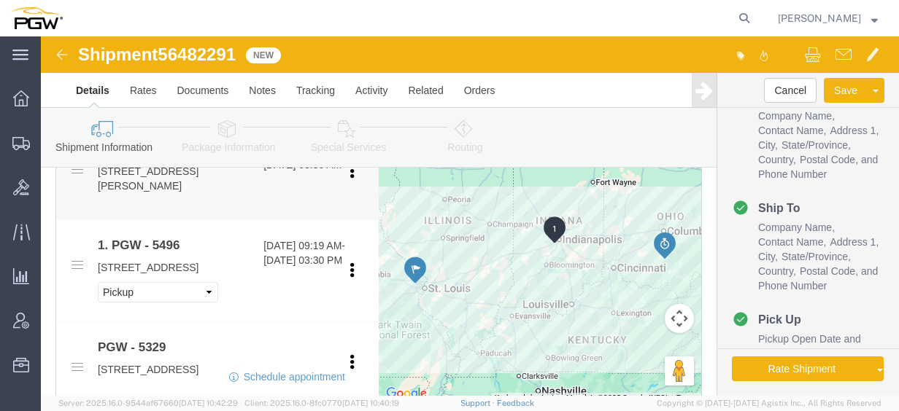
scroll to position [657, 0]
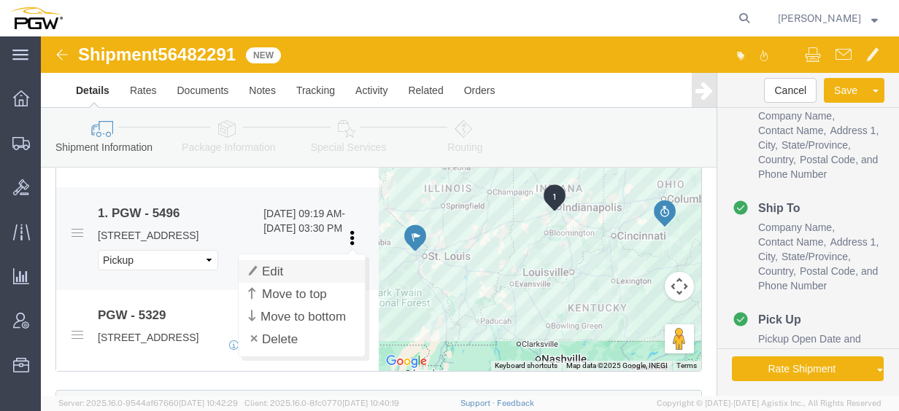
click link "Edit"
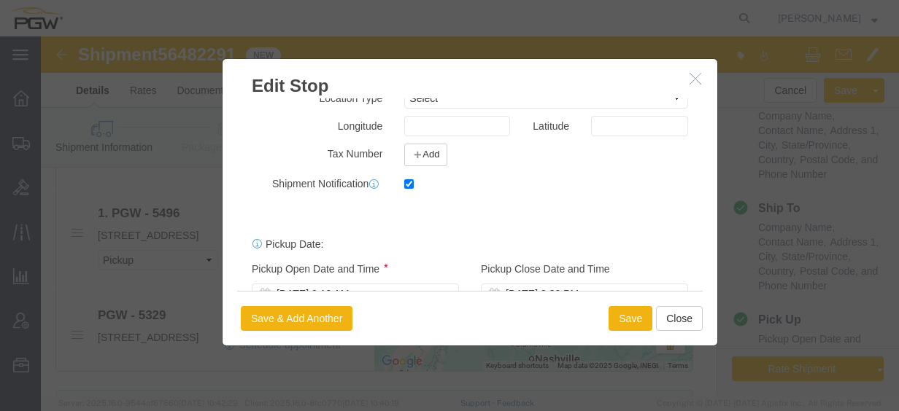
scroll to position [414, 0]
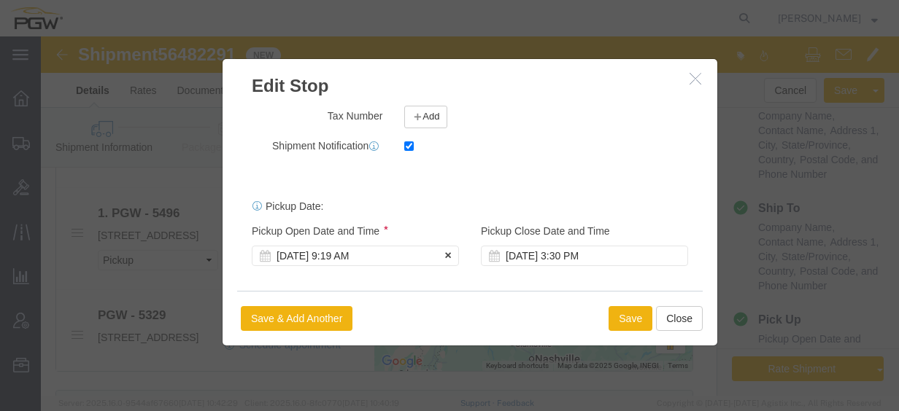
click div "[DATE] 9:19 AM"
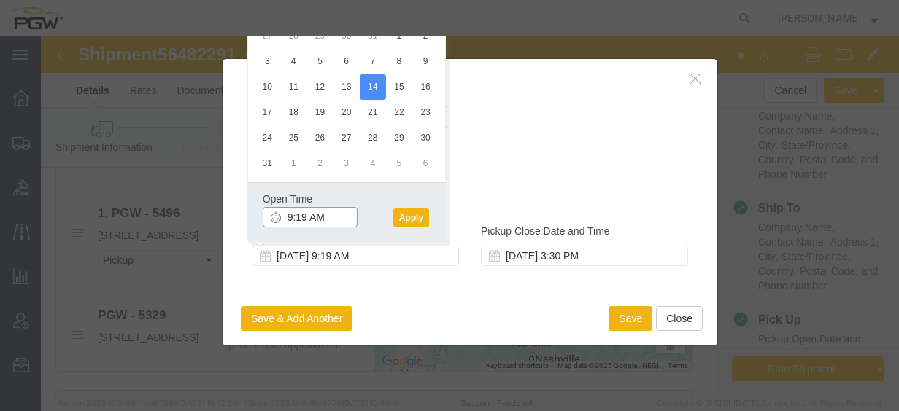
click input "9:19 AM"
click button "Apply"
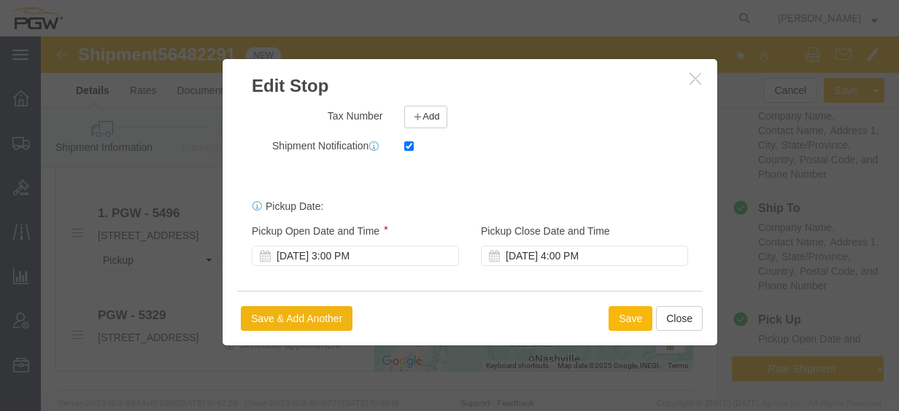
click button "Save"
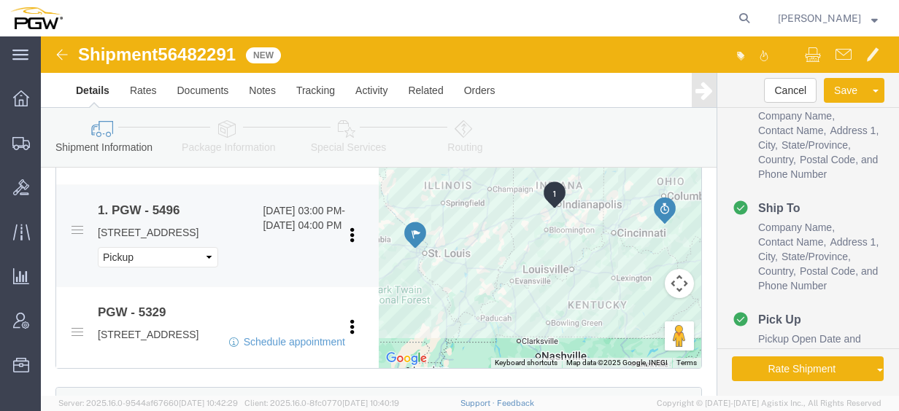
scroll to position [657, 0]
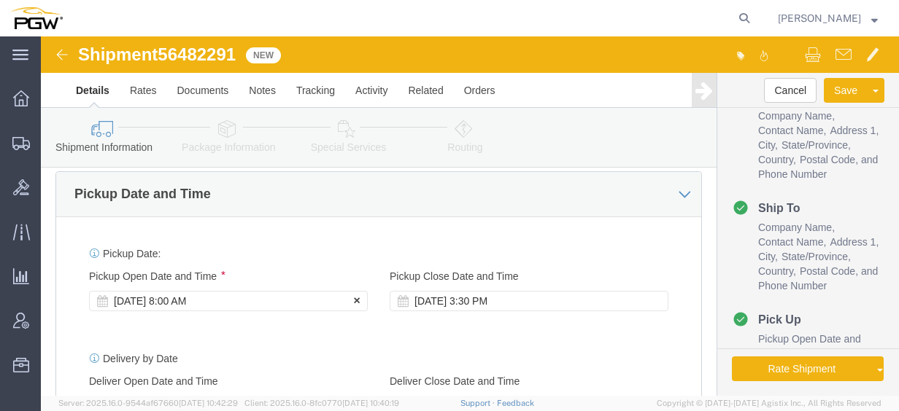
click div "[DATE] 8:00 AM"
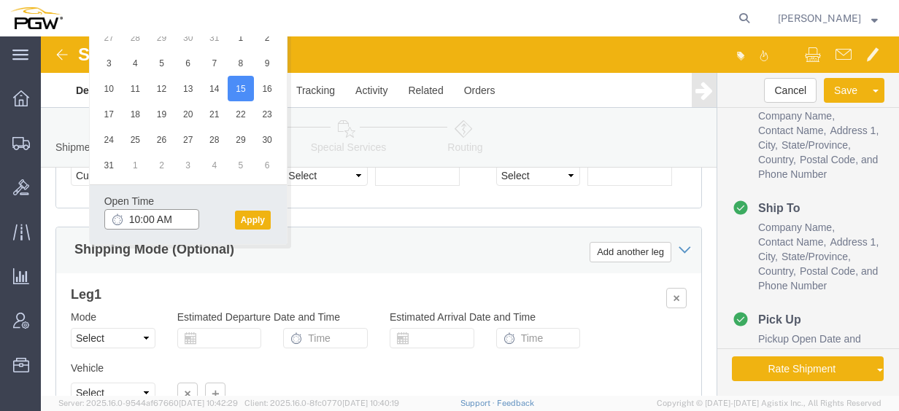
click input "10:00 AM"
click button "Apply"
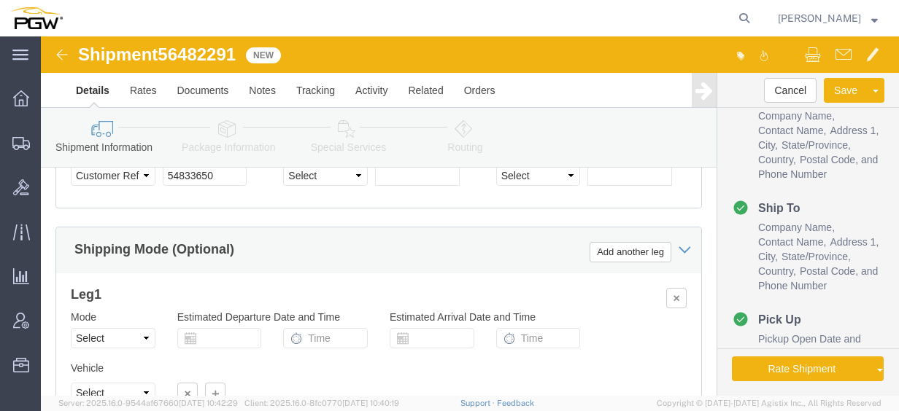
scroll to position [1173, 0]
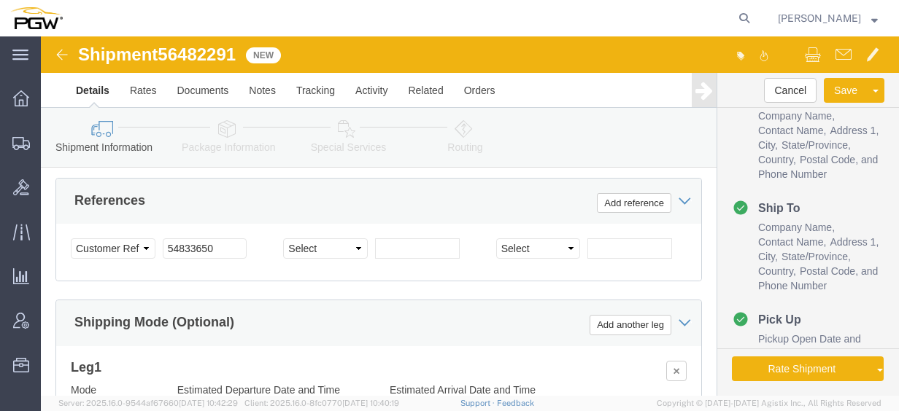
click span "56482291"
copy span "56482291"
click input "54833650"
drag, startPoint x: 190, startPoint y: 231, endPoint x: 20, endPoint y: 212, distance: 171.8
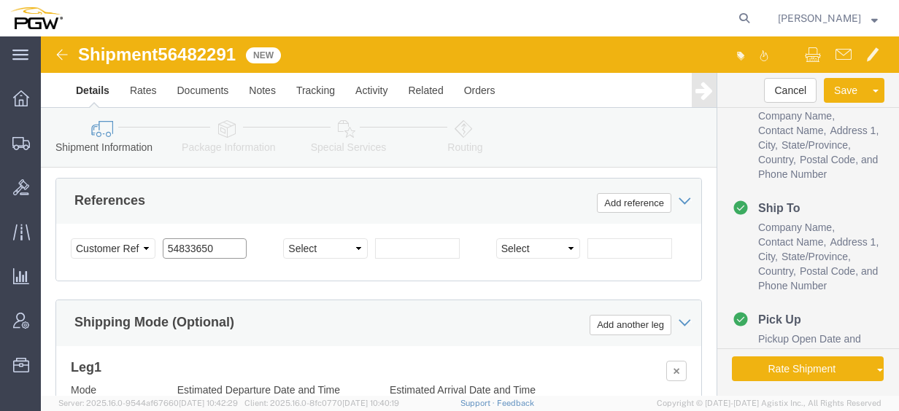
click div "Select Account Type Activity ID Airline Appointment Number ASN Batch Request # …"
paste input "6482291"
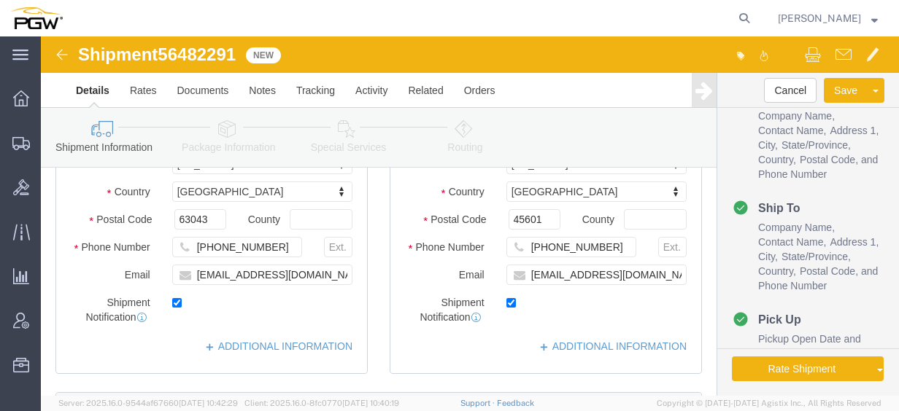
scroll to position [298, 0]
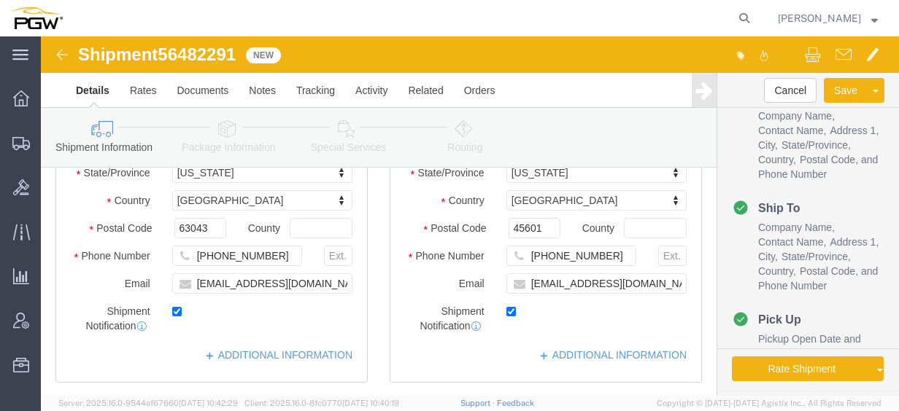
click link "Package Information"
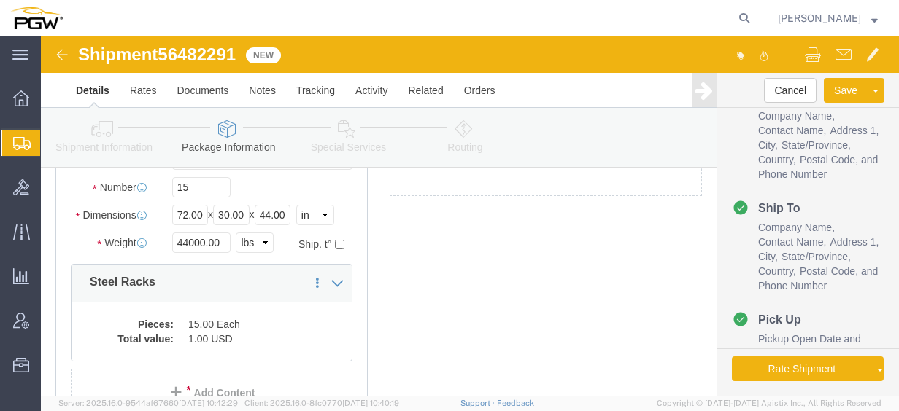
scroll to position [133, 0]
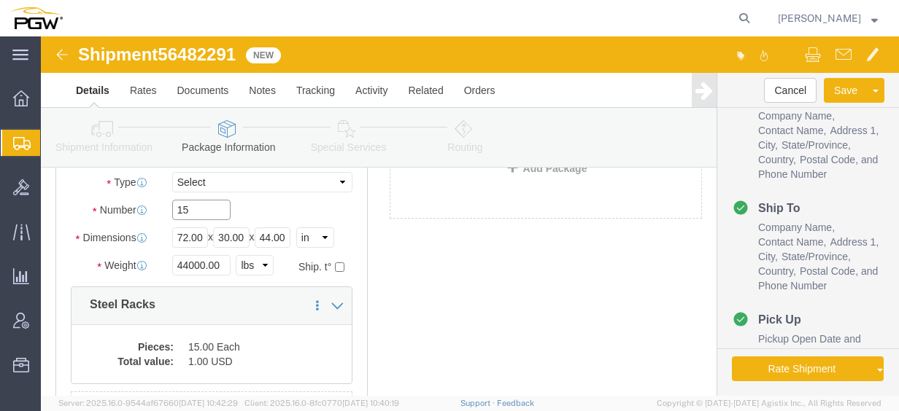
click input "15"
drag, startPoint x: 95, startPoint y: 169, endPoint x: 65, endPoint y: 169, distance: 29.9
click div "Number Number of packages of specified package type and dimensions 15"
click input "44000.00"
drag, startPoint x: 179, startPoint y: 229, endPoint x: -11, endPoint y: 218, distance: 190.0
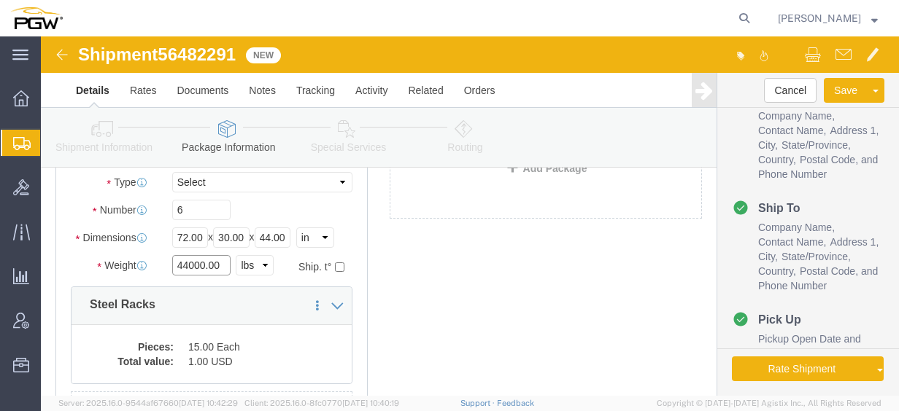
click html "Shipment 56482291 New Details Rates Documents Notes Tracking Activity Related O…"
click dd "15.00 Each"
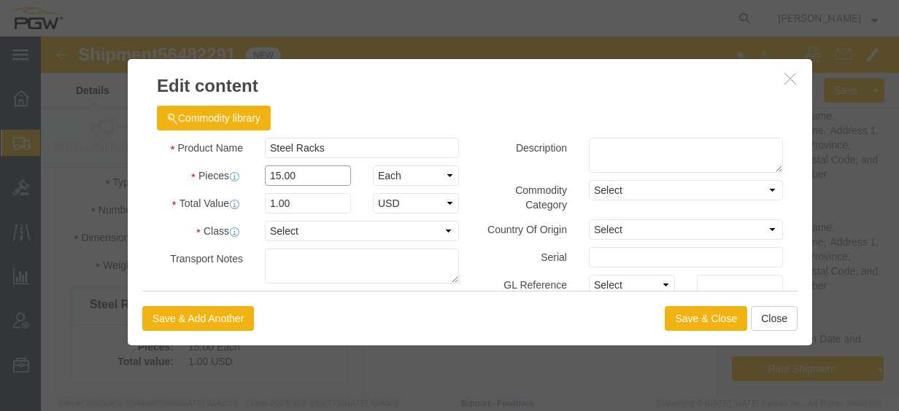
click input "15.00"
drag, startPoint x: 260, startPoint y: 139, endPoint x: 125, endPoint y: 123, distance: 136.0
click div "Product Name Steel Racks Pieces 15.00 Select Bag Barrels 100Board Feet Bottle B…"
click input "0.4"
drag, startPoint x: 258, startPoint y: 170, endPoint x: 128, endPoint y: 156, distance: 129.9
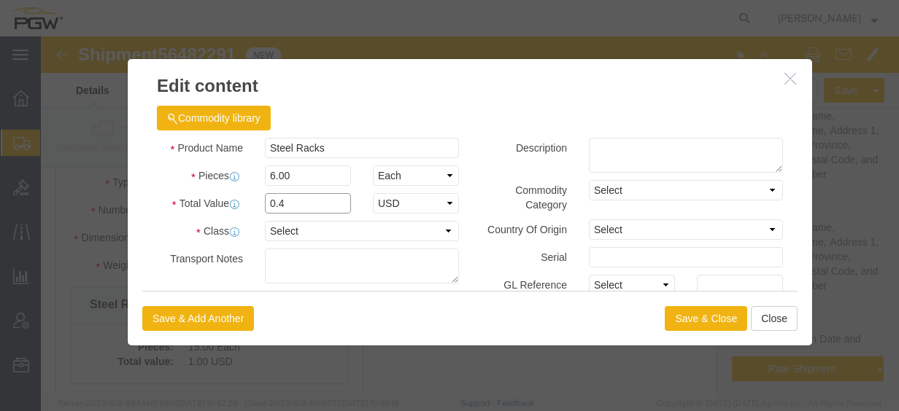
click div "Total Value 0.4 Select ADP AED AFN ALL AMD AOA ARS ATS AUD AWG AZN BAM BBD BDT …"
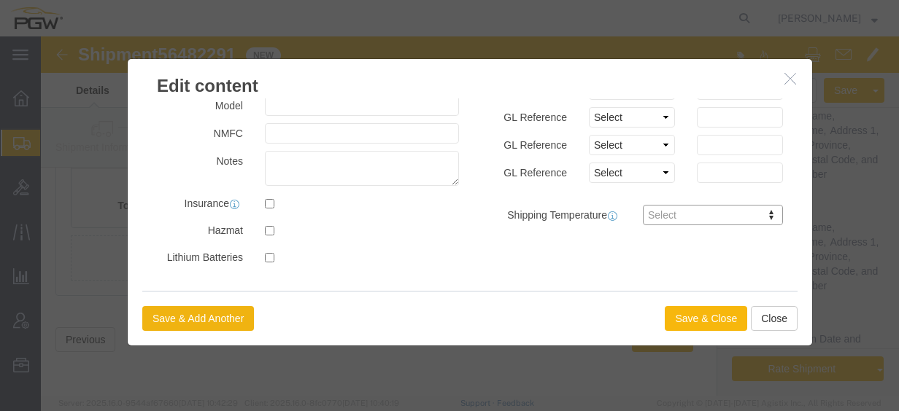
click button "Save & Close"
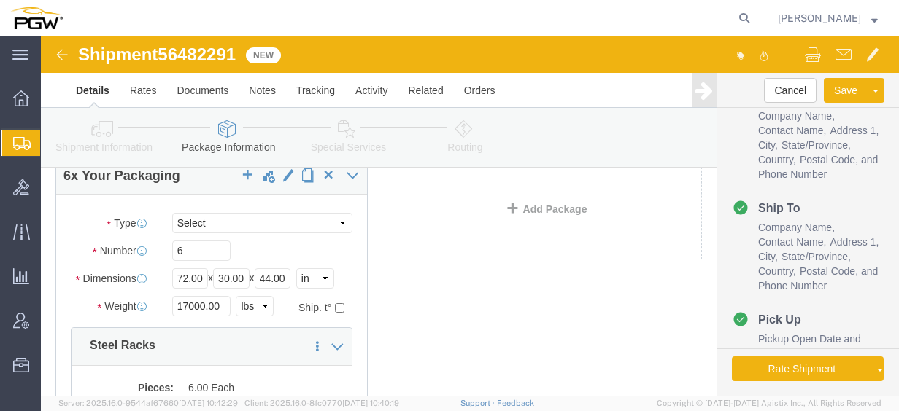
scroll to position [70, 0]
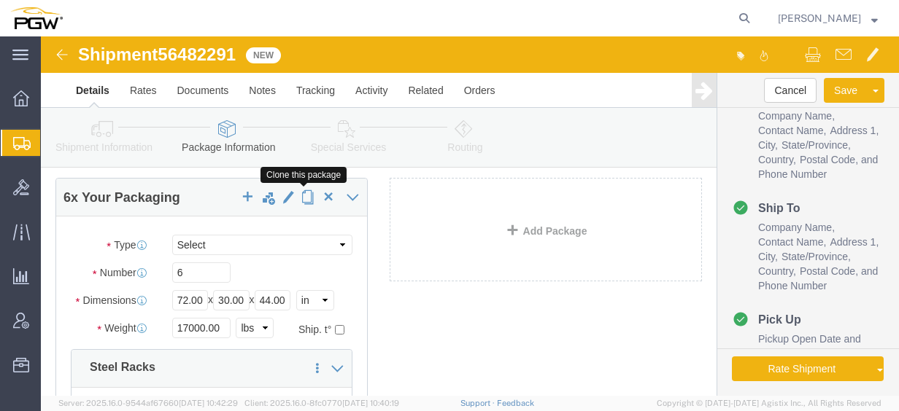
click span "button"
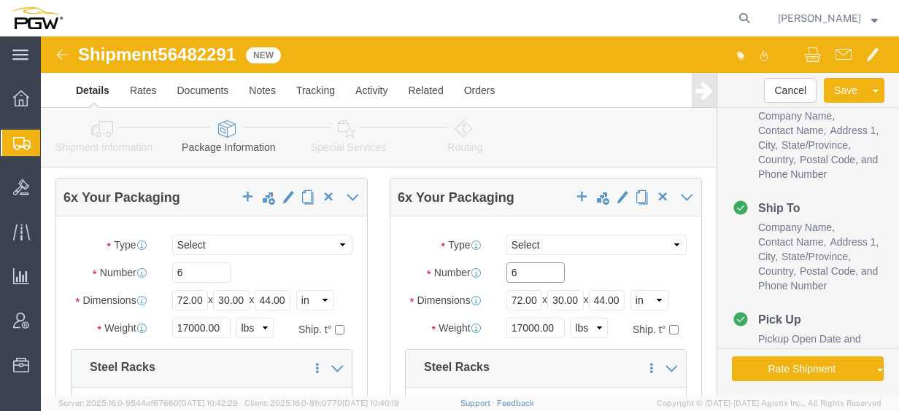
click input "6"
drag, startPoint x: 494, startPoint y: 234, endPoint x: 369, endPoint y: 227, distance: 125.0
click div "Number 6"
click input "17000.00"
drag, startPoint x: 511, startPoint y: 290, endPoint x: 403, endPoint y: 281, distance: 108.4
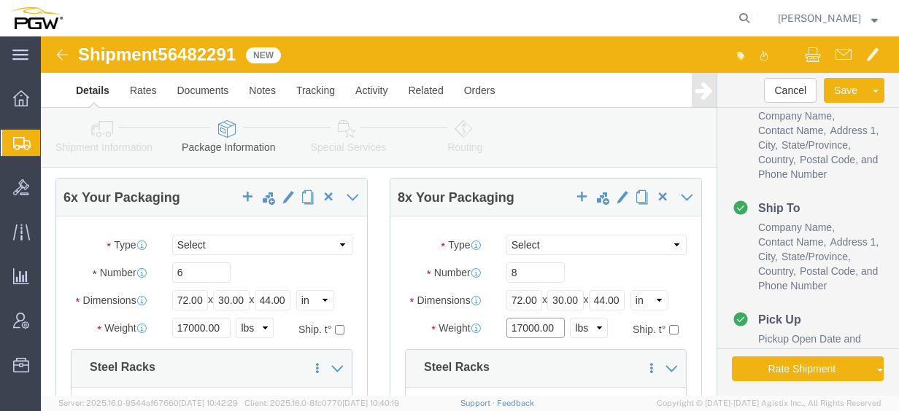
click div "Weight 17000.00 Select kgs lbs Ship. t°"
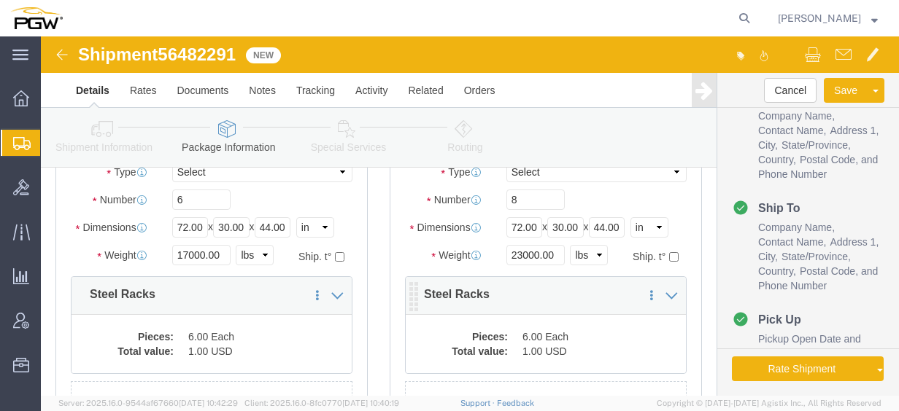
click dt "Pieces:"
click dd "1.00 USD"
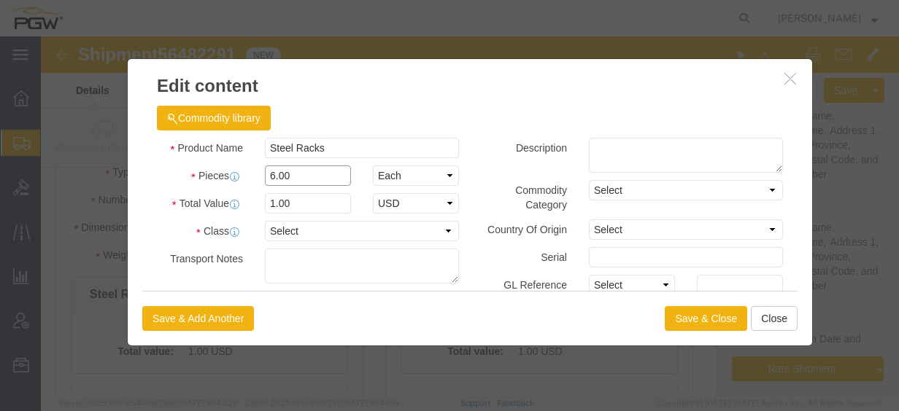
click input "6.00"
drag, startPoint x: 256, startPoint y: 138, endPoint x: 117, endPoint y: 131, distance: 139.5
click div "Pieces 6.00 Select Bag Barrels 100Board Feet Bottle Box Blister Pack Carats Can…"
click input "1.33"
drag, startPoint x: 263, startPoint y: 166, endPoint x: 151, endPoint y: 160, distance: 111.8
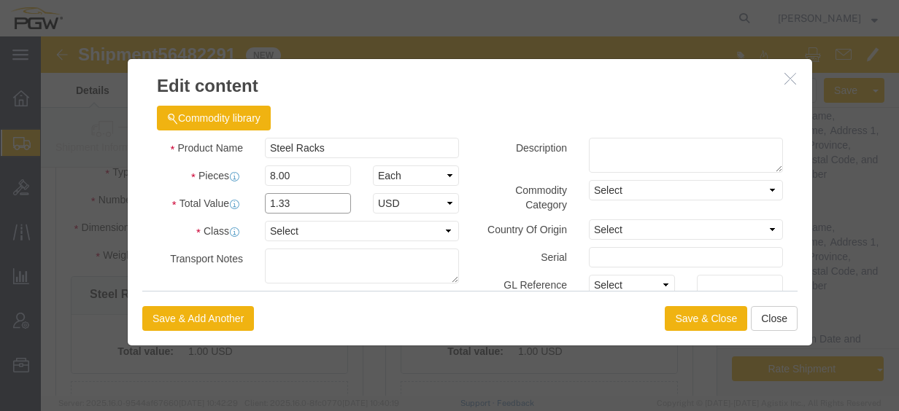
click div "Total Value 1.33 Select ADP AED AFN ALL AMD AOA ARS ATS AUD AWG AZN BAM BBD BDT…"
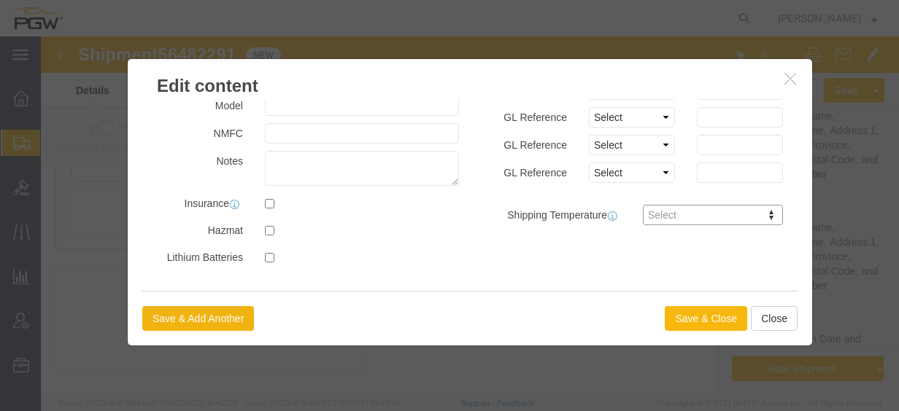
click button "Save & Close"
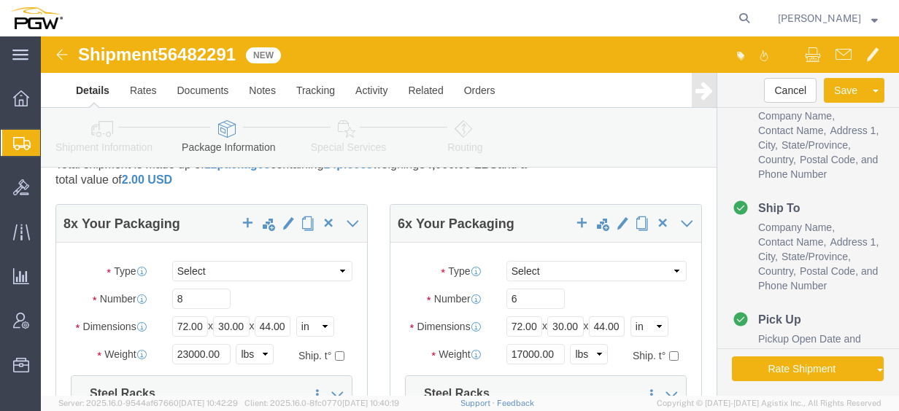
scroll to position [43, 0]
click icon
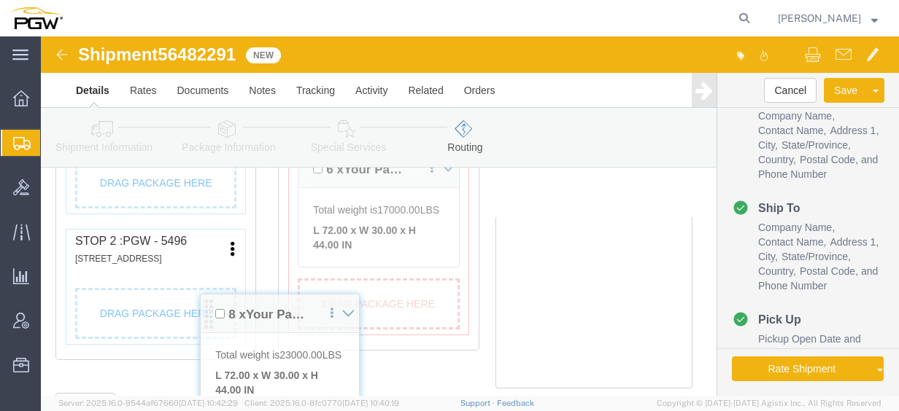
scroll to position [615, 0]
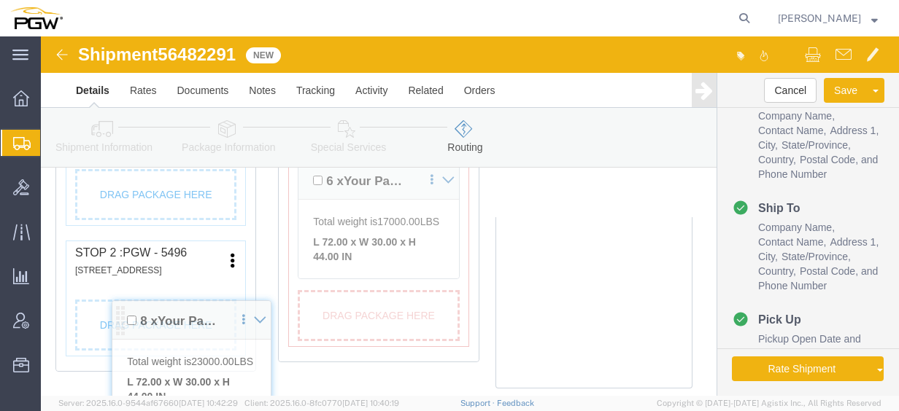
drag, startPoint x: 42, startPoint y: 242, endPoint x: 73, endPoint y: 287, distance: 54.6
click div "Pickups + Add Stop From : PGW - 5771 3100-[STREET_ADDRESS][US_STATE] Edit Move …"
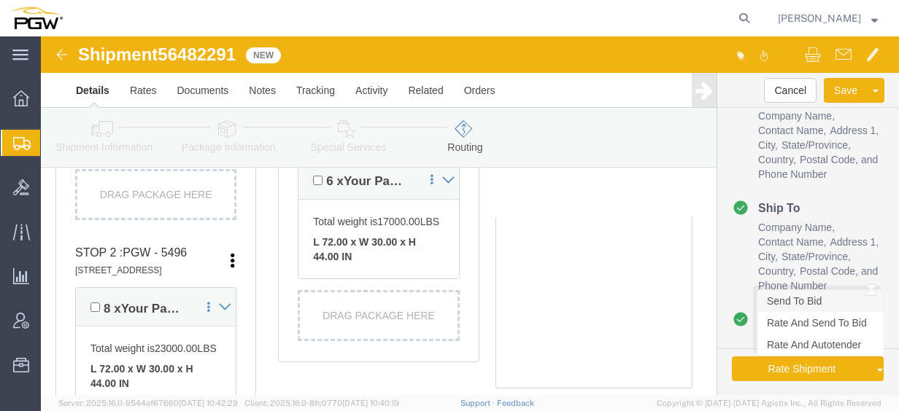
click link "Send To Bid"
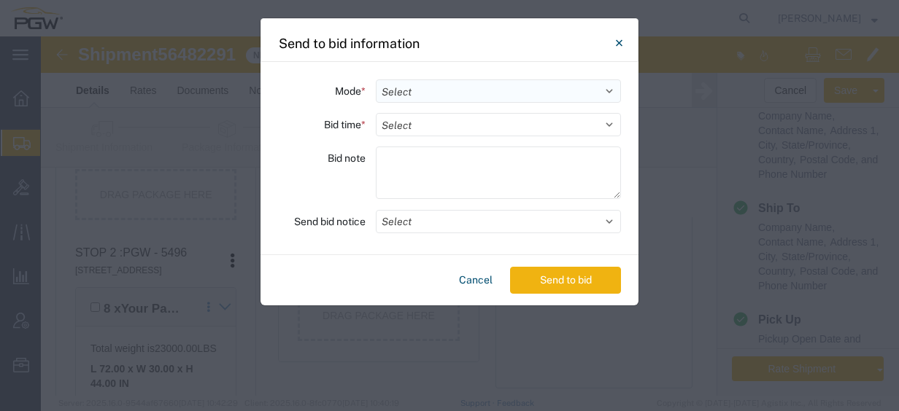
click at [486, 88] on select "Select Small Parcel Truckload Air Rail Less than Truckload Ocean Freight Multi-…" at bounding box center [498, 91] width 245 height 23
click at [376, 80] on select "Select Small Parcel Truckload Air Rail Less than Truckload Ocean Freight Multi-…" at bounding box center [498, 91] width 245 height 23
click at [451, 119] on select "Select 30 Min (Rush) 1 Hour (Rush) 2 Hours (Rush) 4 Hours (Rush) 8 Hours (Rush)…" at bounding box center [498, 124] width 245 height 23
click at [376, 113] on select "Select 30 Min (Rush) 1 Hour (Rush) 2 Hours (Rush) 4 Hours (Rush) 8 Hours (Rush)…" at bounding box center [498, 124] width 245 height 23
click at [554, 281] on button "Send to bid" at bounding box center [565, 280] width 111 height 27
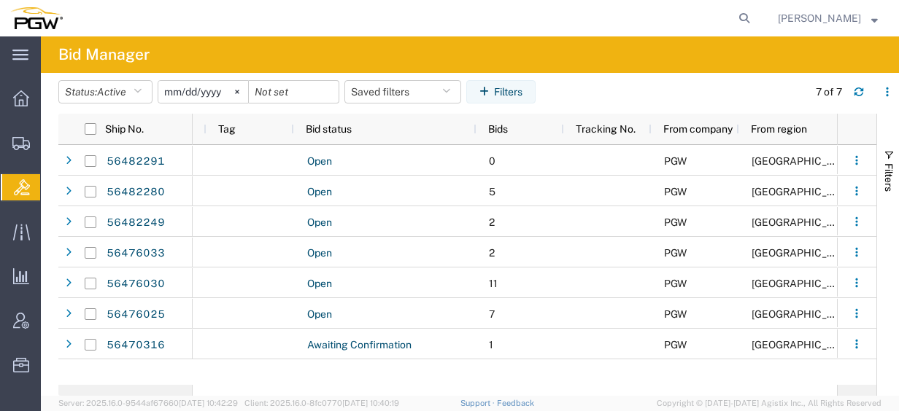
scroll to position [0, 1198]
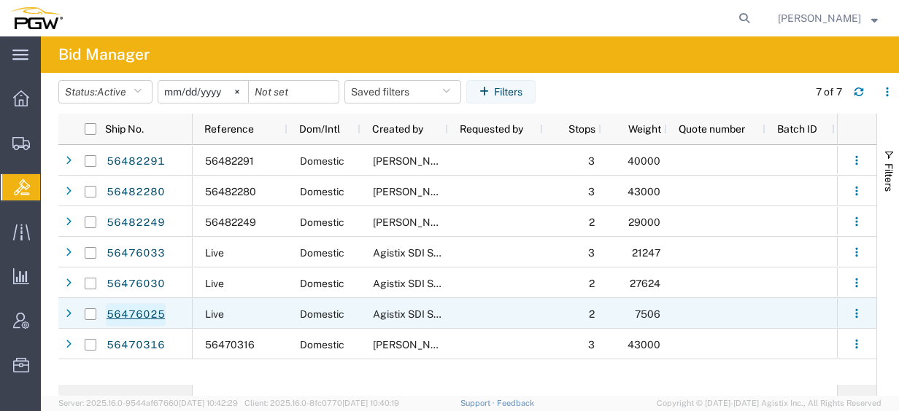
click at [130, 314] on link "56476025" at bounding box center [136, 315] width 60 height 23
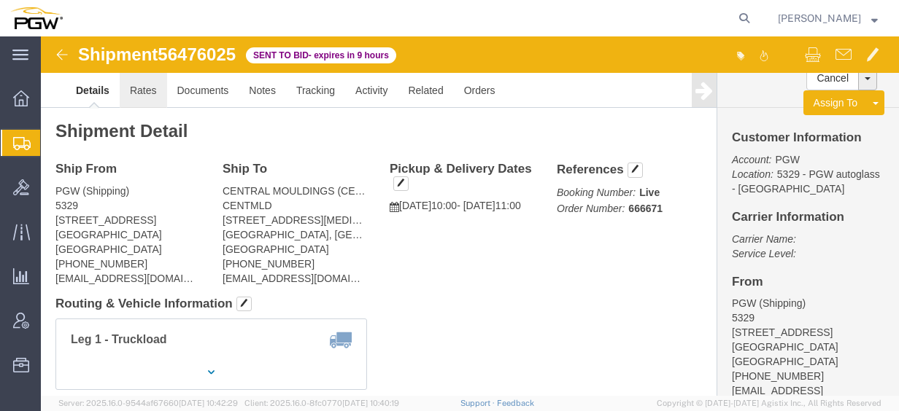
click link "Rates"
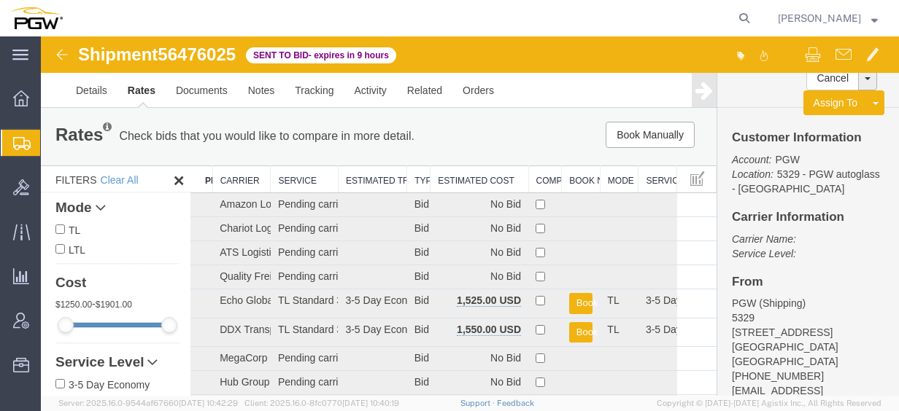
click at [451, 177] on th "Estimated Cost" at bounding box center [479, 179] width 98 height 27
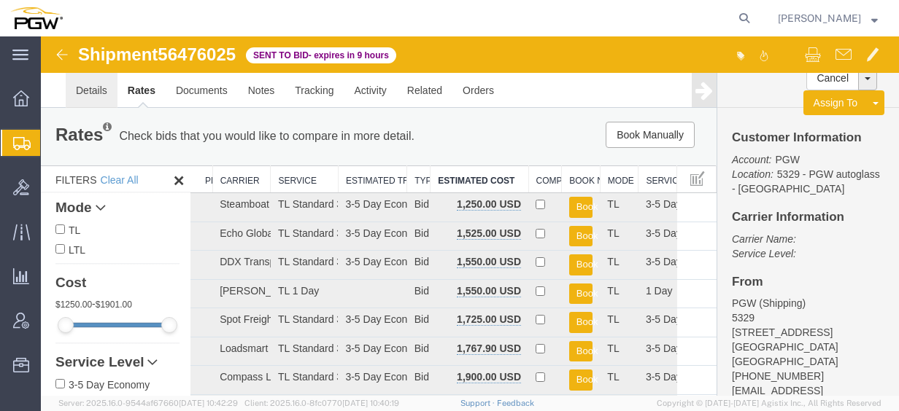
click at [96, 84] on link "Details" at bounding box center [92, 90] width 52 height 35
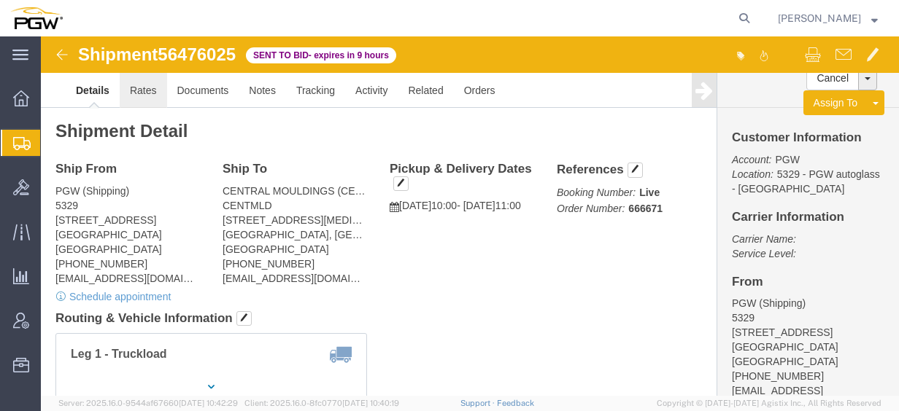
click link "Rates"
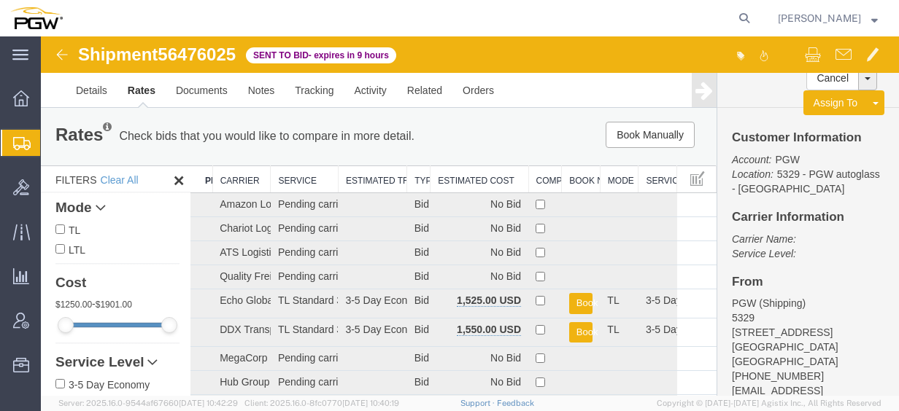
click at [487, 180] on th "Estimated Cost" at bounding box center [479, 179] width 98 height 27
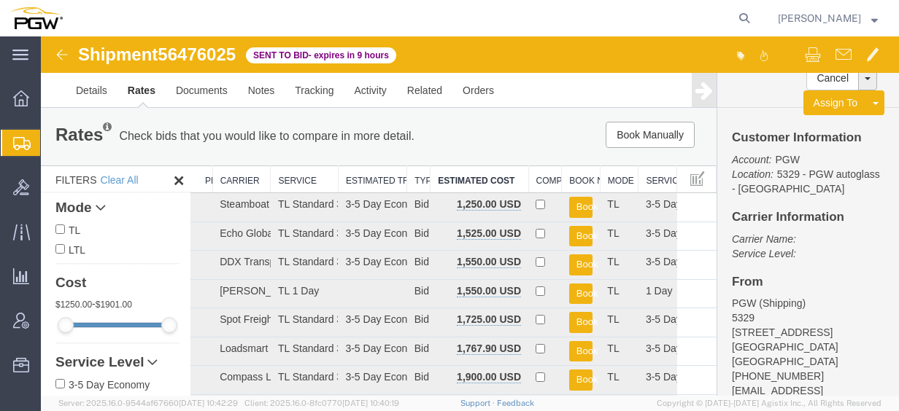
drag, startPoint x: 474, startPoint y: 181, endPoint x: 495, endPoint y: 152, distance: 35.6
drag, startPoint x: 495, startPoint y: 152, endPoint x: 465, endPoint y: 146, distance: 30.5
click at [465, 146] on div "Book Manually Pause Continue" at bounding box center [573, 135] width 279 height 26
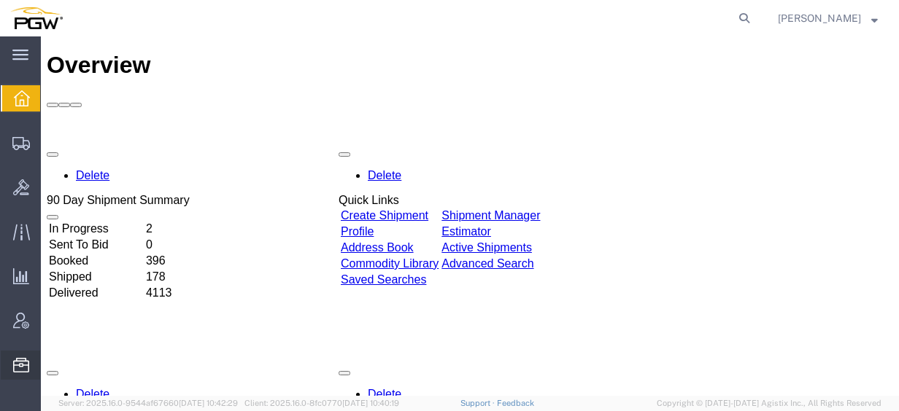
click at [0, 0] on span "Location Appointment" at bounding box center [0, 0] width 0 height 0
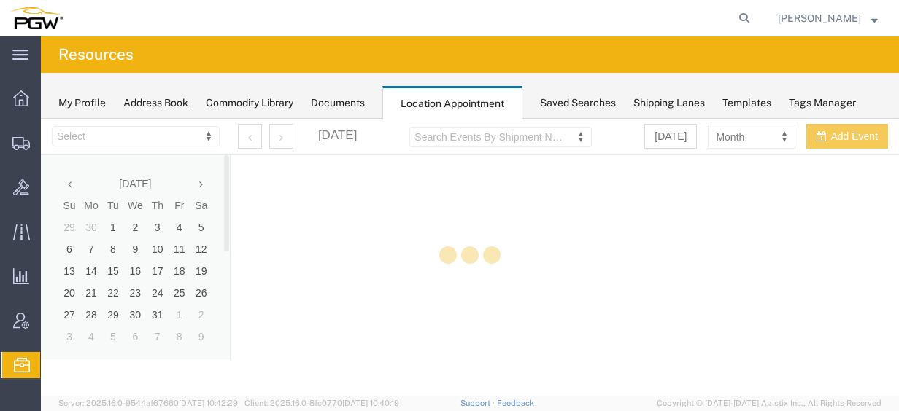
select select "28253"
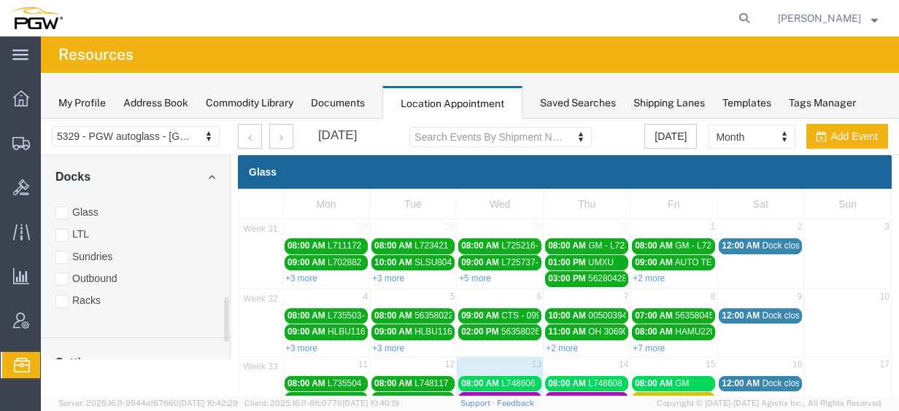
scroll to position [703, 0]
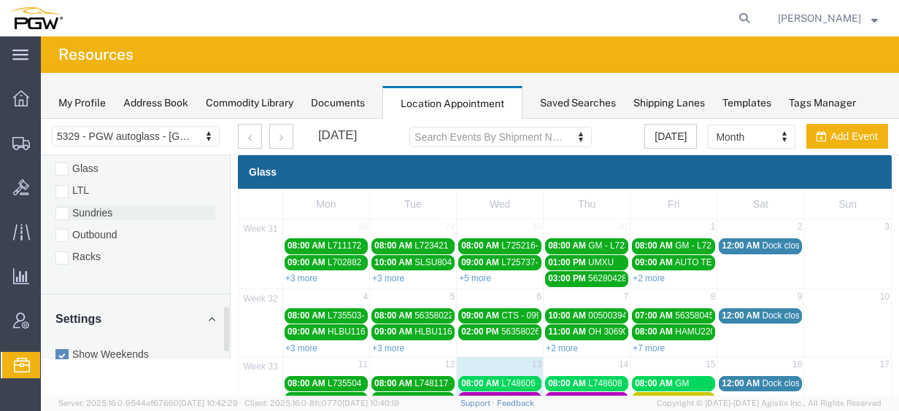
drag, startPoint x: 91, startPoint y: 239, endPoint x: 98, endPoint y: 198, distance: 41.5
click at [91, 250] on label "Racks" at bounding box center [135, 257] width 160 height 15
click at [41, 119] on input "Racks" at bounding box center [41, 119] width 0 height 0
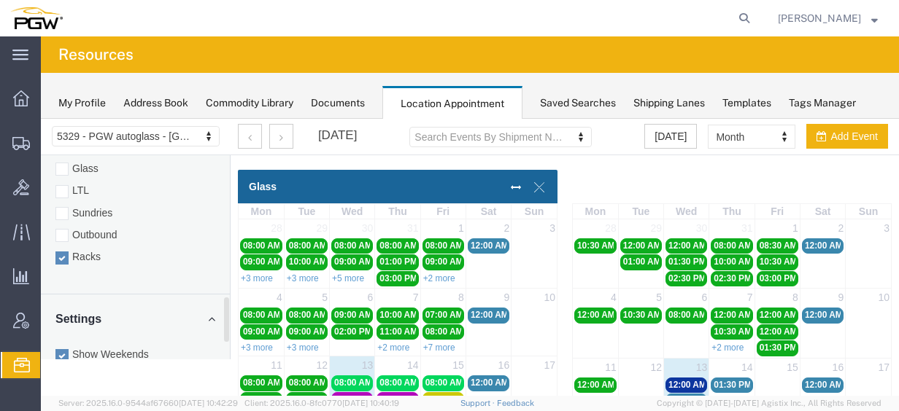
scroll to position [660, 0]
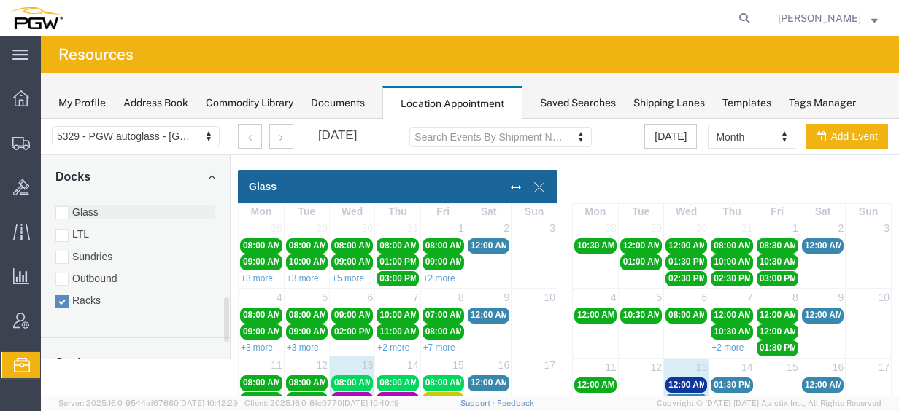
click at [86, 205] on label "Glass" at bounding box center [135, 212] width 160 height 15
click at [41, 119] on input "Glass" at bounding box center [41, 119] width 0 height 0
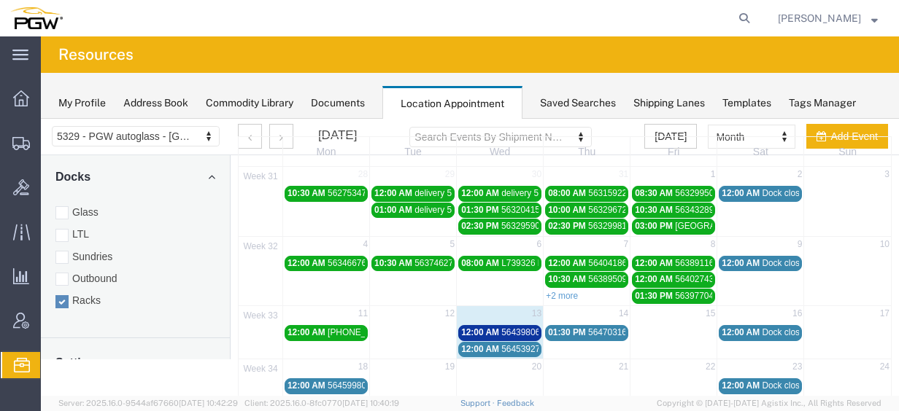
scroll to position [73, 0]
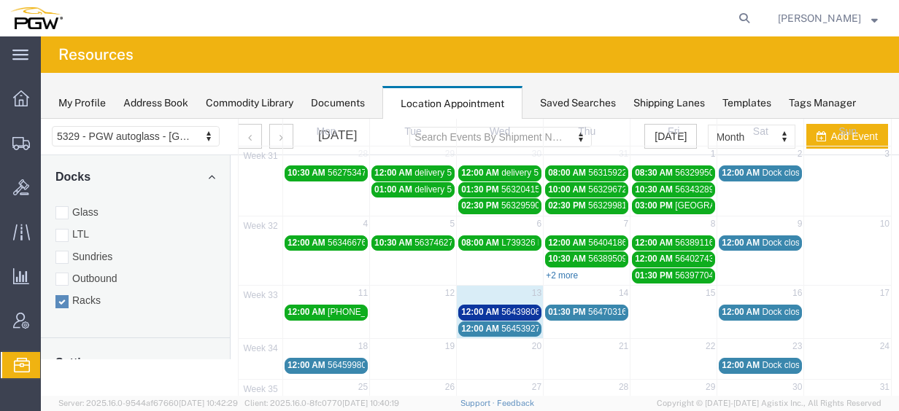
click at [572, 274] on link "+2 more" at bounding box center [562, 276] width 32 height 10
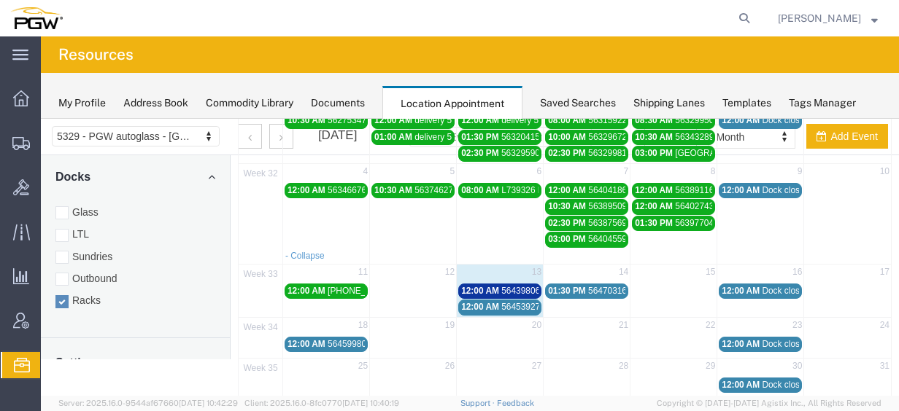
scroll to position [146, 0]
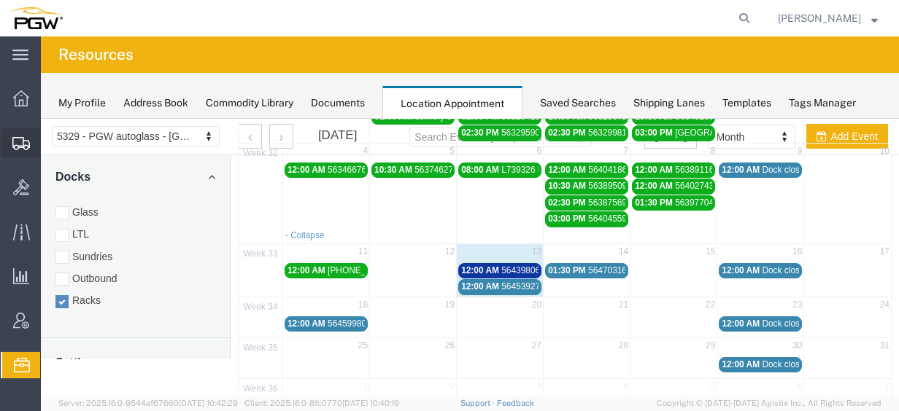
click at [0, 0] on span "Shipment Manager" at bounding box center [0, 0] width 0 height 0
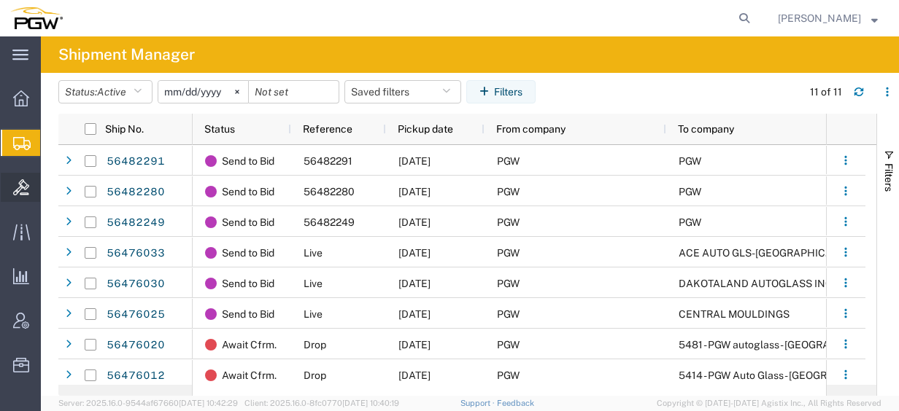
click at [50, 182] on span "Bids" at bounding box center [45, 187] width 10 height 29
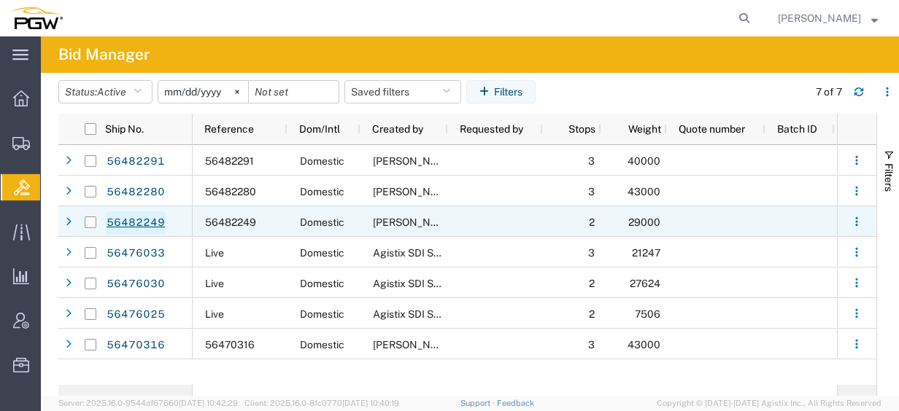
click at [151, 220] on link "56482249" at bounding box center [136, 223] width 60 height 23
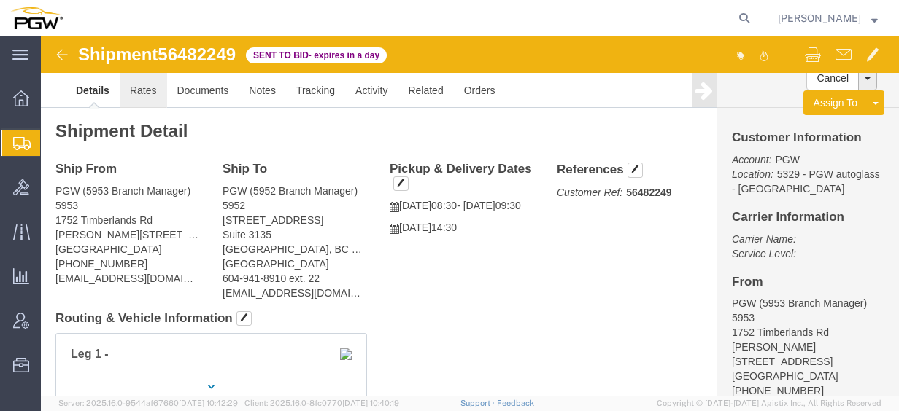
click link "Rates"
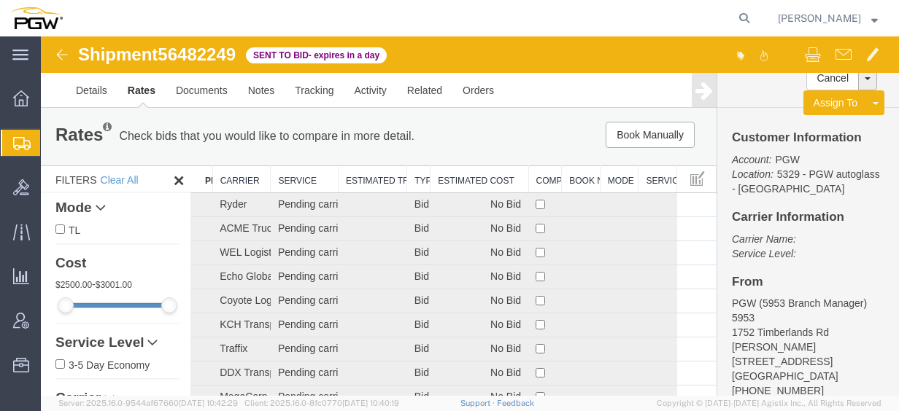
click at [452, 177] on th "Estimated Cost" at bounding box center [479, 179] width 98 height 27
